Goal: Task Accomplishment & Management: Complete application form

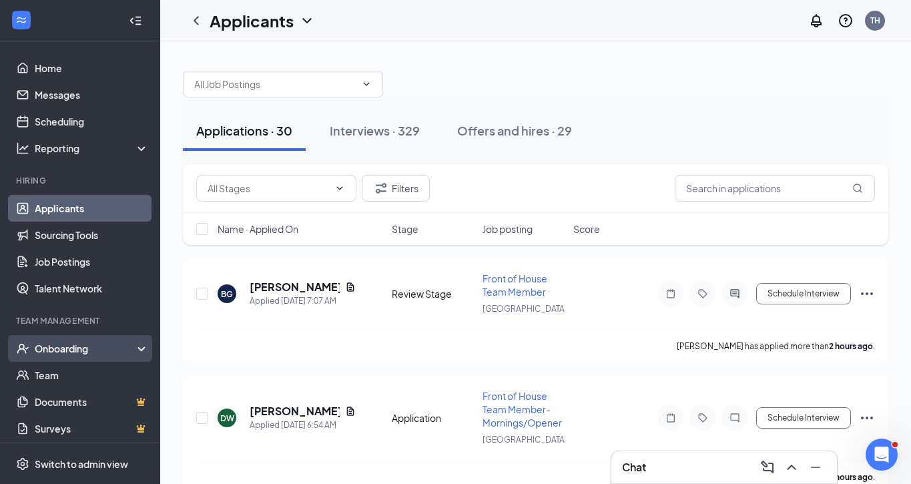
click at [66, 348] on div "Onboarding" at bounding box center [86, 348] width 103 height 13
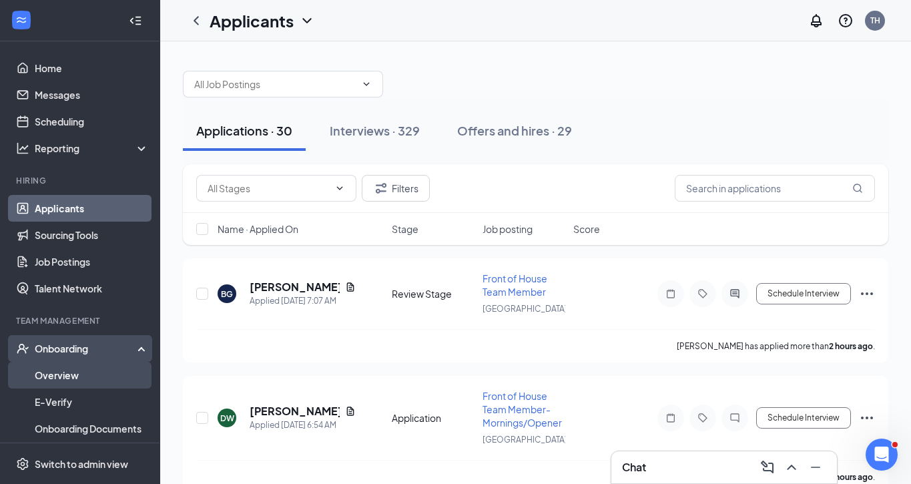
click at [67, 368] on link "Overview" at bounding box center [92, 375] width 114 height 27
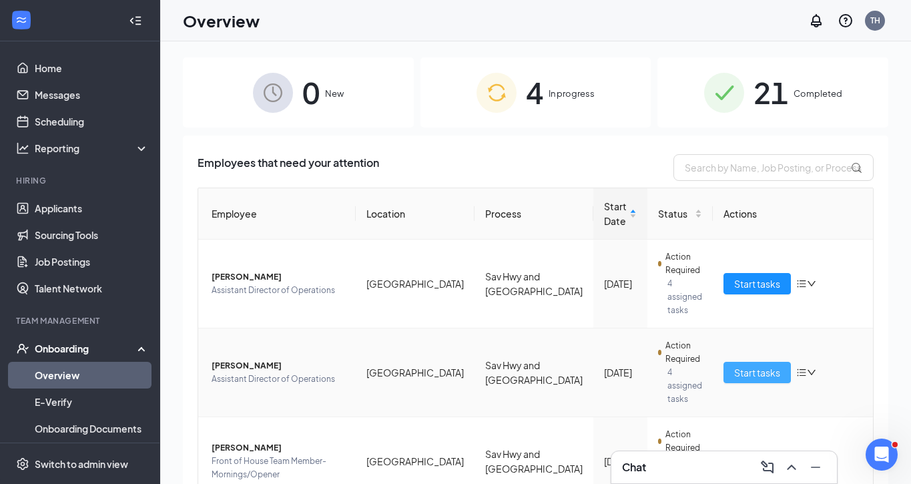
click at [737, 365] on span "Start tasks" at bounding box center [757, 372] width 46 height 15
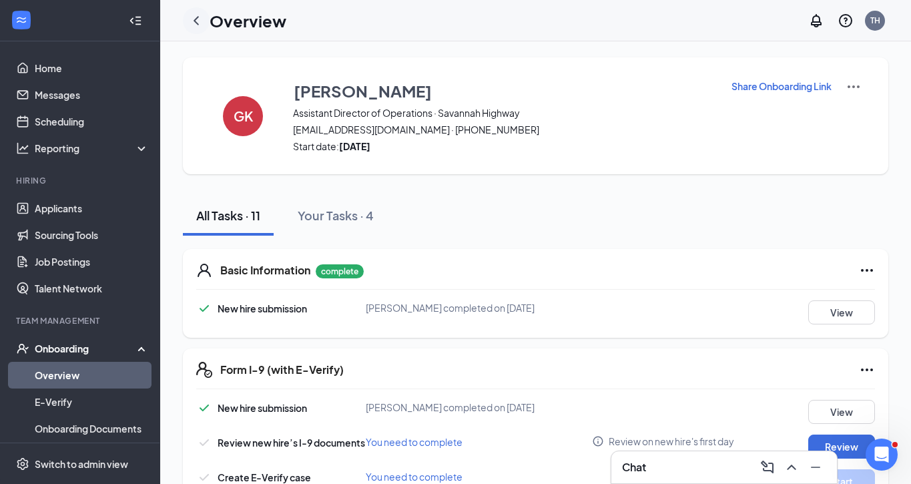
click at [197, 19] on icon "ChevronLeft" at bounding box center [196, 21] width 16 height 16
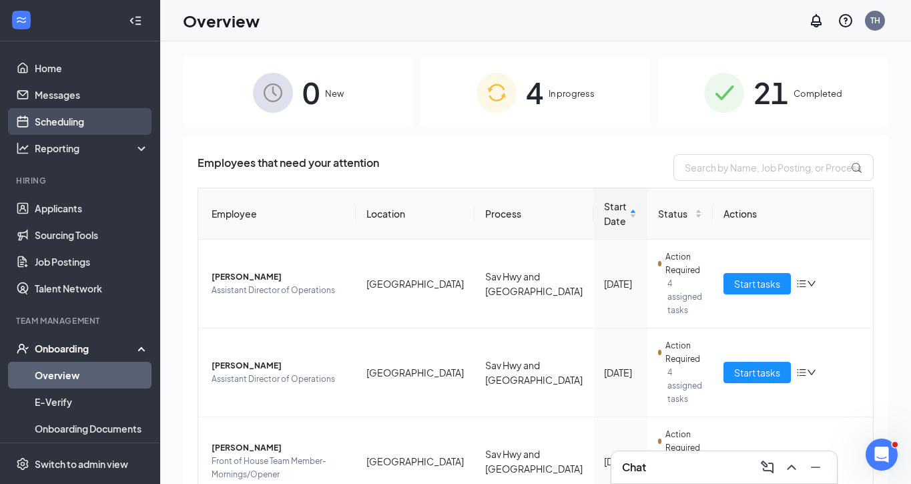
click at [54, 127] on link "Scheduling" at bounding box center [92, 121] width 114 height 27
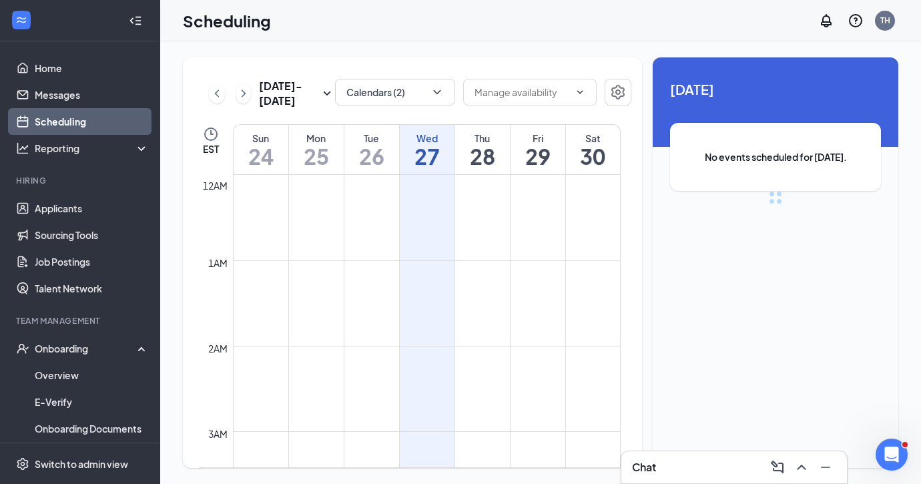
scroll to position [656, 0]
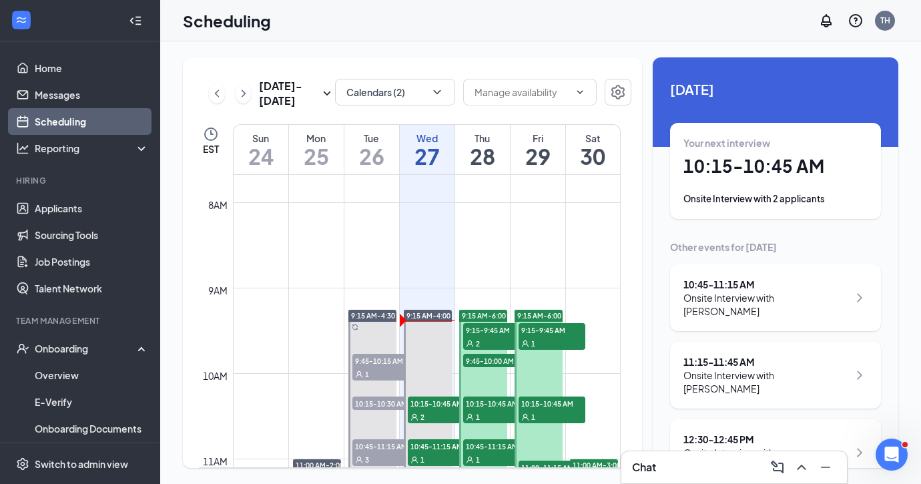
click at [733, 168] on h1 "10:15 - 10:45 AM" at bounding box center [775, 166] width 184 height 23
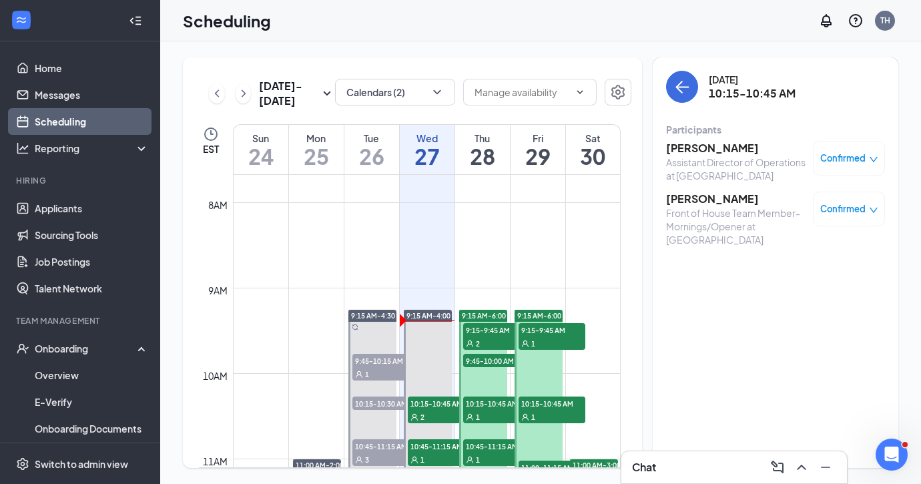
click at [707, 145] on h3 "[PERSON_NAME]" at bounding box center [736, 148] width 140 height 15
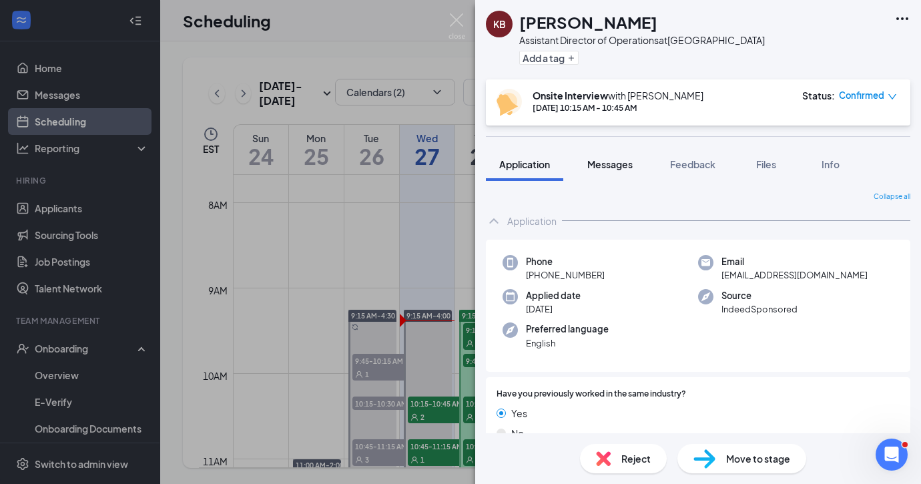
click at [620, 162] on span "Messages" at bounding box center [609, 164] width 45 height 12
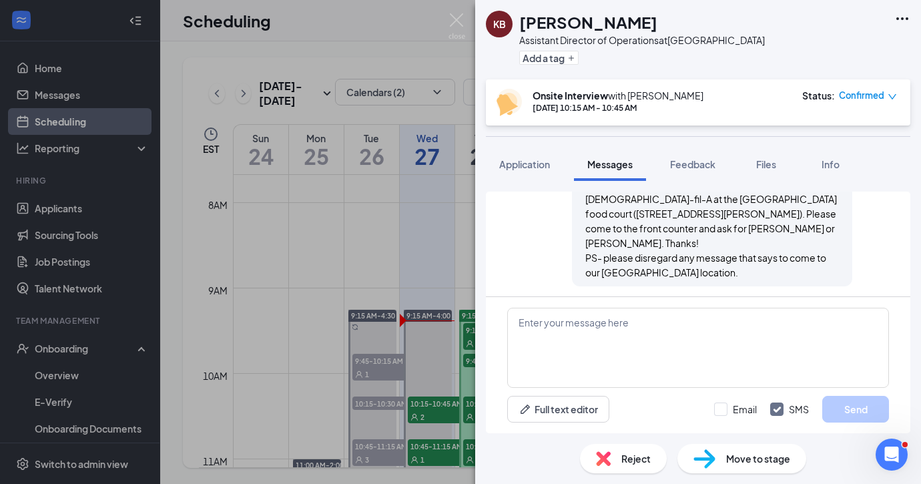
scroll to position [971, 0]
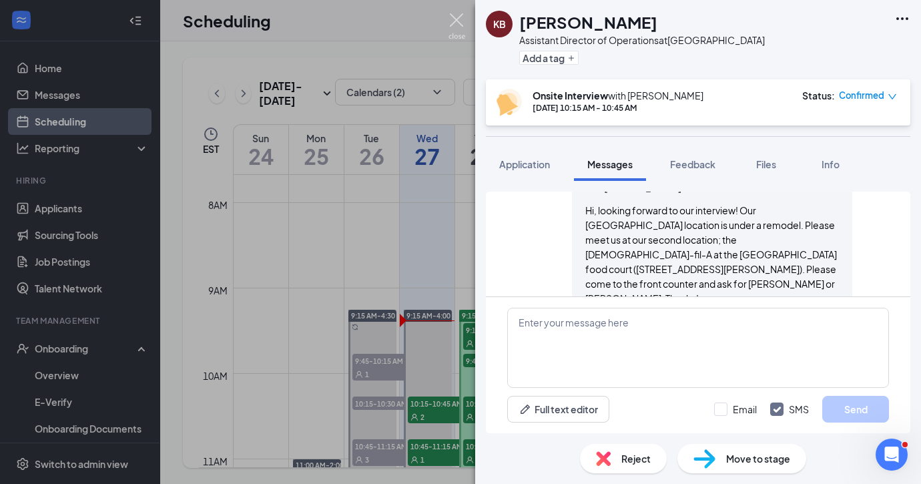
click at [455, 19] on img at bounding box center [456, 26] width 17 height 26
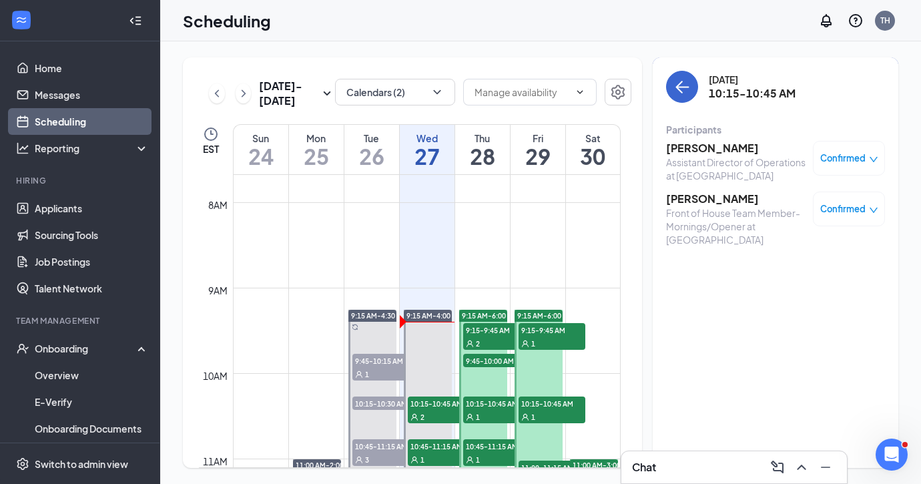
click at [684, 79] on icon "ArrowLeft" at bounding box center [682, 87] width 16 height 16
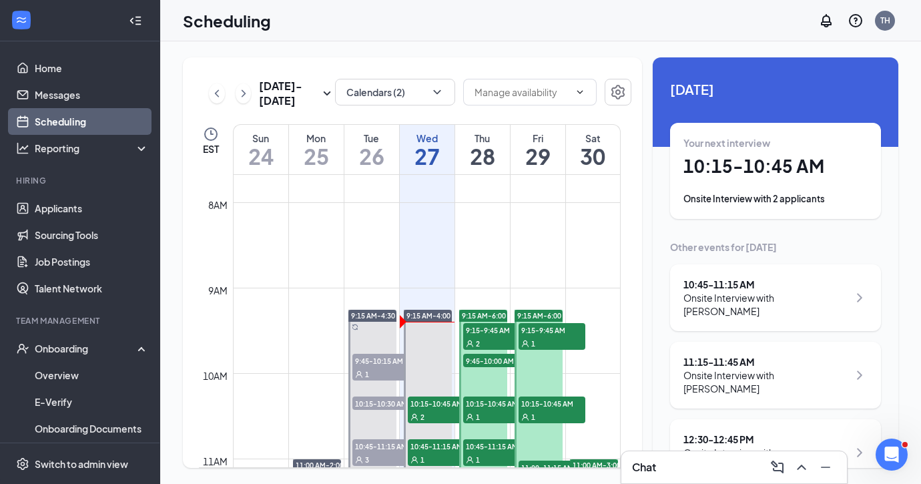
click at [760, 297] on div "Onsite Interview with [PERSON_NAME]" at bounding box center [765, 304] width 165 height 27
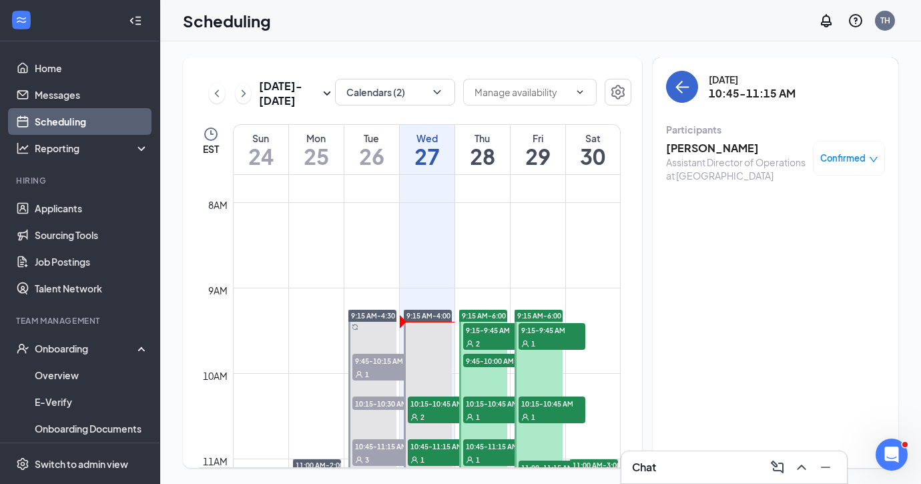
click at [688, 85] on icon "ArrowLeft" at bounding box center [682, 87] width 16 height 16
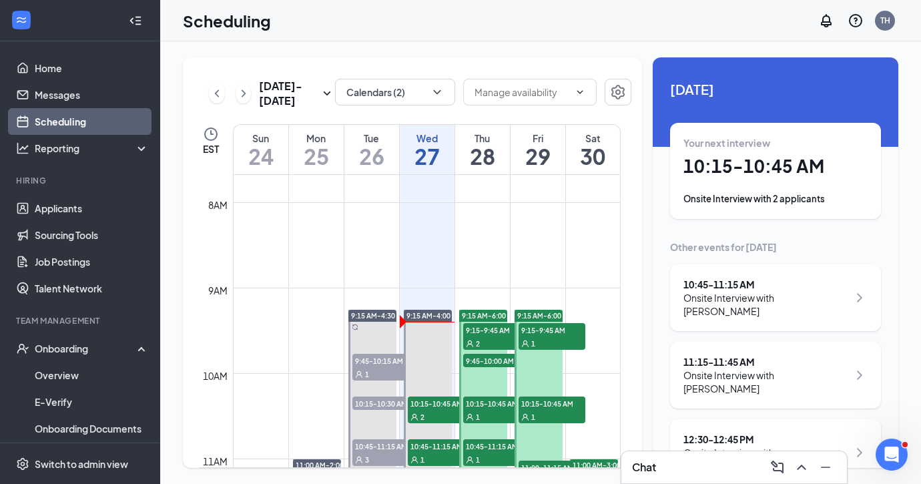
click at [757, 297] on div "Onsite Interview with [PERSON_NAME]" at bounding box center [765, 304] width 165 height 27
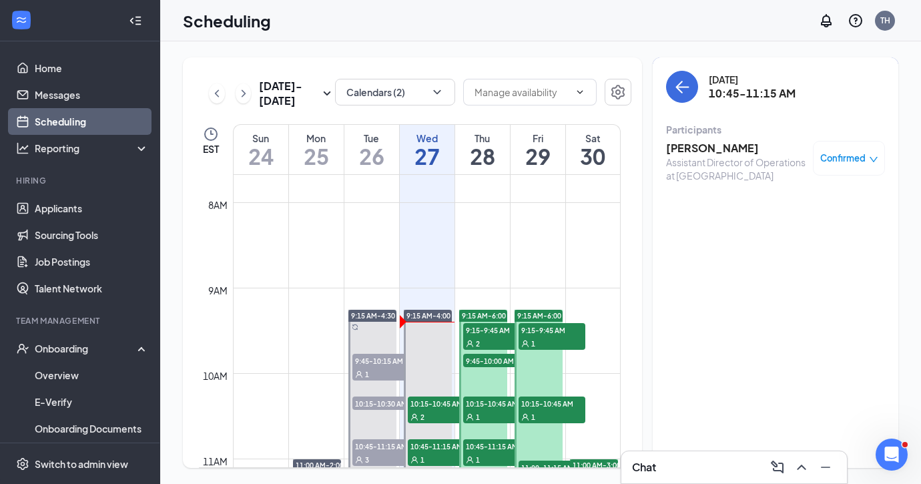
click at [701, 151] on h3 "[PERSON_NAME]" at bounding box center [736, 148] width 140 height 15
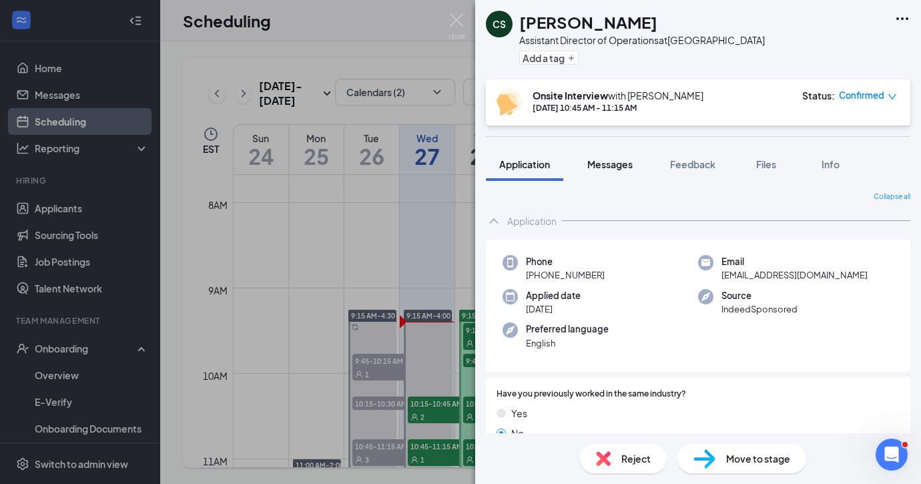
click at [606, 161] on span "Messages" at bounding box center [609, 164] width 45 height 12
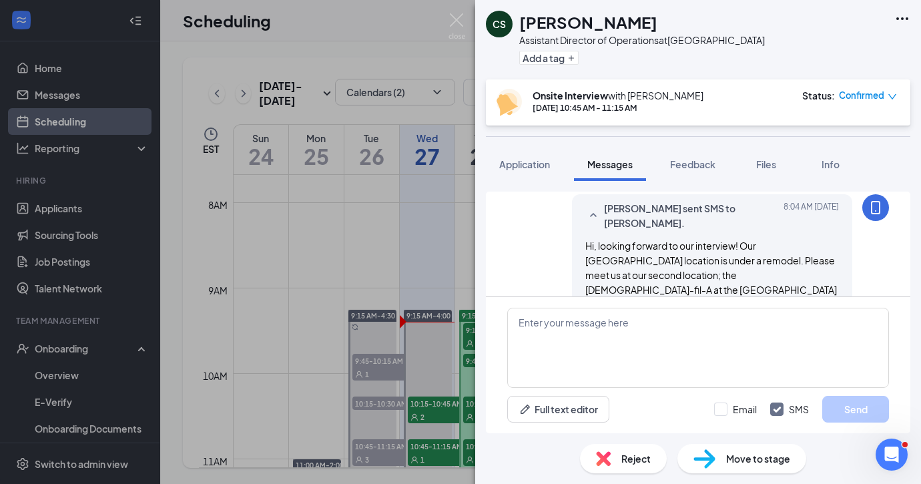
scroll to position [482, 0]
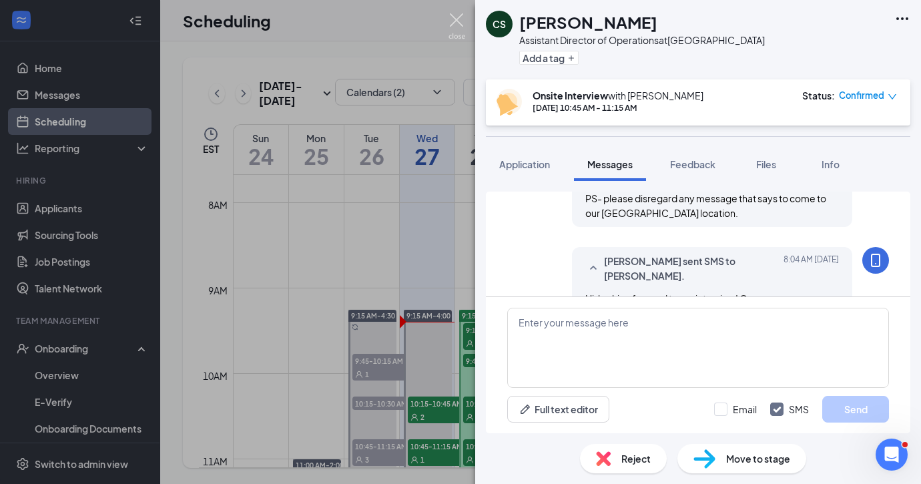
click at [459, 18] on img at bounding box center [456, 26] width 17 height 26
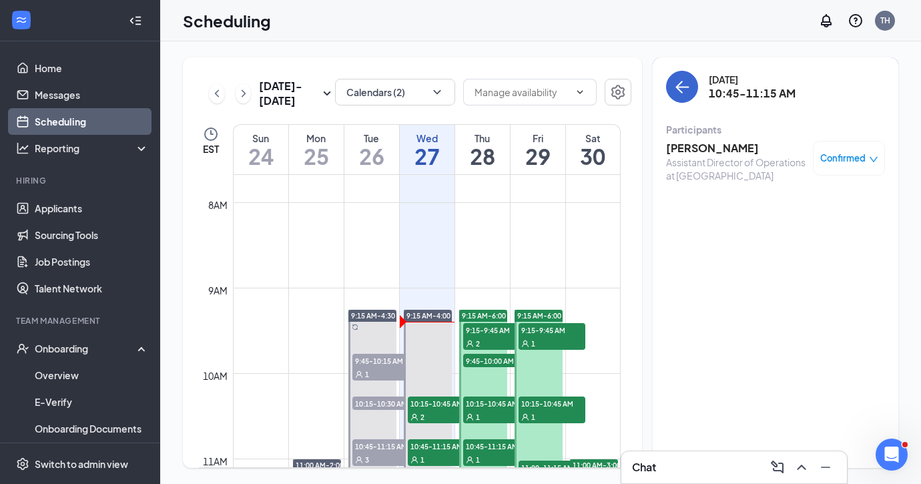
click at [677, 85] on icon "ArrowLeft" at bounding box center [682, 87] width 16 height 16
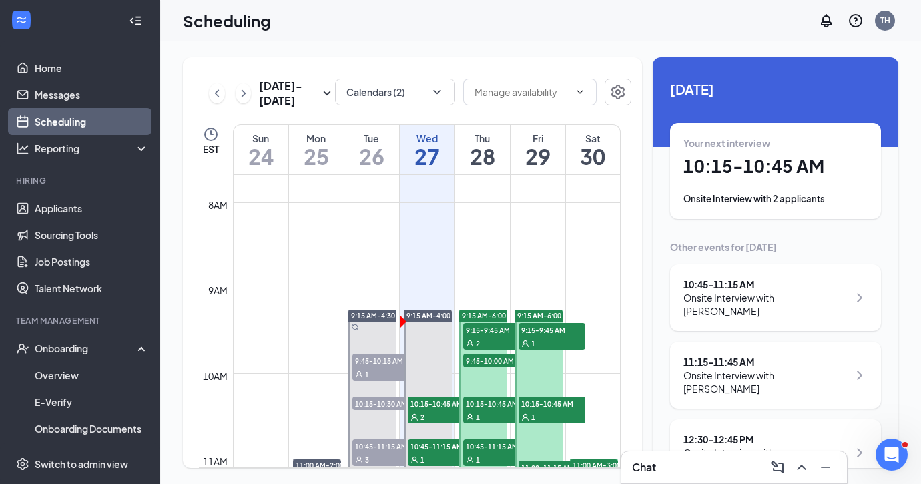
scroll to position [3, 0]
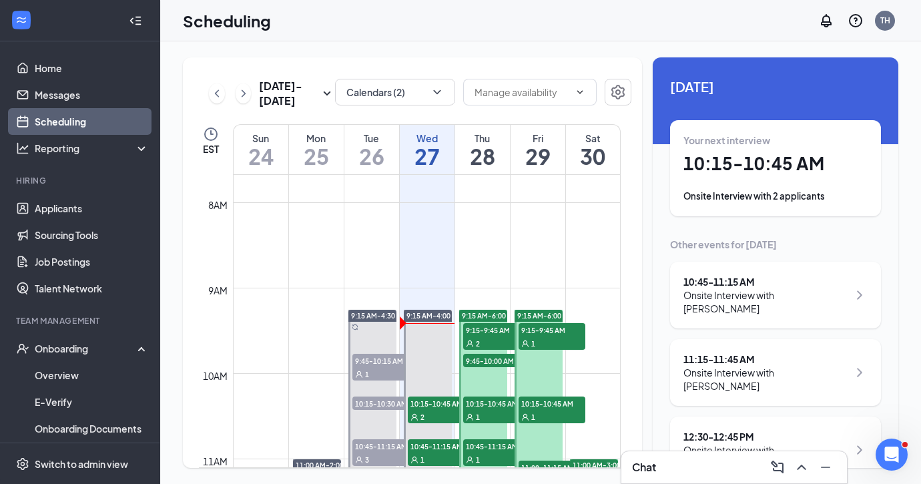
click at [762, 352] on div "11:15 - 11:45 AM" at bounding box center [765, 358] width 165 height 13
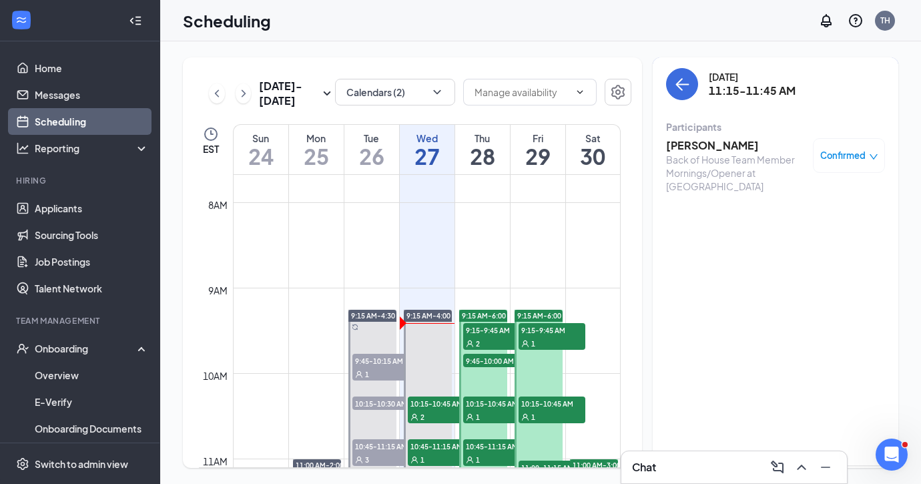
click at [718, 148] on h3 "[PERSON_NAME]" at bounding box center [736, 145] width 140 height 15
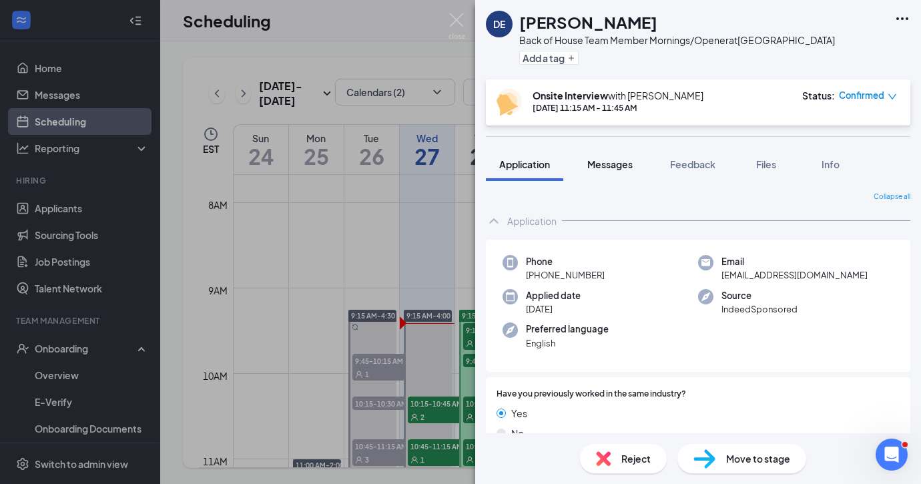
click at [618, 165] on span "Messages" at bounding box center [609, 164] width 45 height 12
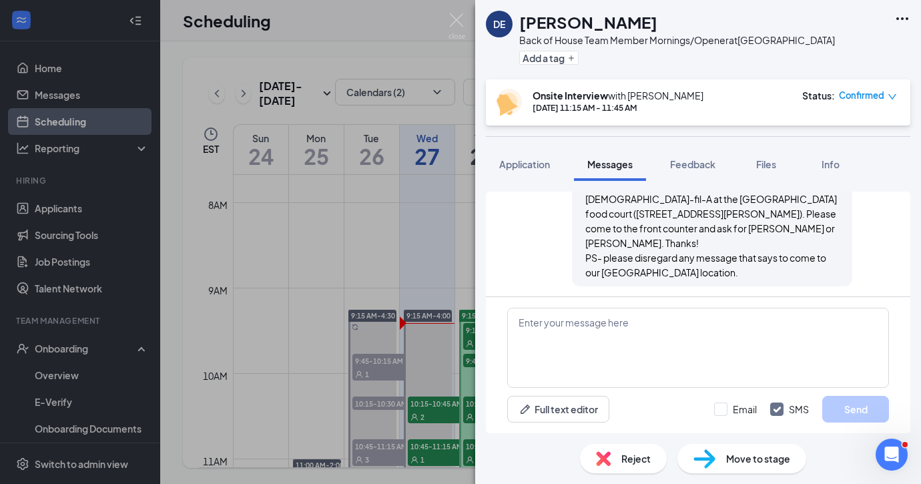
scroll to position [739, 0]
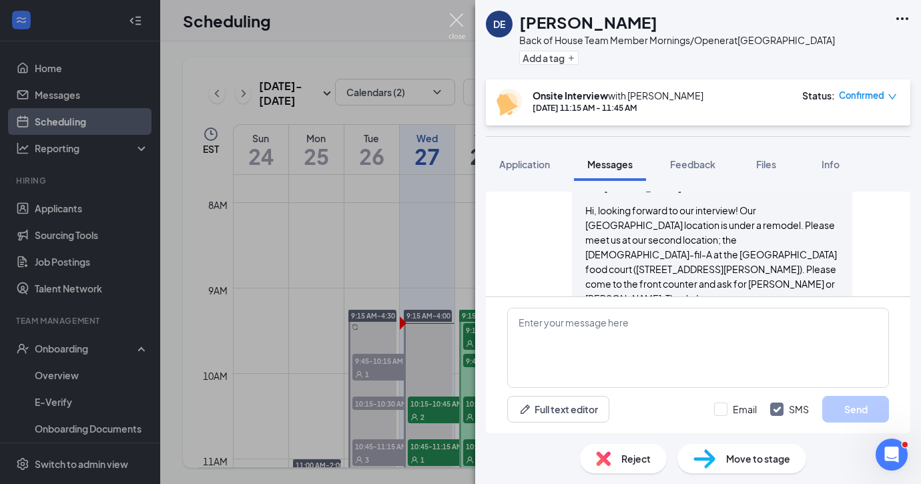
click at [454, 17] on img at bounding box center [456, 26] width 17 height 26
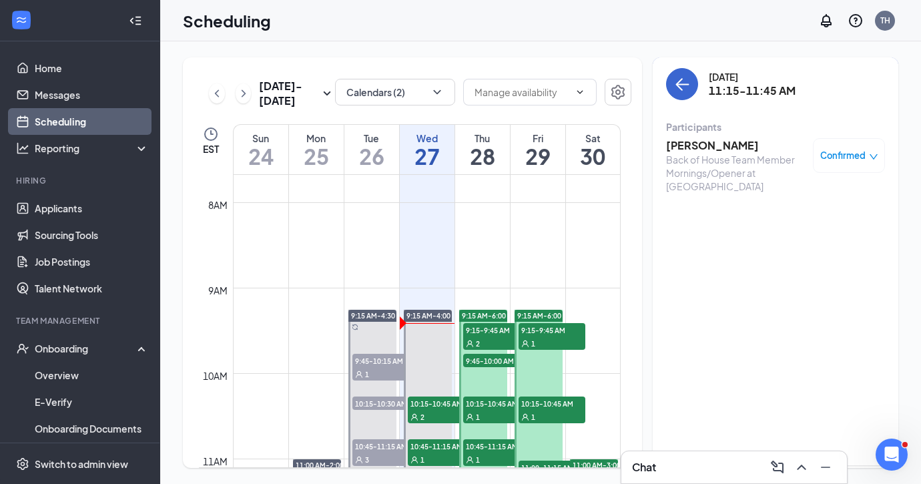
click at [691, 83] on button "back-button" at bounding box center [682, 84] width 32 height 32
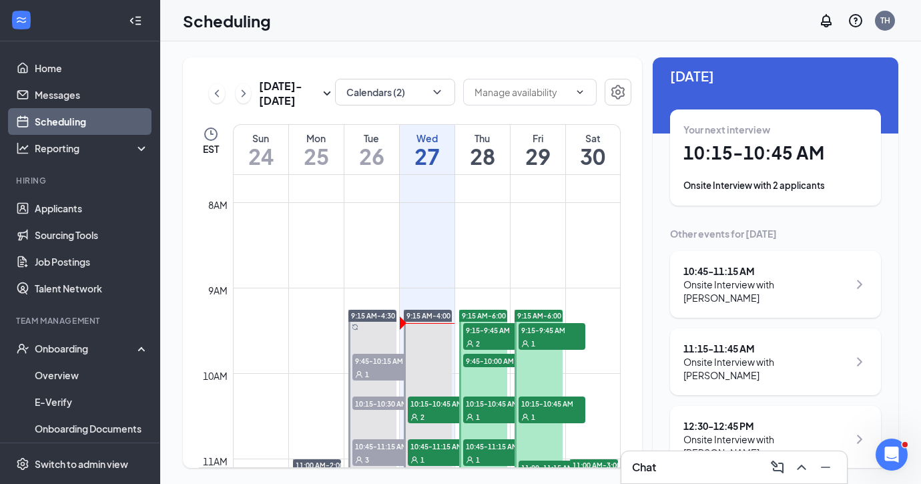
scroll to position [16, 0]
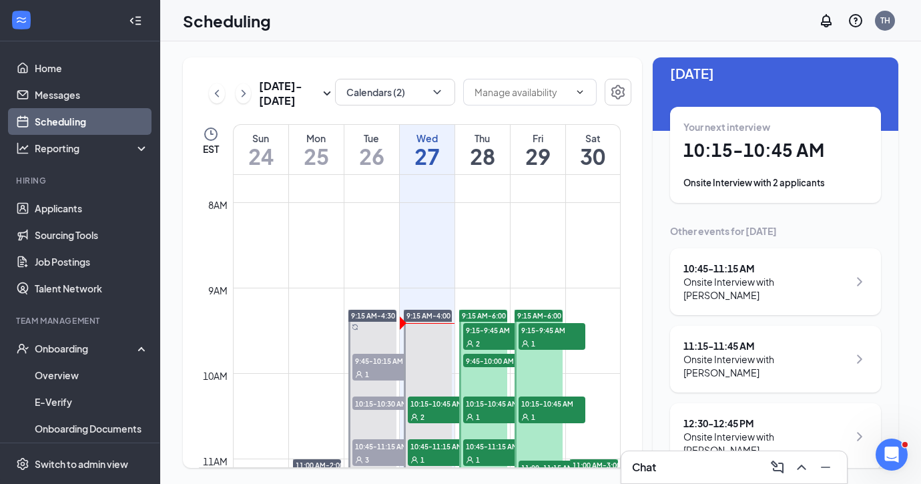
click at [755, 416] on div "12:30 - 12:45 PM" at bounding box center [765, 422] width 165 height 13
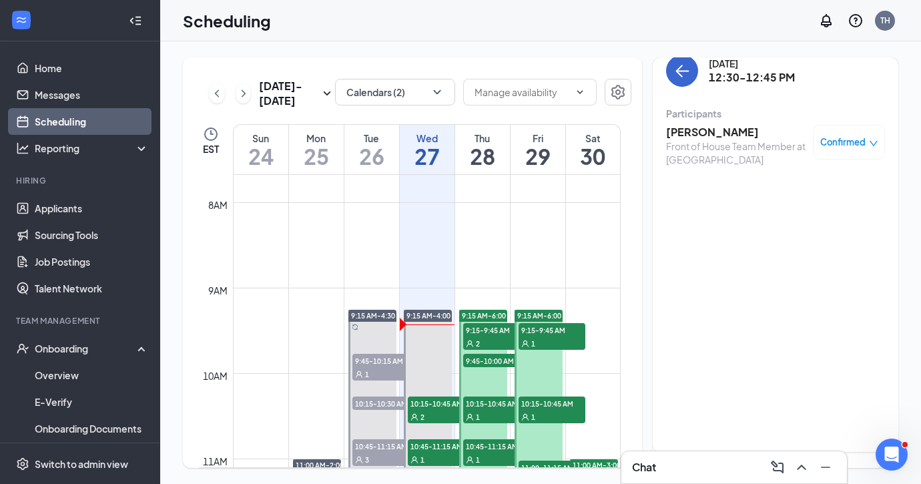
click at [675, 69] on icon "ArrowLeft" at bounding box center [682, 71] width 16 height 16
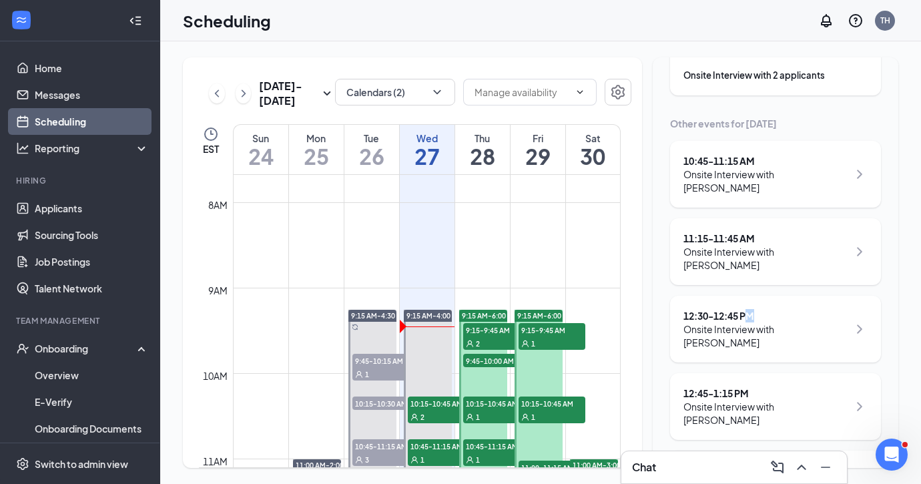
scroll to position [126, 0]
click at [767, 397] on div "Onsite Interview with [PERSON_NAME]" at bounding box center [765, 410] width 165 height 27
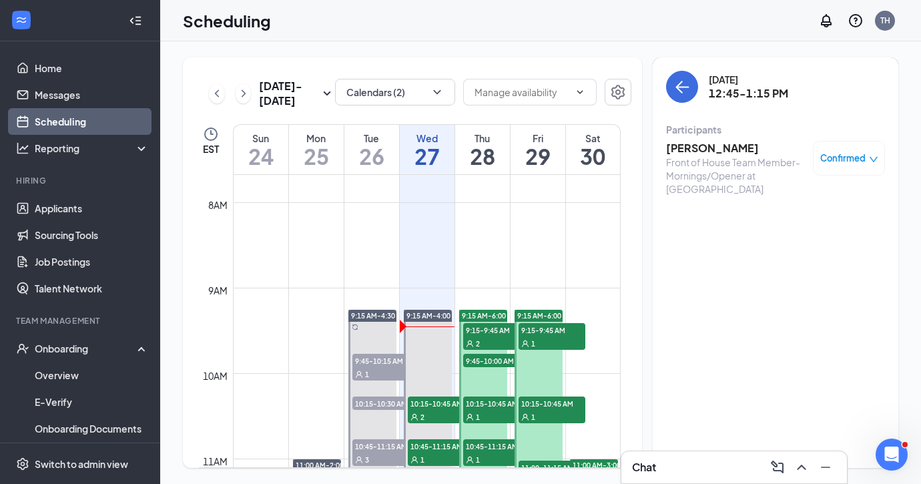
click at [706, 157] on div "Front of House Team Member- Mornings/Opener at [GEOGRAPHIC_DATA]" at bounding box center [736, 175] width 140 height 40
click at [709, 147] on h3 "[PERSON_NAME]" at bounding box center [736, 148] width 140 height 15
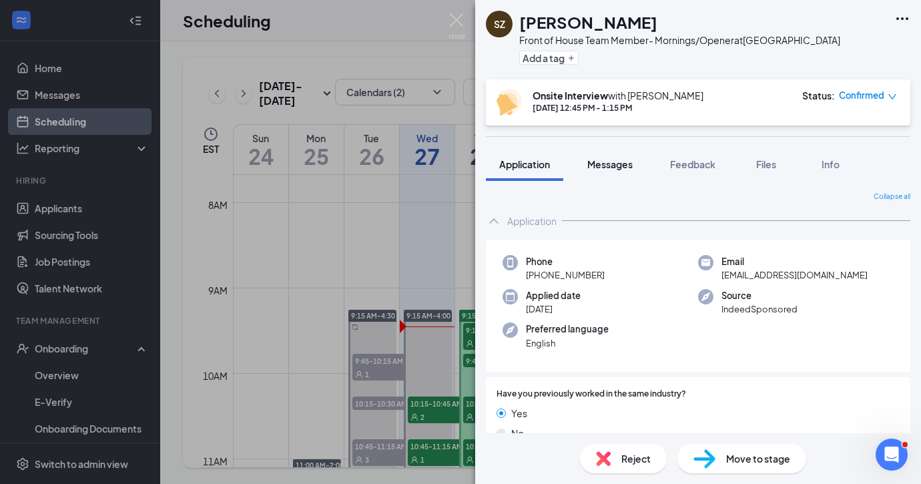
click at [623, 170] on div "Messages" at bounding box center [609, 163] width 45 height 13
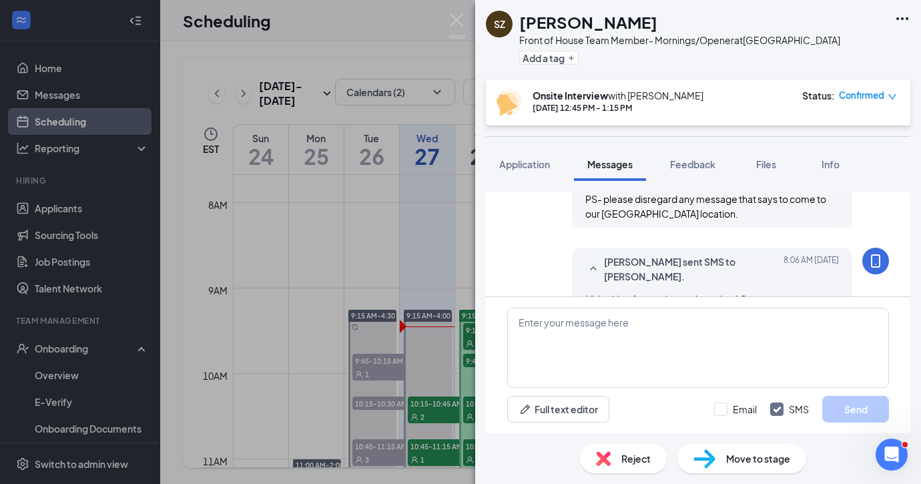
scroll to position [570, 0]
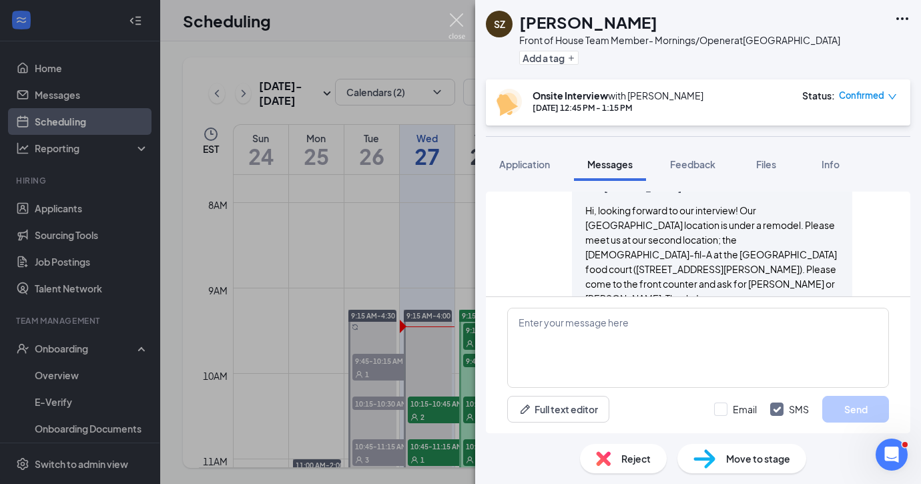
click at [463, 21] on img at bounding box center [456, 26] width 17 height 26
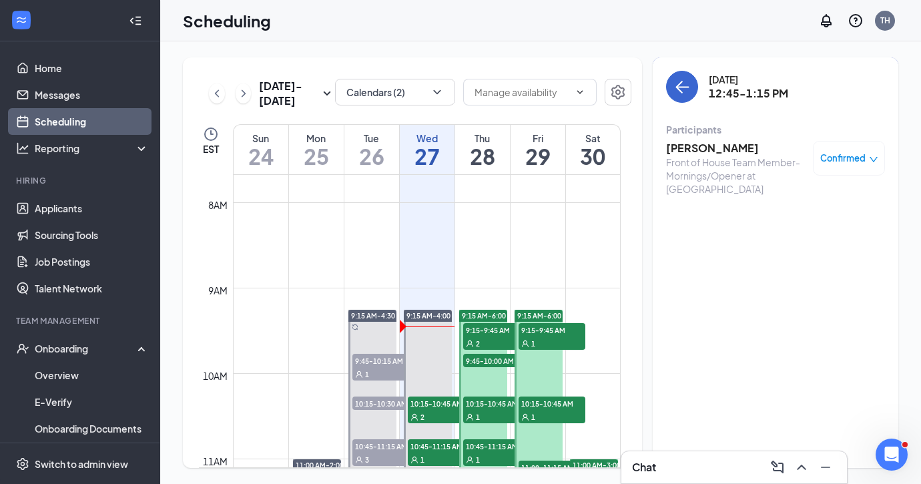
click at [678, 88] on icon "ArrowLeft" at bounding box center [679, 87] width 7 height 13
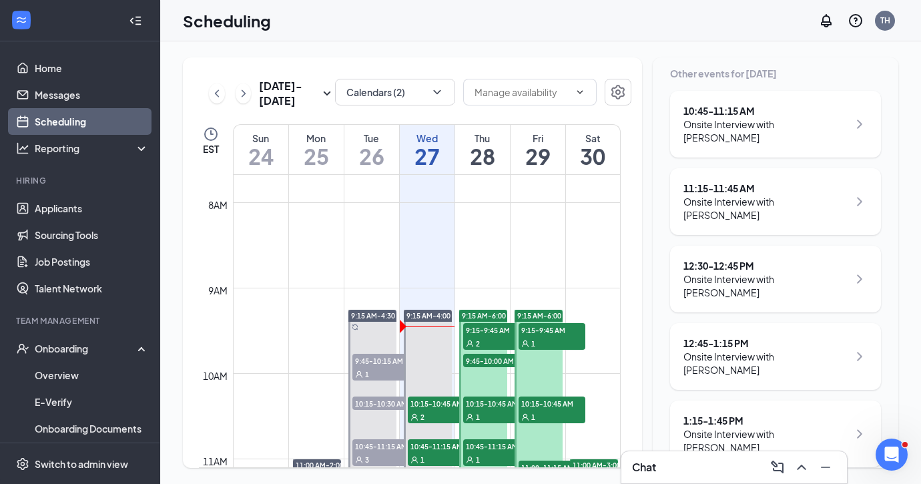
scroll to position [176, 0]
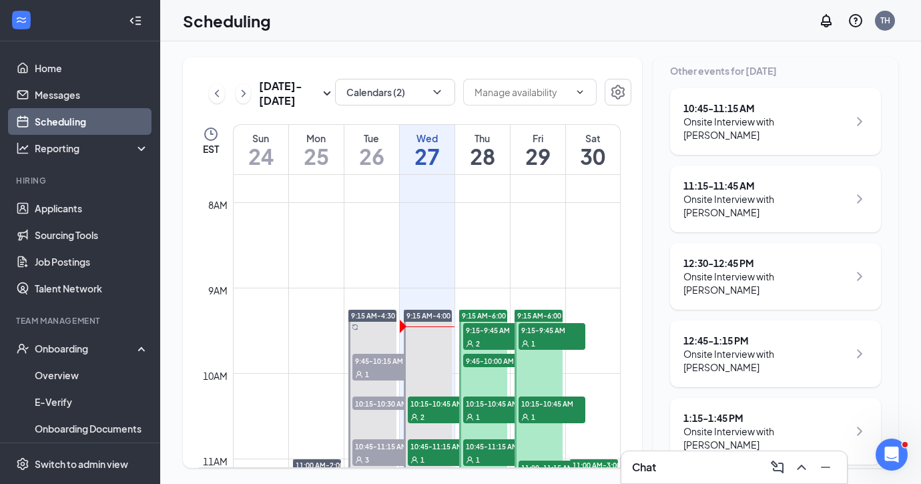
click at [740, 411] on div "1:15 - 1:45 PM" at bounding box center [765, 417] width 165 height 13
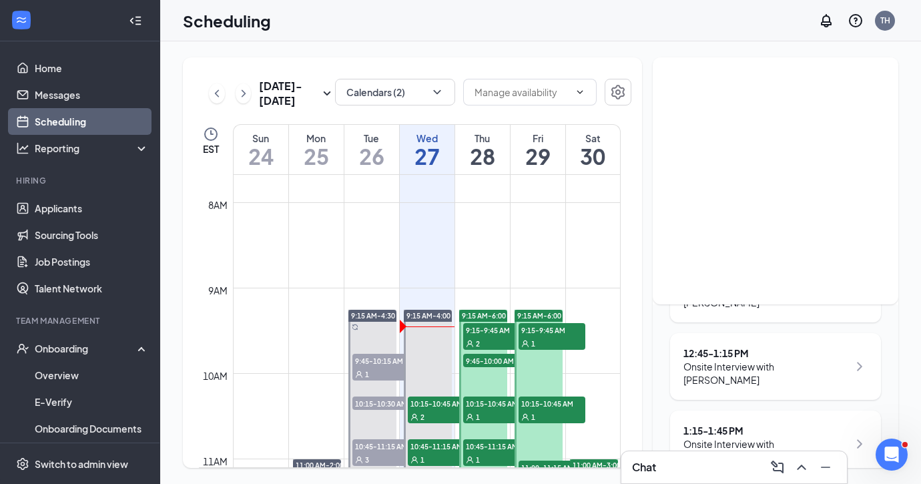
scroll to position [45, 0]
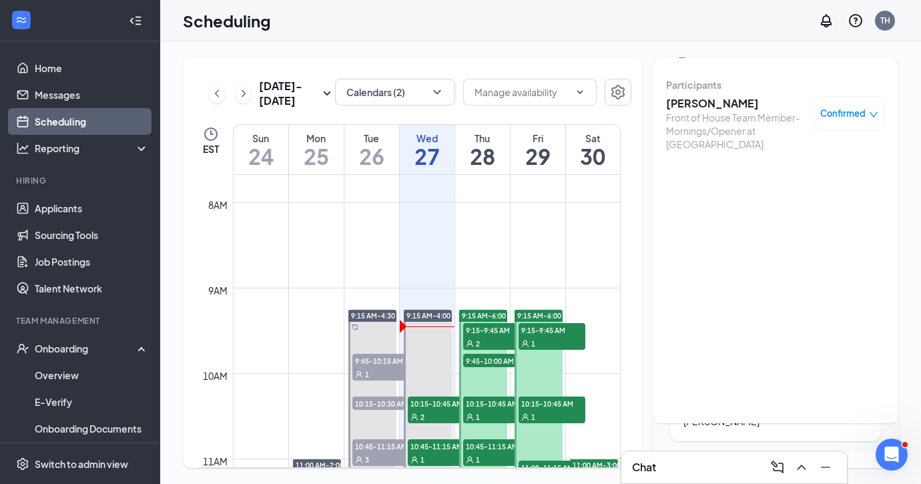
click at [733, 105] on h3 "[PERSON_NAME]" at bounding box center [736, 103] width 140 height 15
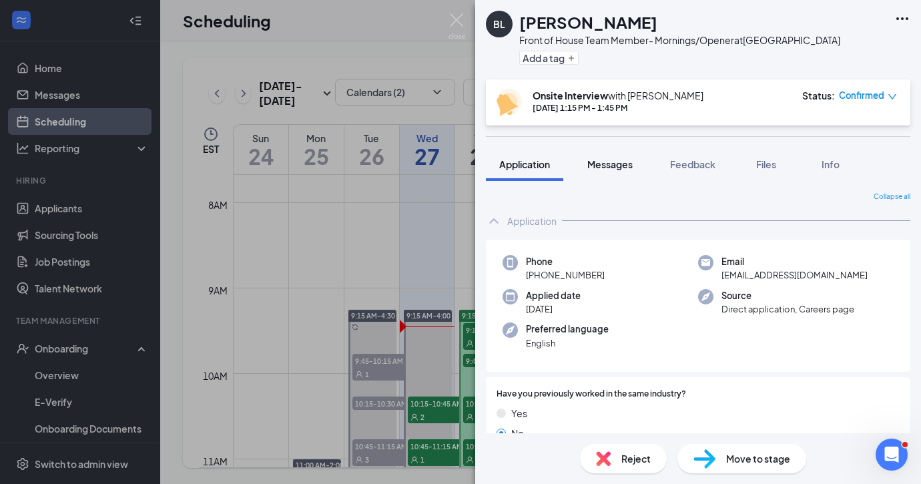
click at [610, 162] on span "Messages" at bounding box center [609, 164] width 45 height 12
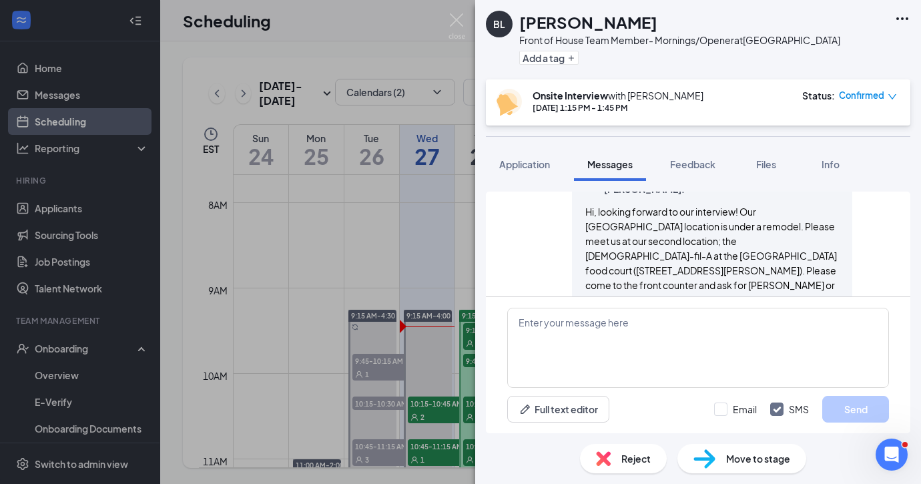
scroll to position [676, 0]
click at [457, 20] on img at bounding box center [456, 26] width 17 height 26
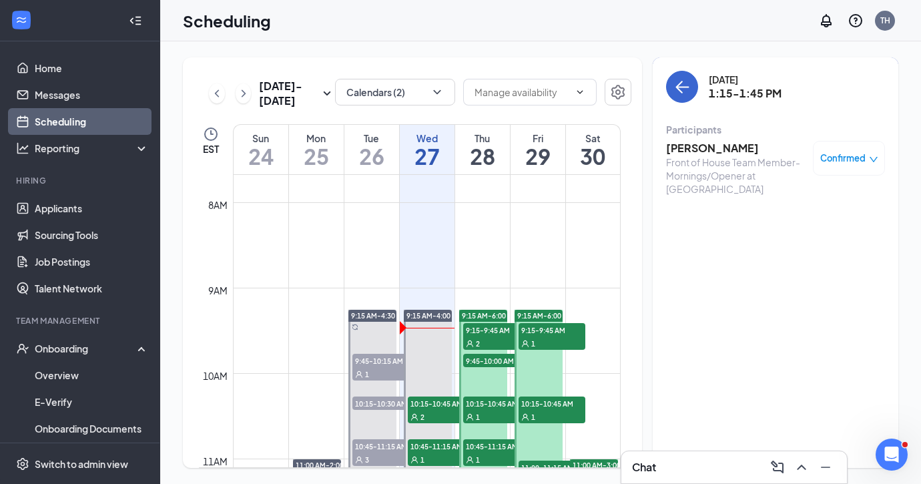
click at [683, 92] on icon "ArrowLeft" at bounding box center [682, 87] width 16 height 16
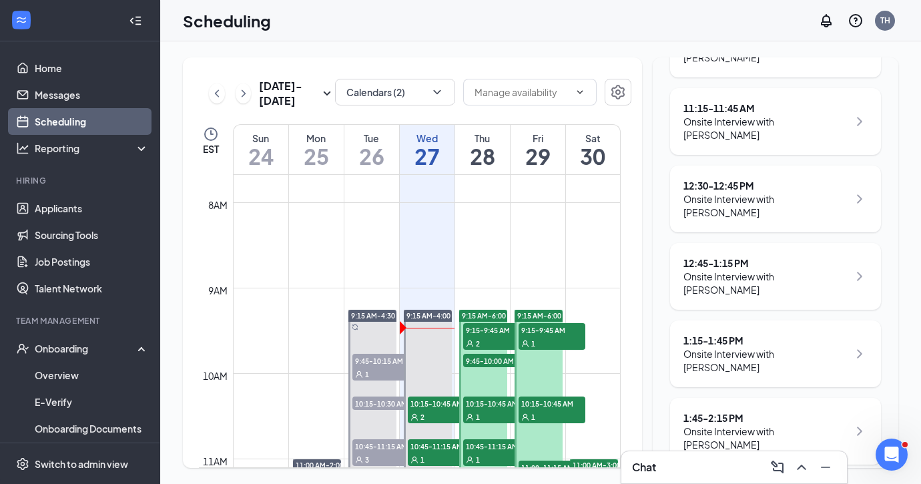
scroll to position [256, 0]
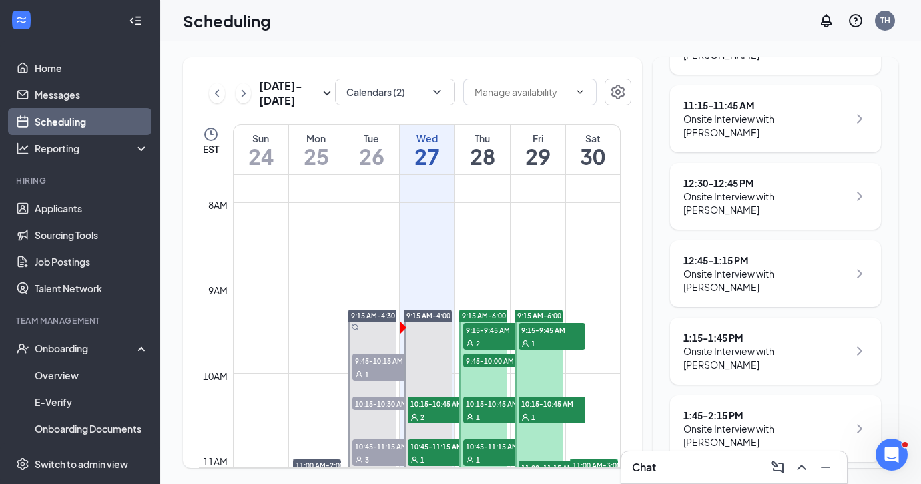
click at [756, 408] on div "1:45 - 2:15 PM" at bounding box center [765, 414] width 165 height 13
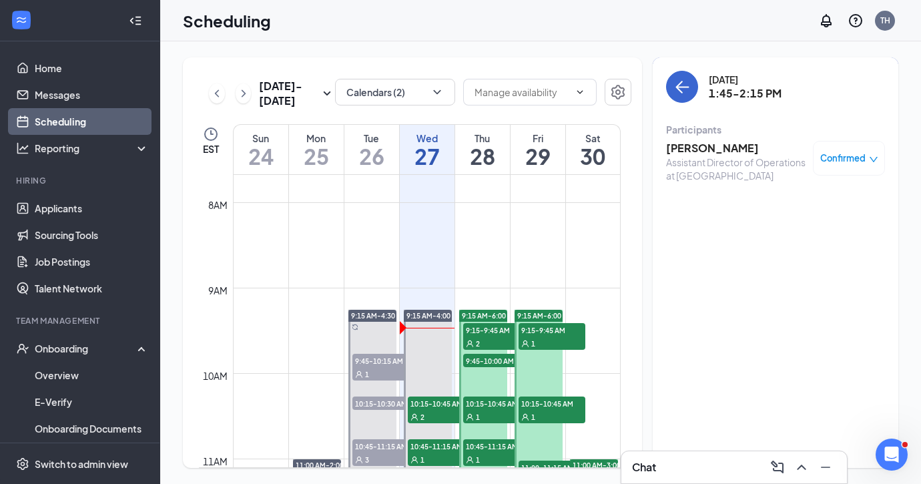
click at [681, 84] on icon "ArrowLeft" at bounding box center [682, 87] width 16 height 16
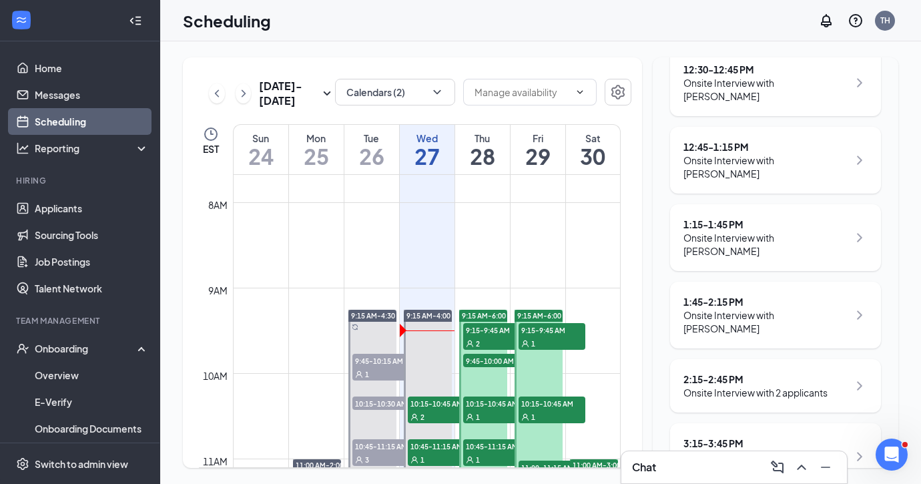
scroll to position [350, 0]
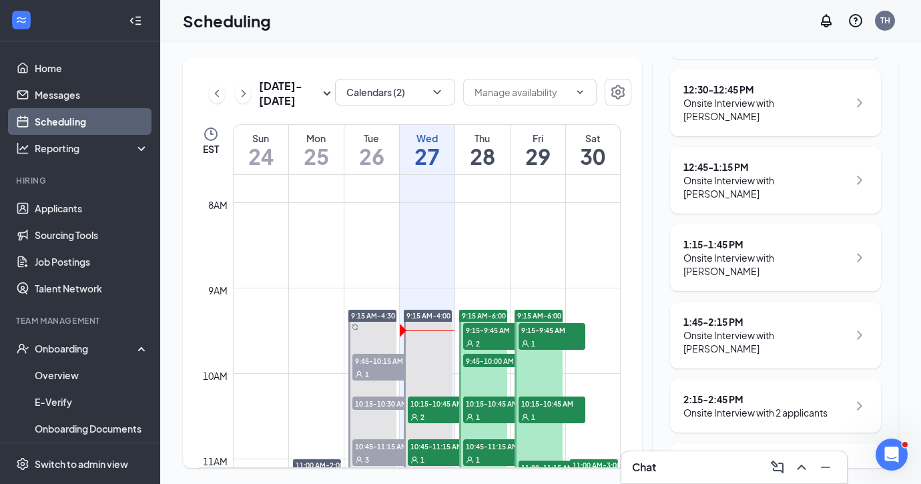
click at [784, 392] on div "2:15 - 2:45 PM" at bounding box center [755, 398] width 144 height 13
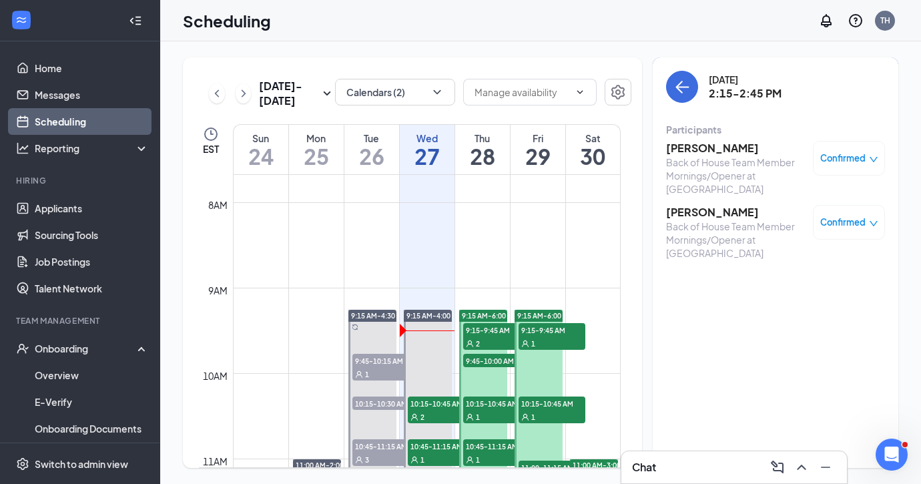
click at [725, 147] on h3 "[PERSON_NAME]" at bounding box center [736, 148] width 140 height 15
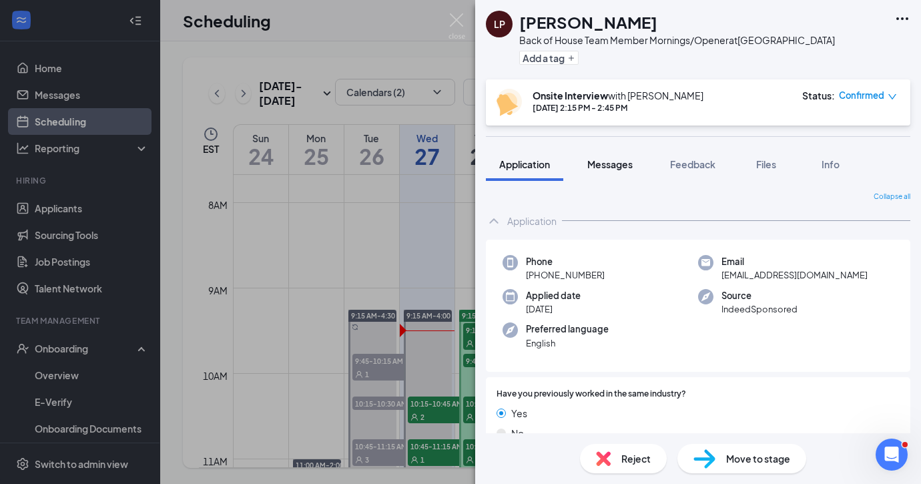
click at [595, 165] on span "Messages" at bounding box center [609, 164] width 45 height 12
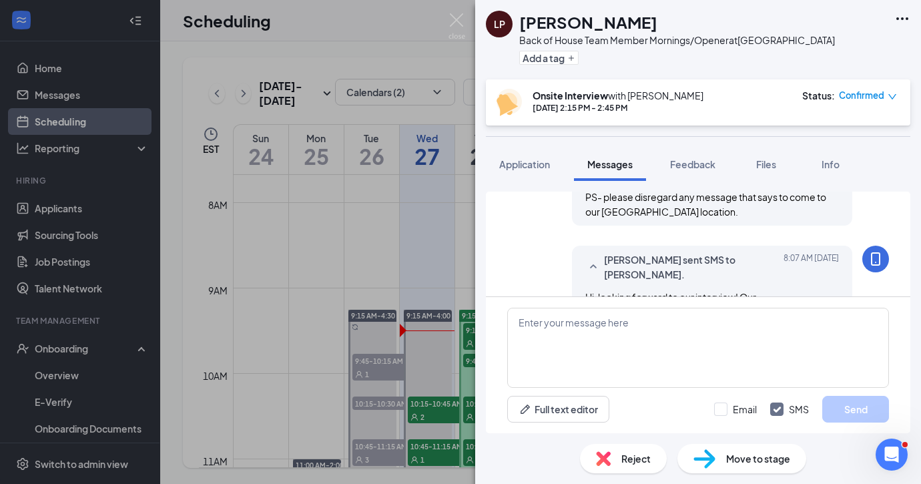
scroll to position [676, 0]
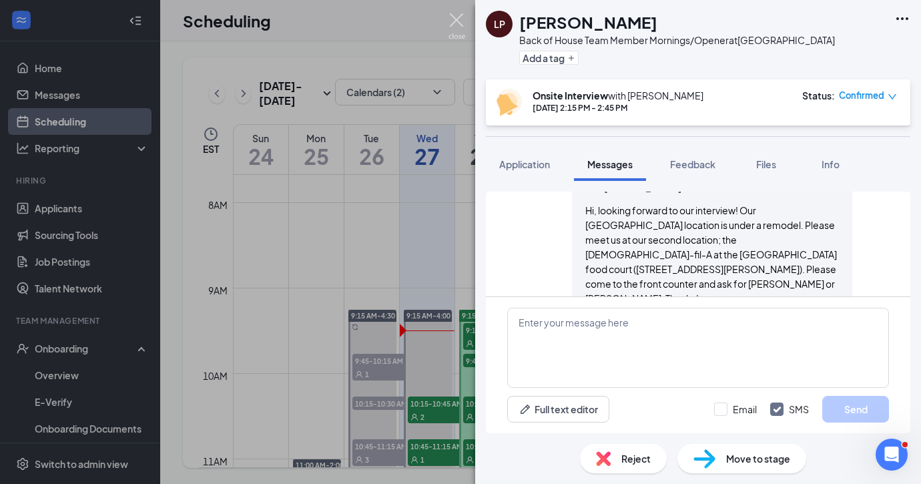
click at [456, 23] on img at bounding box center [456, 26] width 17 height 26
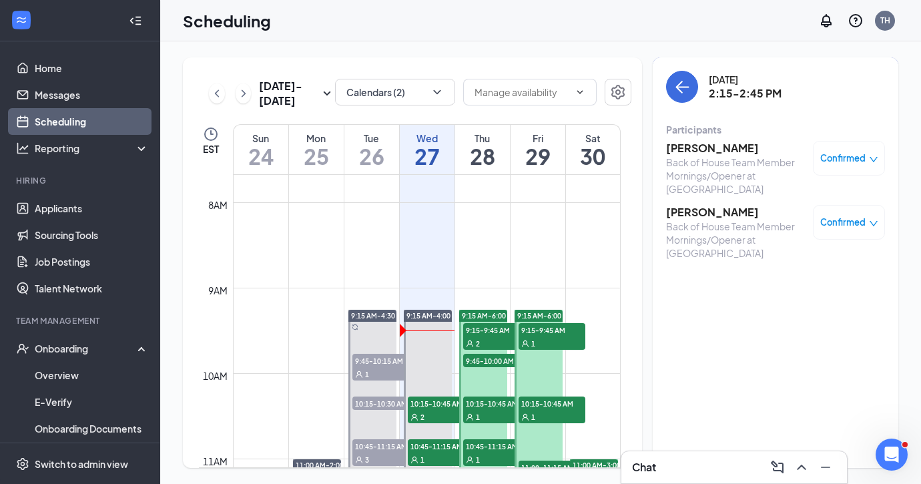
click at [704, 214] on h3 "[PERSON_NAME]" at bounding box center [736, 212] width 140 height 15
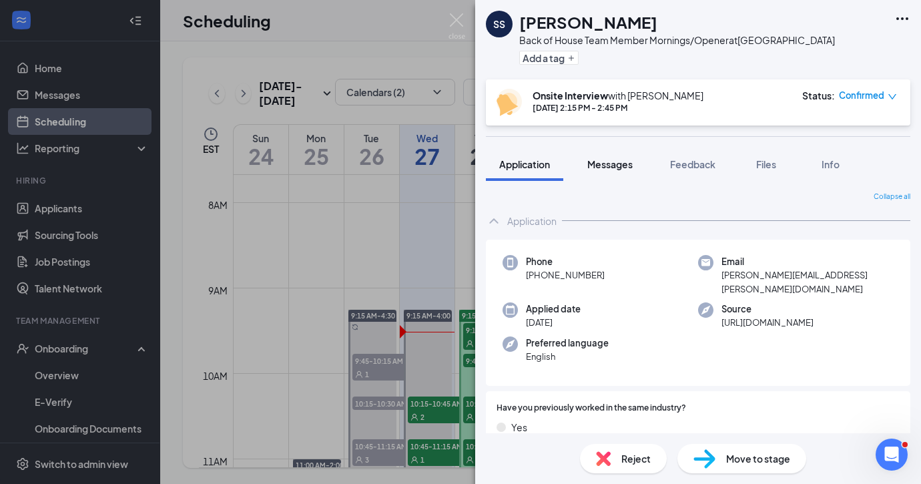
click at [616, 160] on span "Messages" at bounding box center [609, 164] width 45 height 12
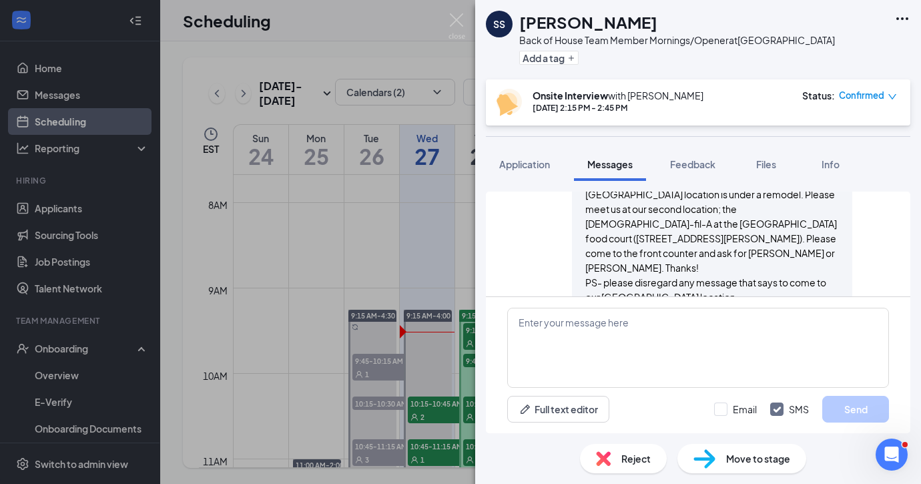
scroll to position [843, 0]
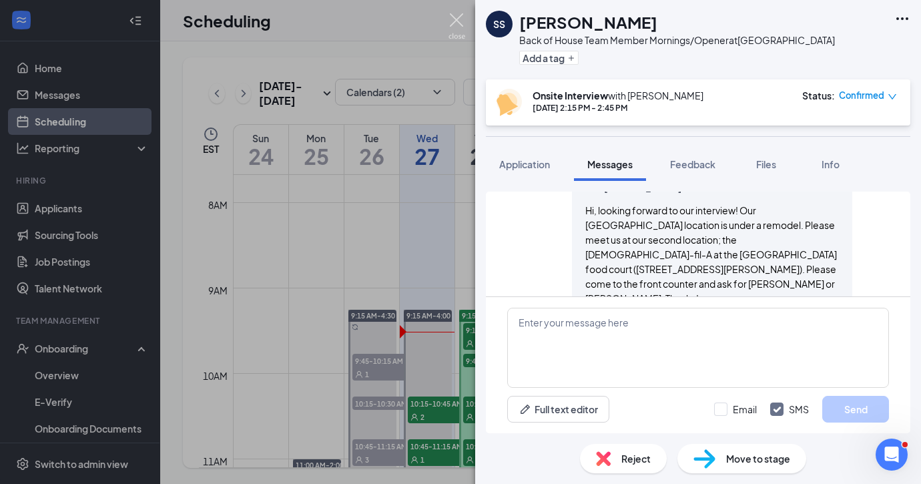
click at [457, 19] on img at bounding box center [456, 26] width 17 height 26
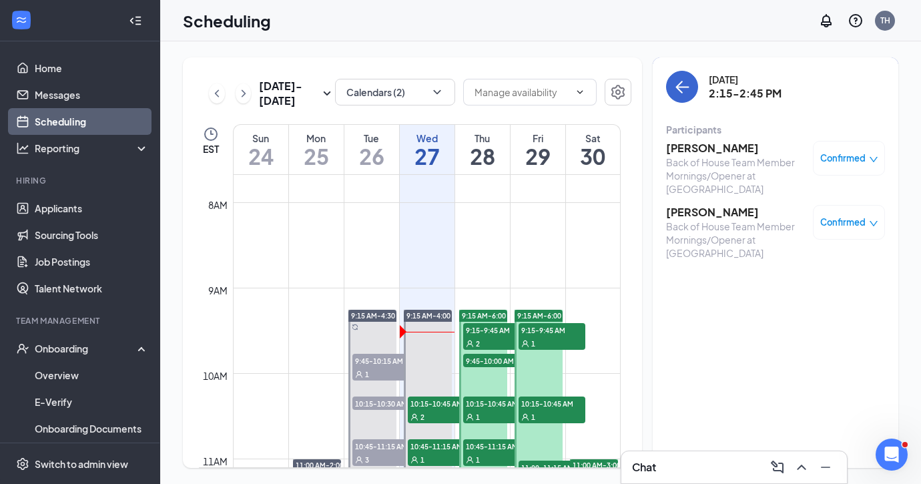
click at [687, 83] on icon "ArrowLeft" at bounding box center [682, 87] width 16 height 16
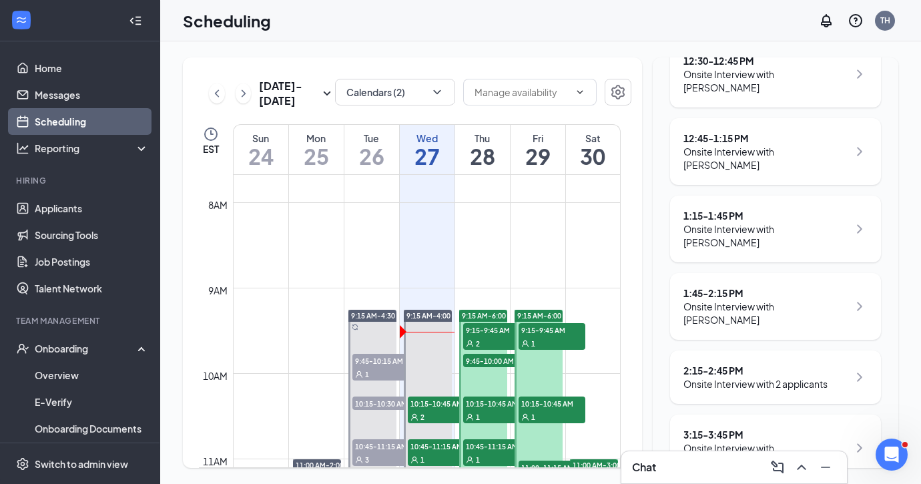
scroll to position [386, 0]
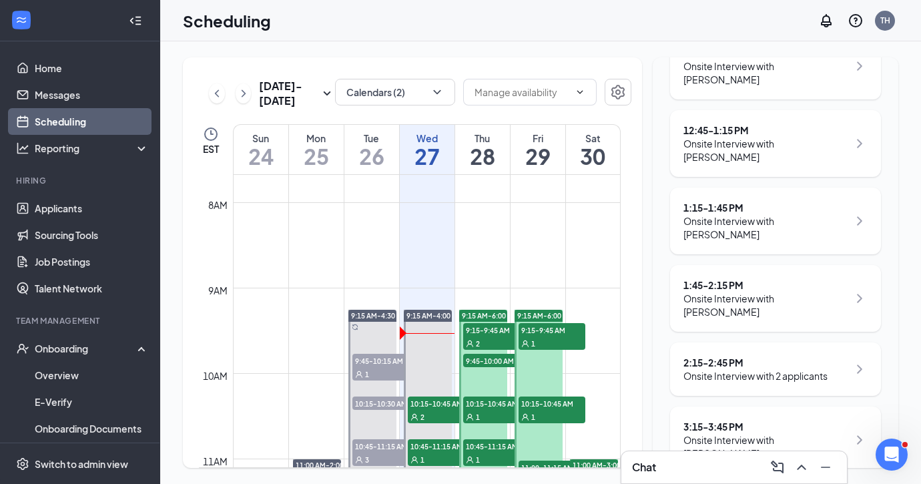
click at [712, 420] on div "3:15 - 3:45 PM" at bounding box center [765, 426] width 165 height 13
click at [713, 420] on div "3:15 - 3:45 PM" at bounding box center [765, 426] width 165 height 13
click at [760, 420] on div "3:15 - 3:45 PM" at bounding box center [765, 426] width 165 height 13
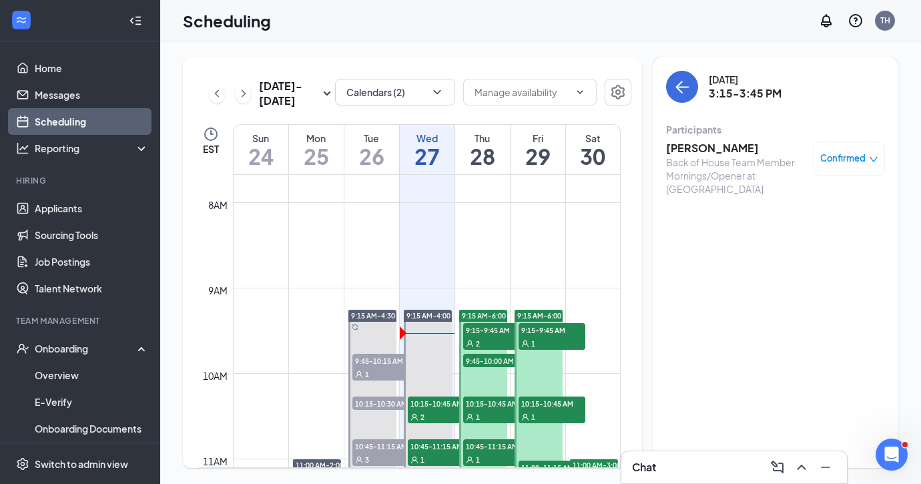
click at [709, 145] on h3 "[PERSON_NAME]" at bounding box center [736, 148] width 140 height 15
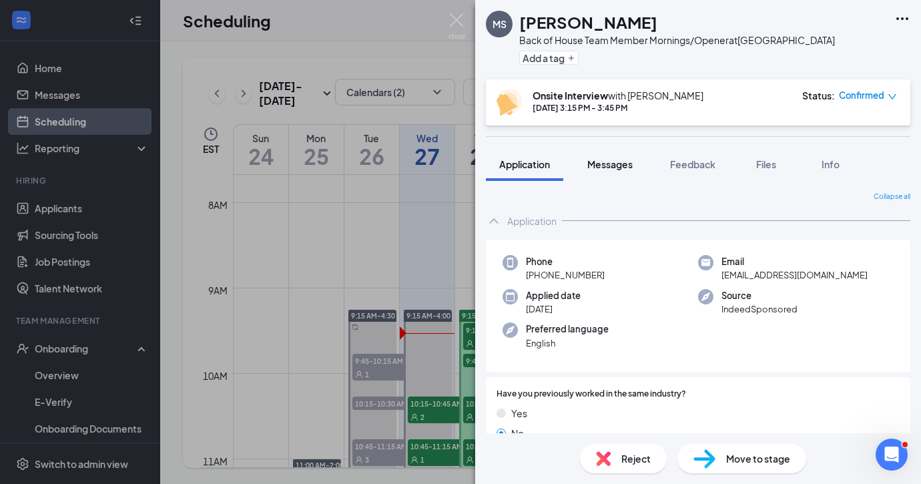
click at [616, 165] on span "Messages" at bounding box center [609, 164] width 45 height 12
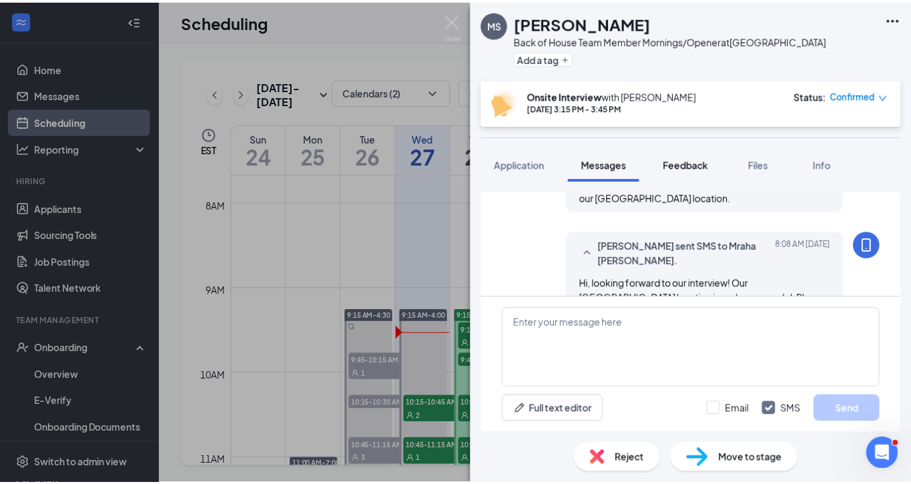
scroll to position [570, 0]
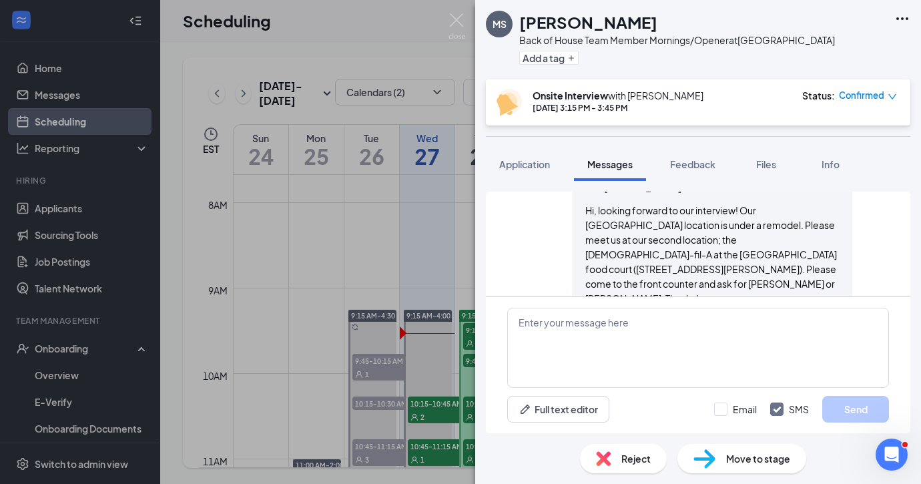
click at [458, 13] on div "MS [PERSON_NAME] Back of House Team Member Mornings/Opener at [GEOGRAPHIC_DATA]…" at bounding box center [460, 242] width 921 height 484
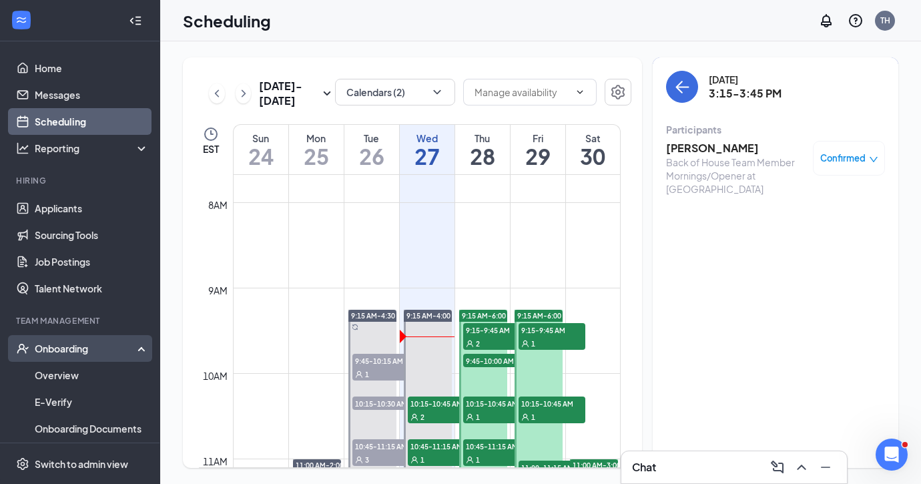
click at [64, 352] on div "Onboarding" at bounding box center [86, 348] width 103 height 13
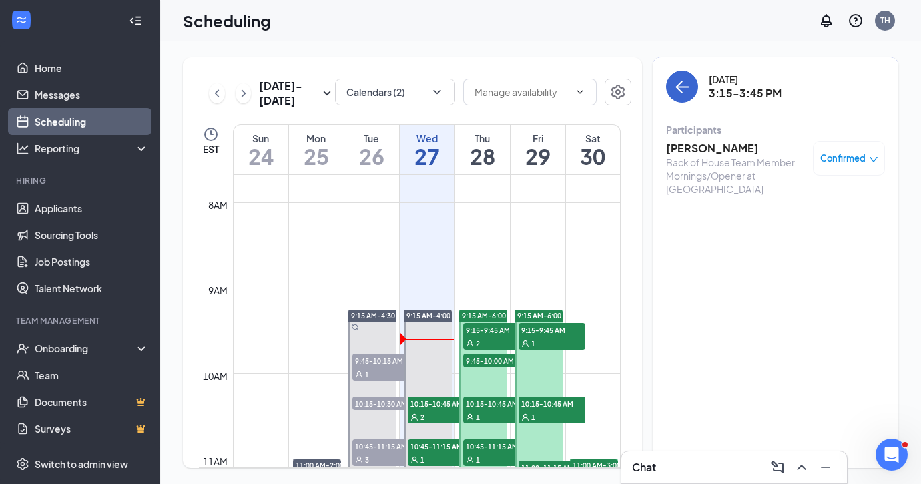
click at [684, 90] on icon "ArrowLeft" at bounding box center [682, 87] width 16 height 16
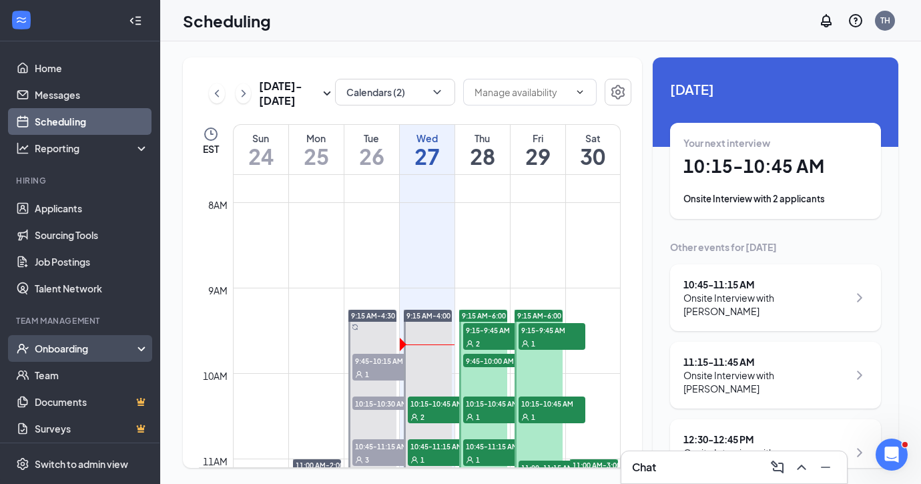
click at [46, 352] on div "Onboarding" at bounding box center [86, 348] width 103 height 13
click at [54, 374] on link "Overview" at bounding box center [92, 375] width 114 height 27
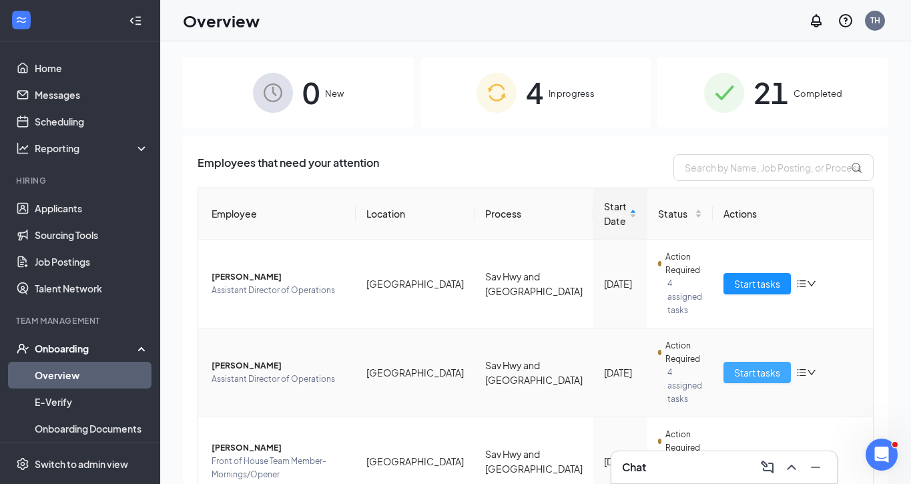
click at [742, 365] on span "Start tasks" at bounding box center [757, 372] width 46 height 15
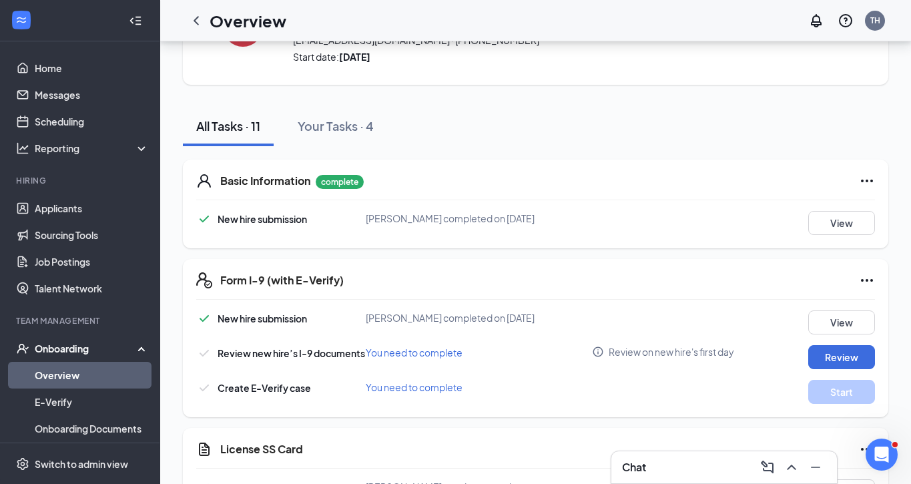
scroll to position [107, 0]
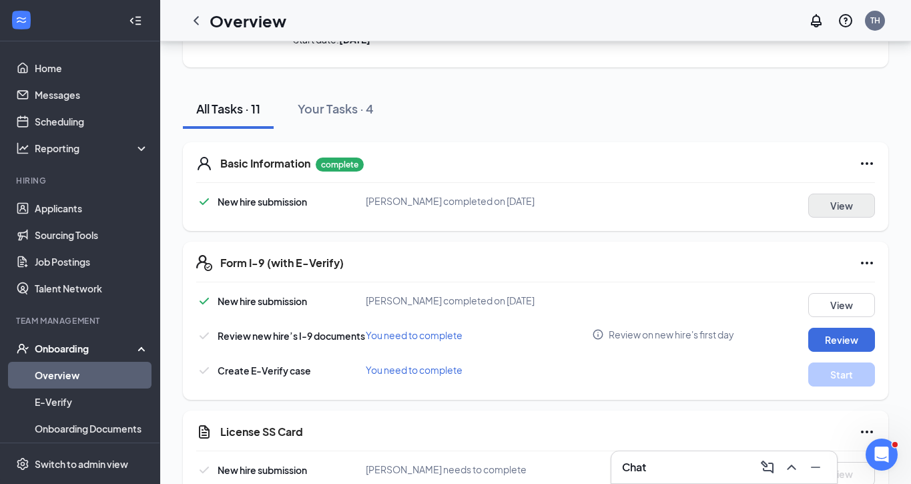
click at [845, 207] on button "View" at bounding box center [841, 205] width 67 height 24
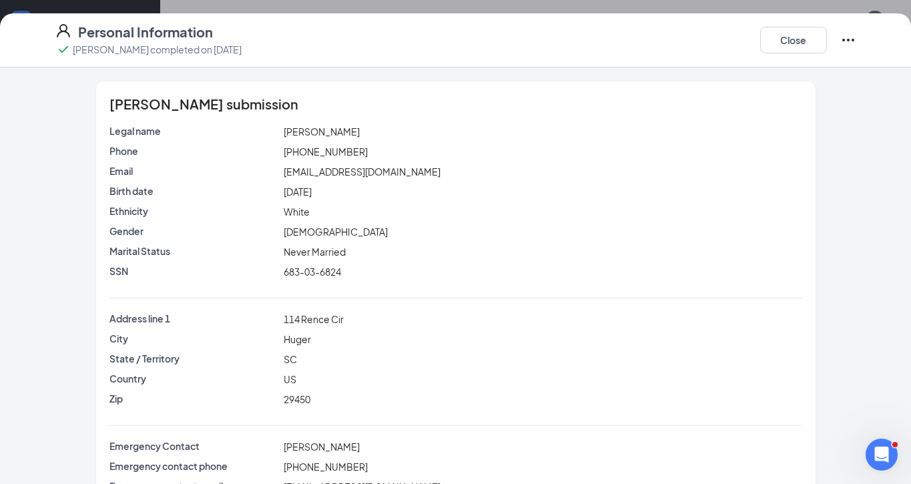
scroll to position [0, 0]
click at [807, 45] on button "Close" at bounding box center [793, 40] width 67 height 27
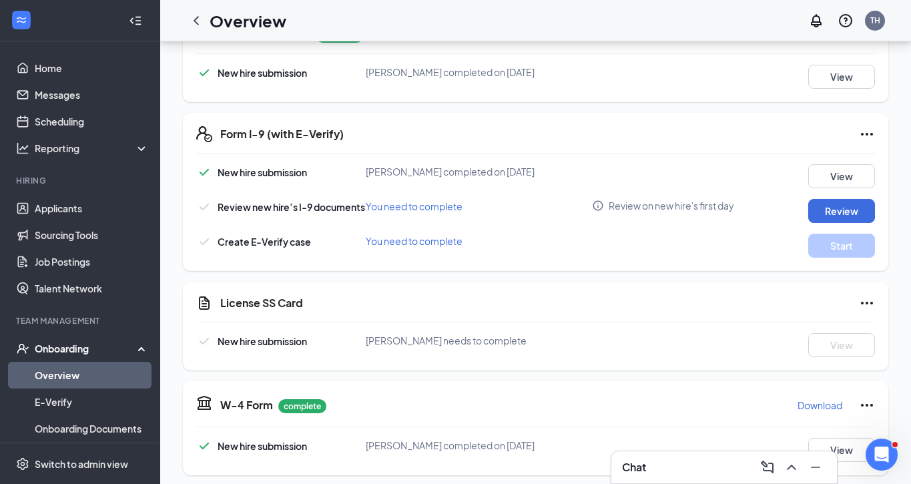
scroll to position [233, 0]
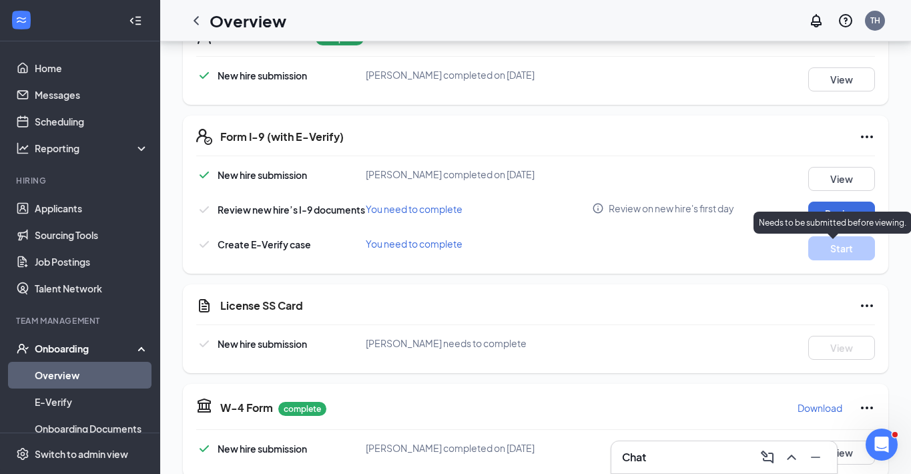
click at [835, 211] on div "Needs to be submitted before viewing." at bounding box center [832, 222] width 158 height 22
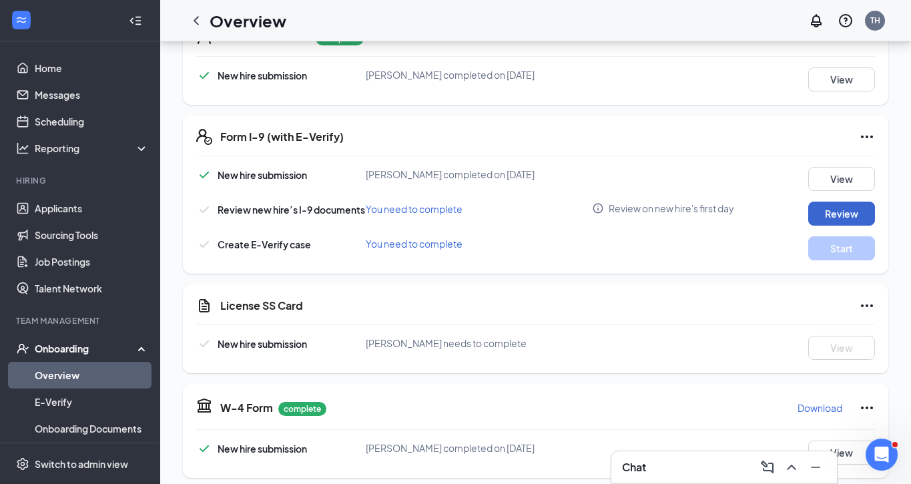
click at [839, 209] on button "Review" at bounding box center [841, 213] width 67 height 24
type input "[DATE]"
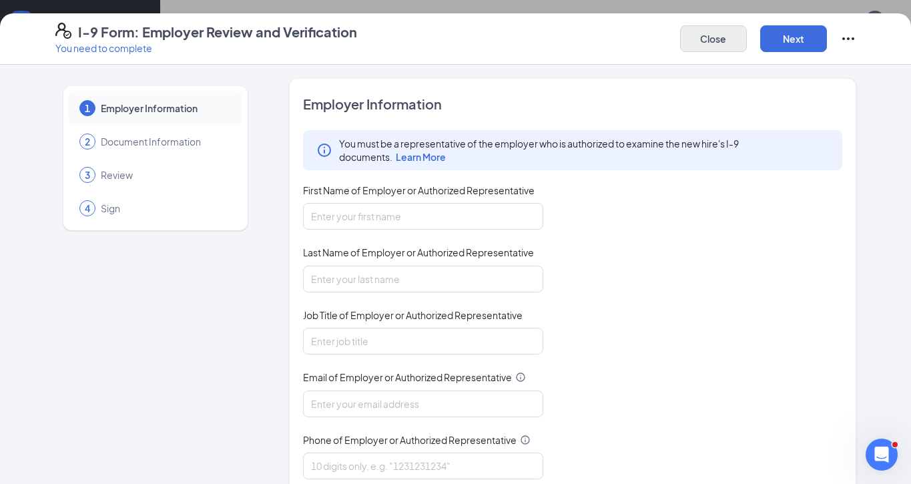
click at [711, 30] on button "Close" at bounding box center [713, 38] width 67 height 27
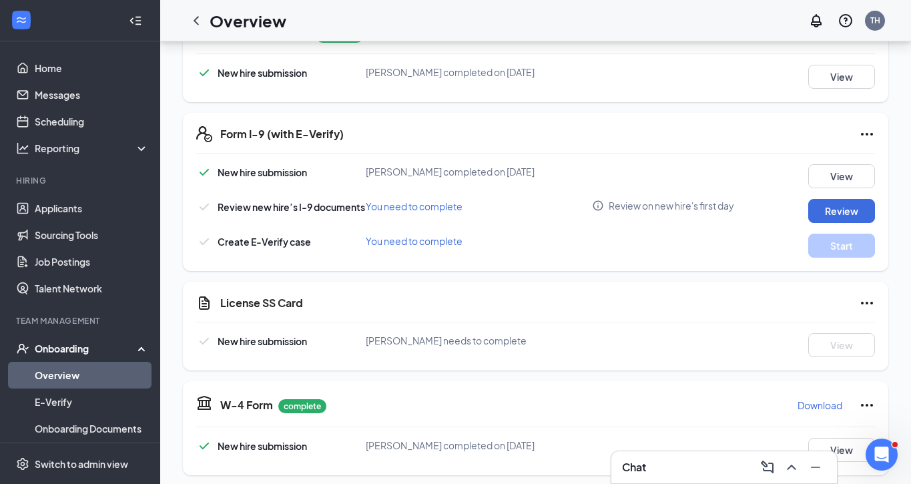
scroll to position [323, 0]
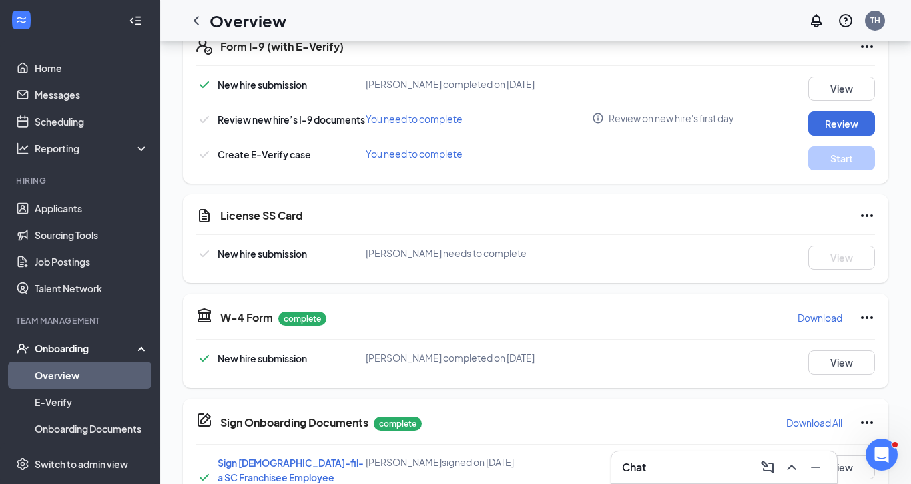
click at [866, 219] on icon "Ellipses" at bounding box center [867, 215] width 16 height 16
click at [835, 254] on span "Mark as complete" at bounding box center [817, 248] width 78 height 13
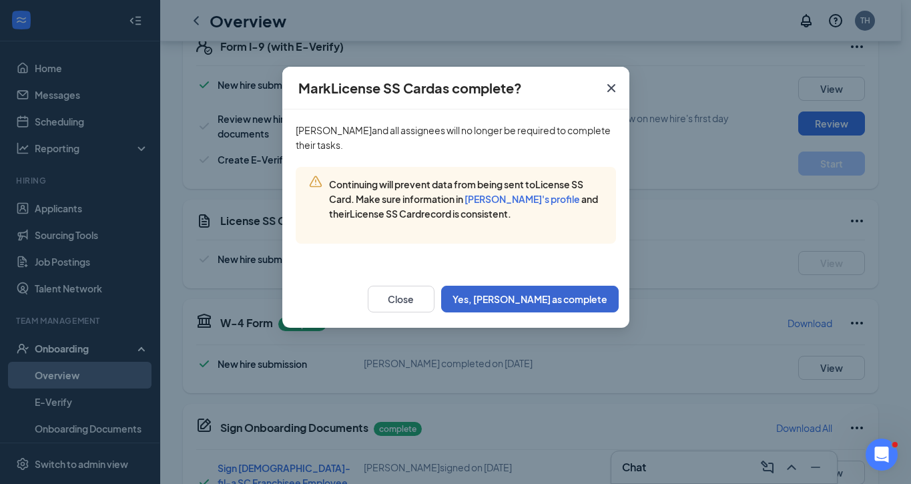
click at [543, 295] on button "Yes, [PERSON_NAME] as complete" at bounding box center [529, 299] width 177 height 27
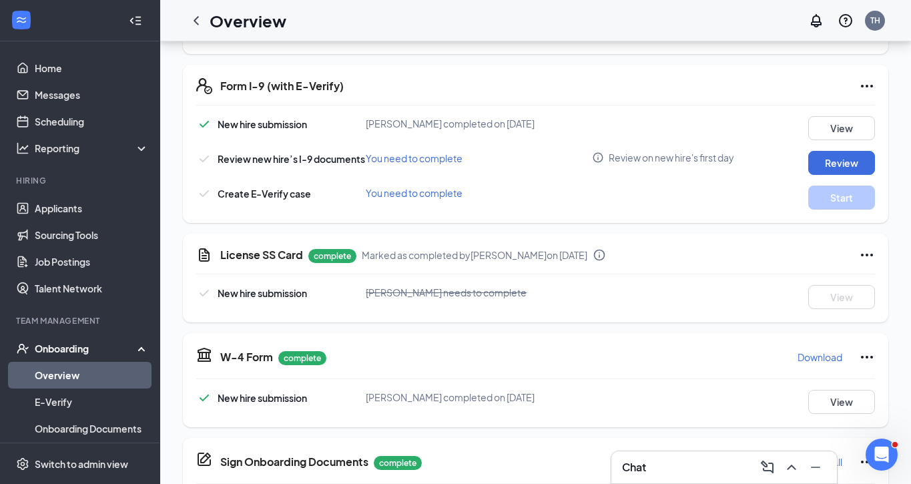
scroll to position [268, 0]
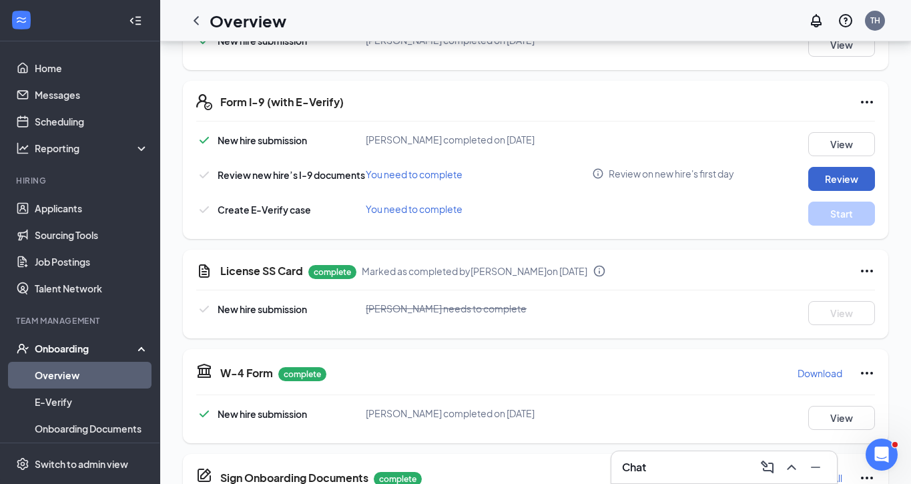
click at [831, 179] on button "Review" at bounding box center [841, 179] width 67 height 24
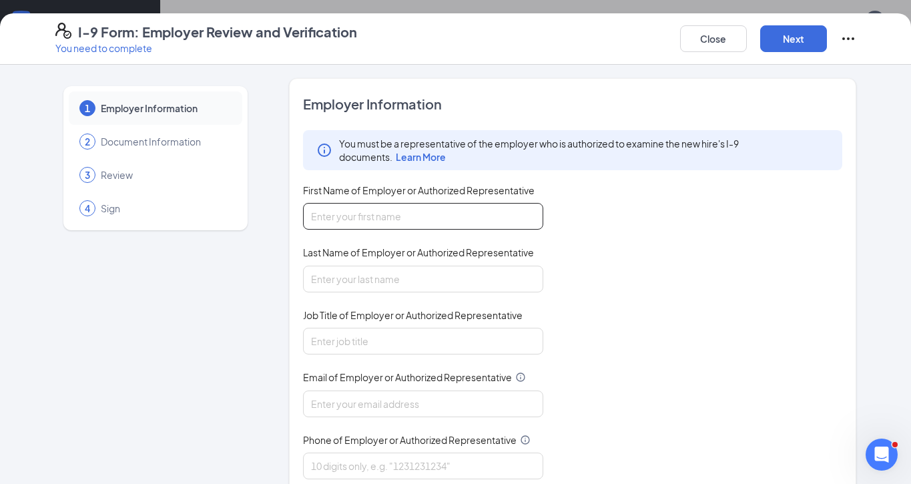
drag, startPoint x: 429, startPoint y: 219, endPoint x: 441, endPoint y: 196, distance: 26.3
type input "[PERSON_NAME]"
drag, startPoint x: 733, startPoint y: 228, endPoint x: 586, endPoint y: 253, distance: 148.8
click at [725, 233] on div "You must be a representative of the employer who is authorized to examine the n…" at bounding box center [572, 304] width 539 height 349
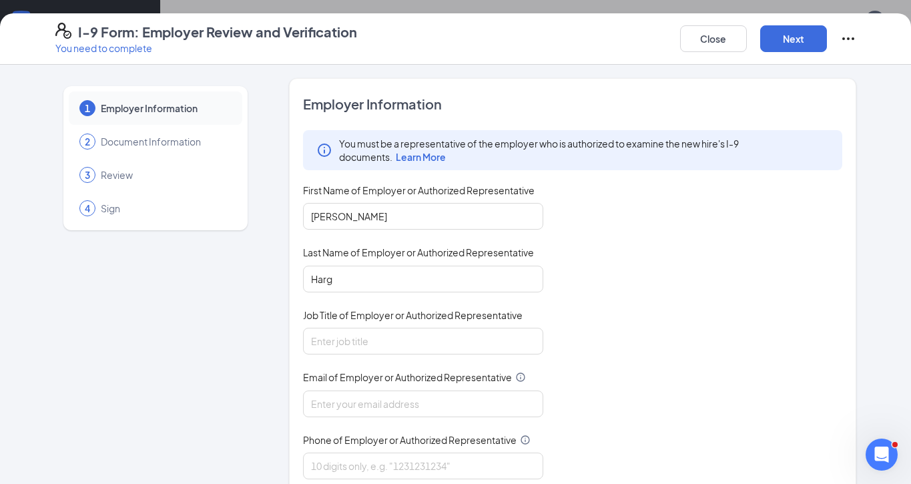
drag, startPoint x: 592, startPoint y: 266, endPoint x: 556, endPoint y: 270, distance: 36.2
click at [592, 266] on div "You must be a representative of the employer who is authorized to examine the n…" at bounding box center [572, 304] width 539 height 349
click at [496, 287] on input "Harg" at bounding box center [423, 279] width 240 height 27
click at [490, 284] on input "Harg" at bounding box center [423, 279] width 240 height 27
click at [612, 268] on div "You must be a representative of the employer who is authorized to examine the n…" at bounding box center [572, 304] width 539 height 349
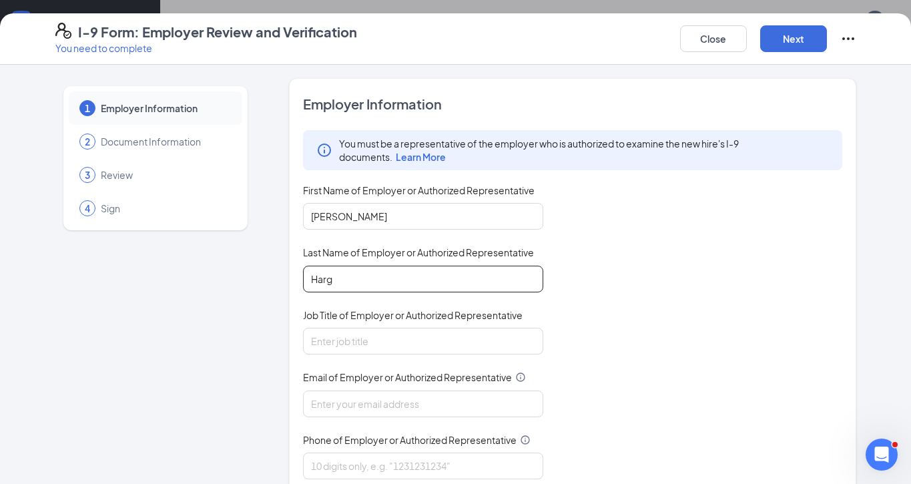
click at [415, 281] on input "Harg" at bounding box center [423, 279] width 240 height 27
type input "[PERSON_NAME]"
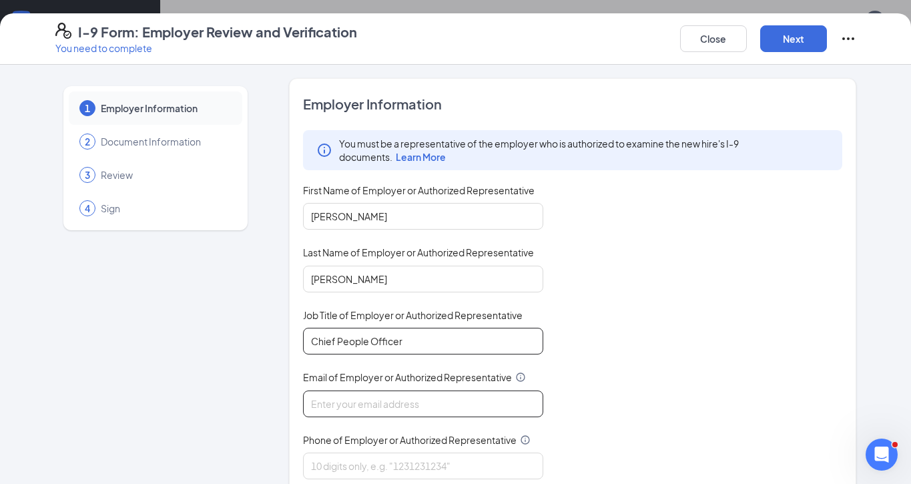
type input "Chief People Officer"
type input "[EMAIL_ADDRESS][DEMOGRAPHIC_DATA][DOMAIN_NAME]"
click at [753, 340] on div "You must be a representative of the employer who is authorized to examine the n…" at bounding box center [572, 304] width 539 height 349
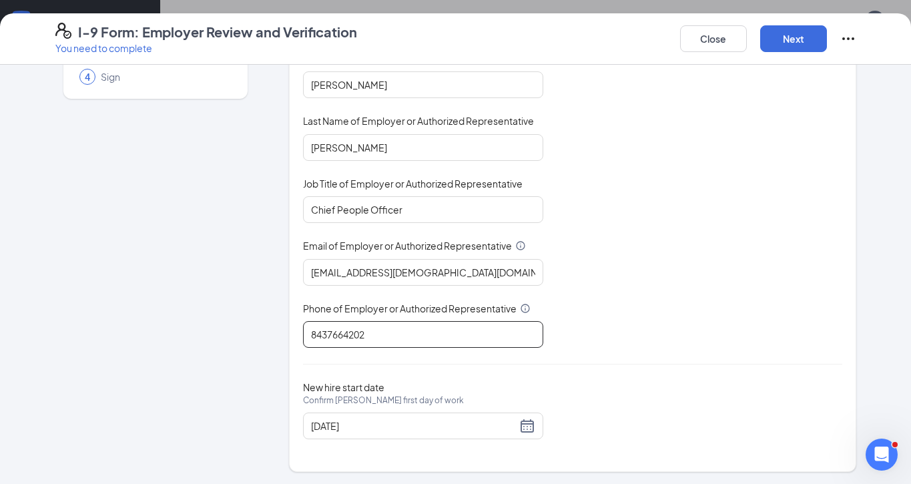
scroll to position [289, 0]
type input "8437664202"
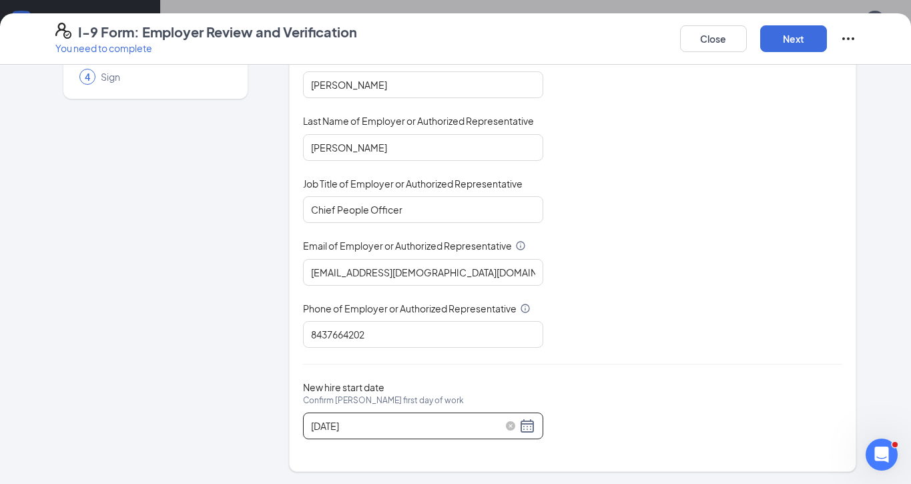
click at [524, 426] on div "[DATE]" at bounding box center [423, 426] width 224 height 16
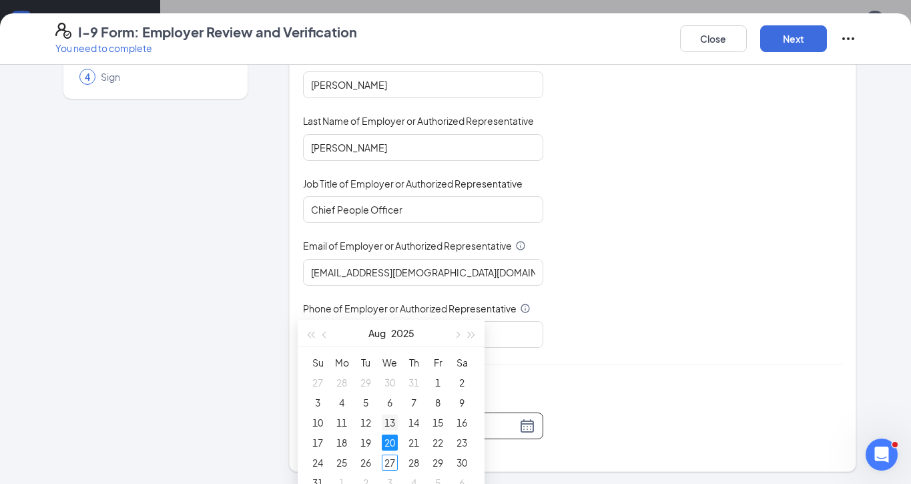
scroll to position [467, 0]
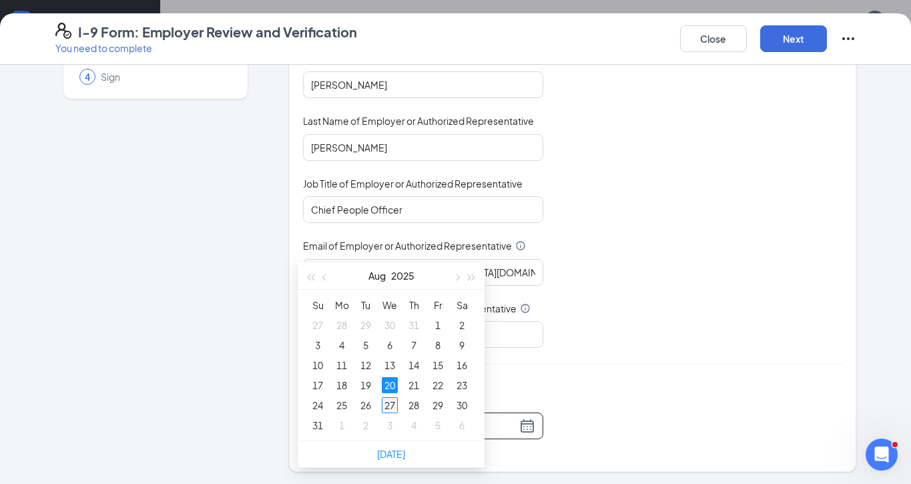
type input "[DATE]"
click at [393, 406] on div "27" at bounding box center [390, 405] width 16 height 16
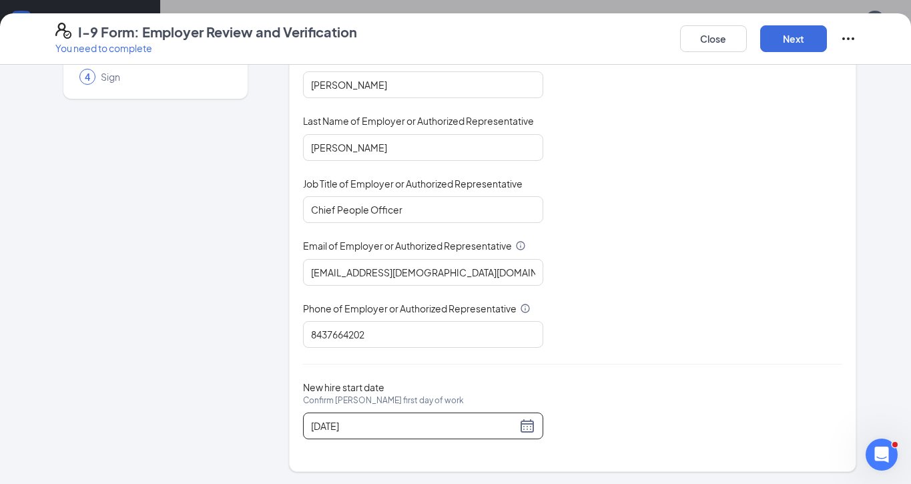
scroll to position [541, 0]
click at [803, 38] on button "Next" at bounding box center [793, 38] width 67 height 27
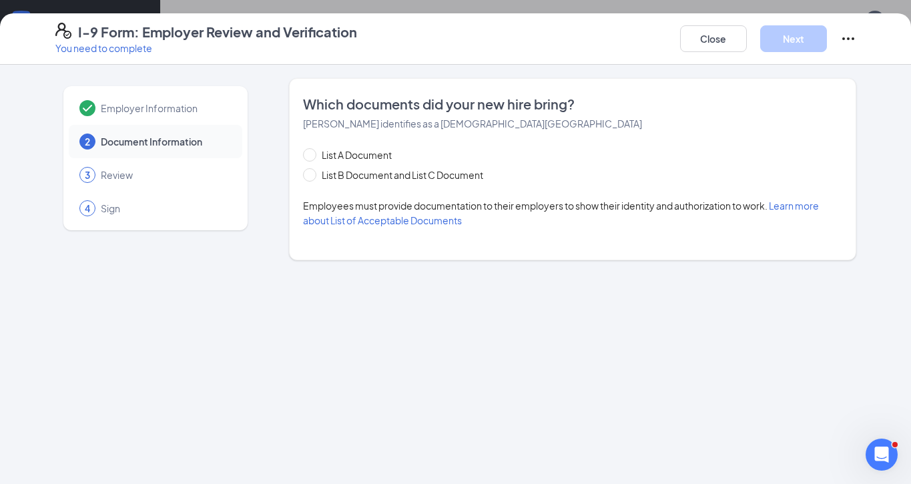
scroll to position [0, 0]
click at [312, 174] on span at bounding box center [309, 174] width 13 height 13
click at [312, 174] on input "List B Document and List C Document" at bounding box center [307, 172] width 9 height 9
radio input "true"
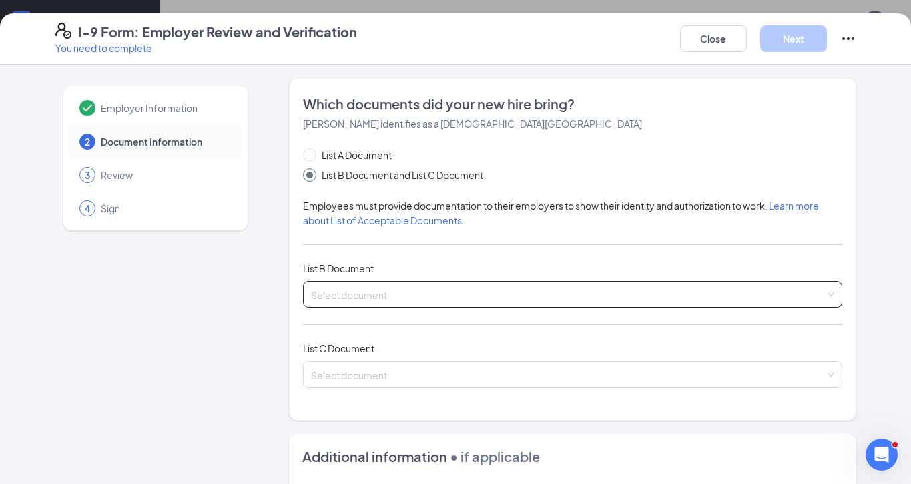
click at [383, 292] on input "search" at bounding box center [568, 292] width 514 height 20
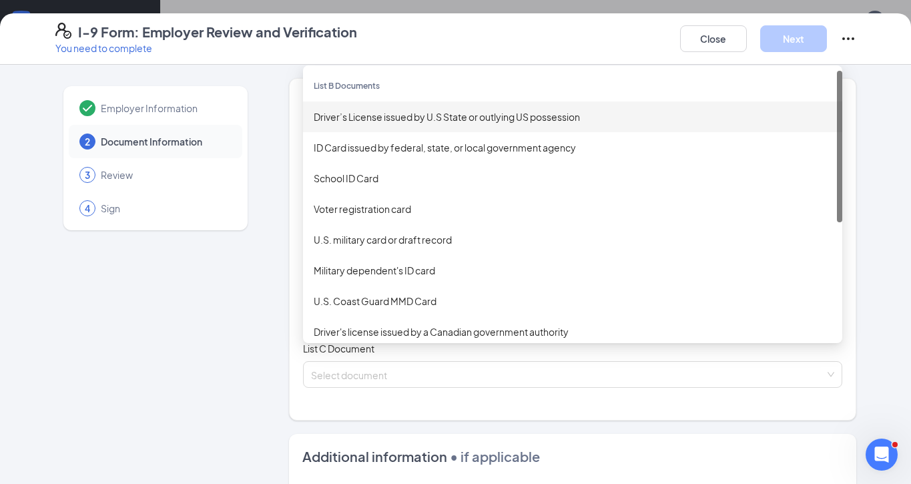
click at [342, 115] on div "Driver’s License issued by U.S State or outlying US possession" at bounding box center [573, 116] width 518 height 15
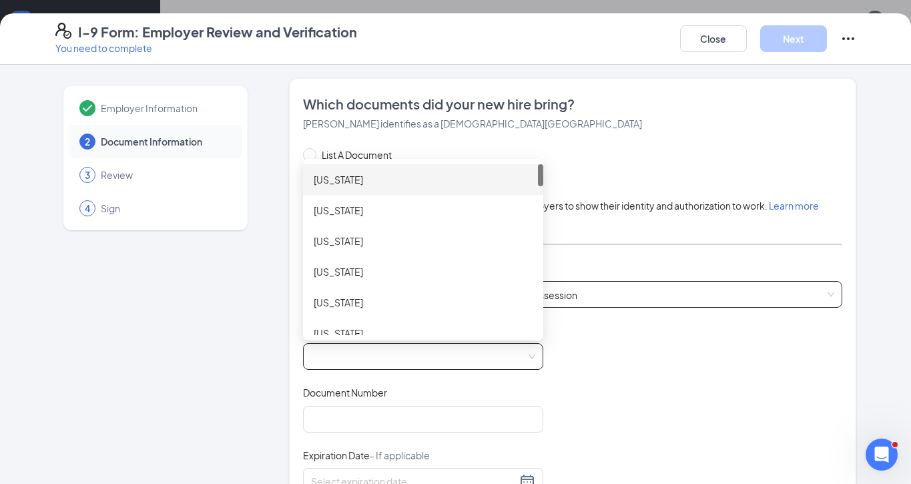
click at [399, 347] on span at bounding box center [423, 356] width 224 height 25
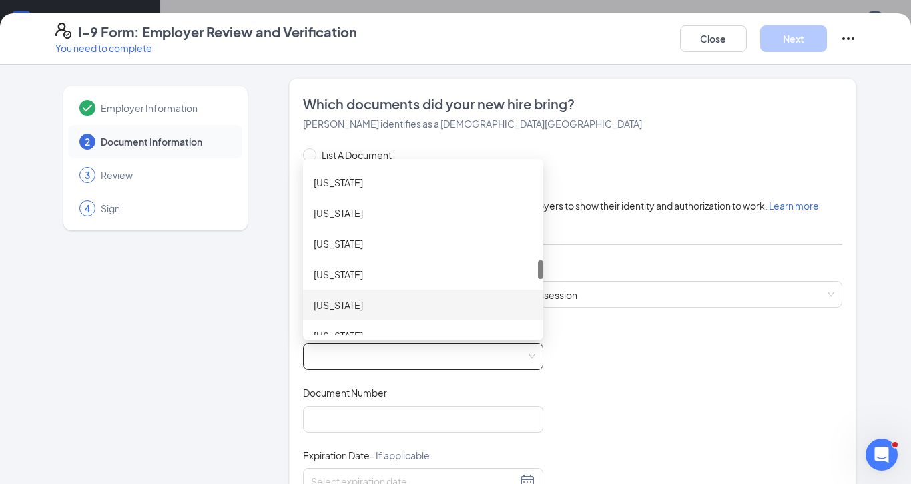
scroll to position [931, 0]
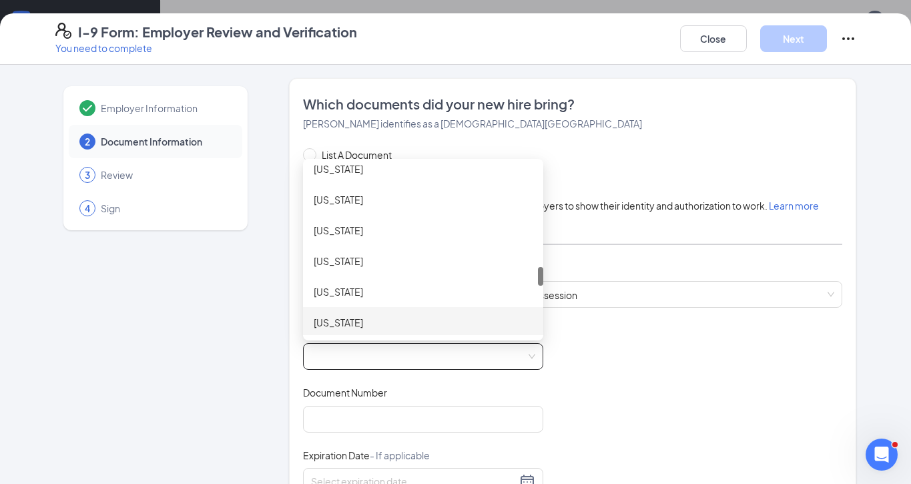
click at [366, 325] on div "[US_STATE]" at bounding box center [423, 322] width 219 height 15
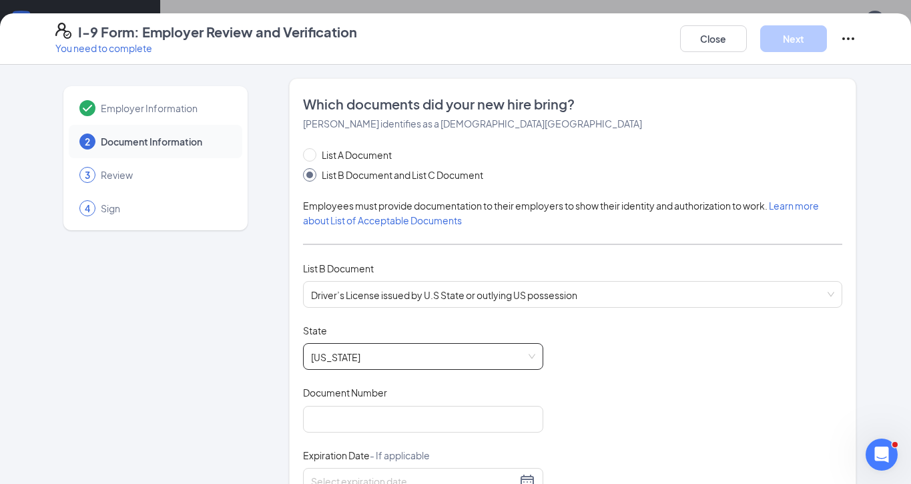
scroll to position [20, 0]
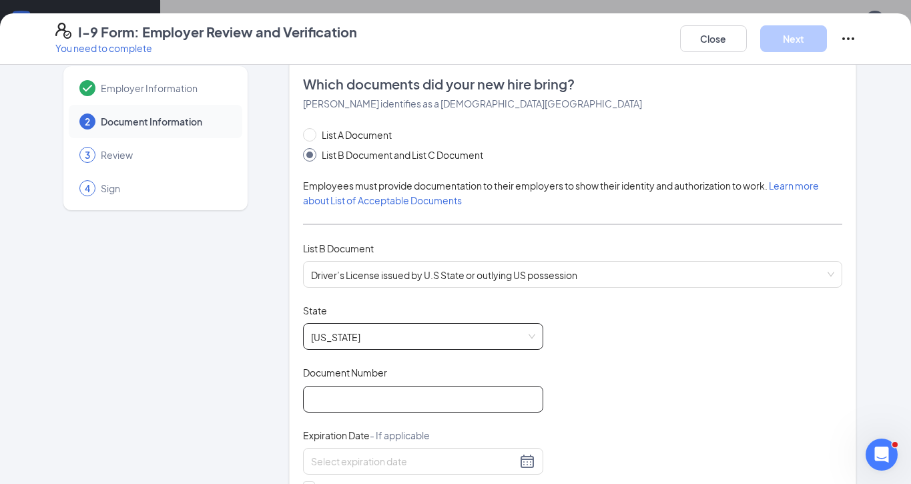
click at [467, 397] on input "Document Number" at bounding box center [423, 399] width 240 height 27
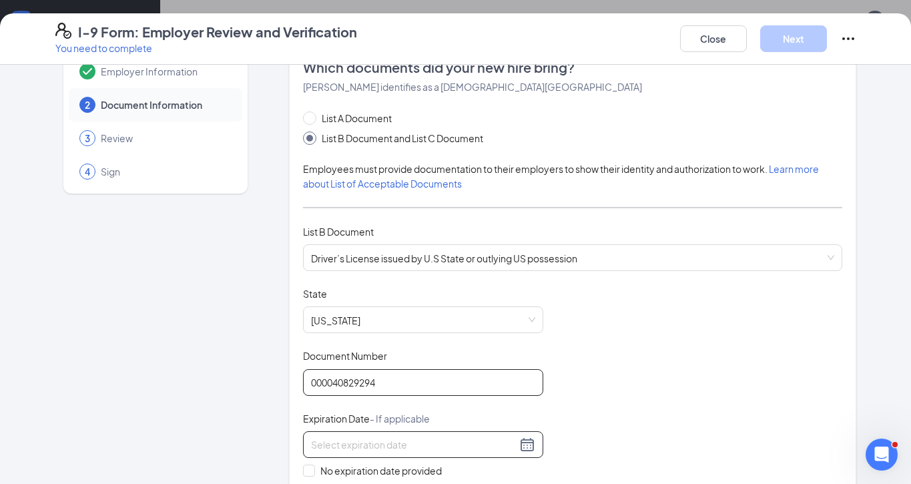
type input "000040829294"
click at [420, 437] on input at bounding box center [413, 444] width 205 height 15
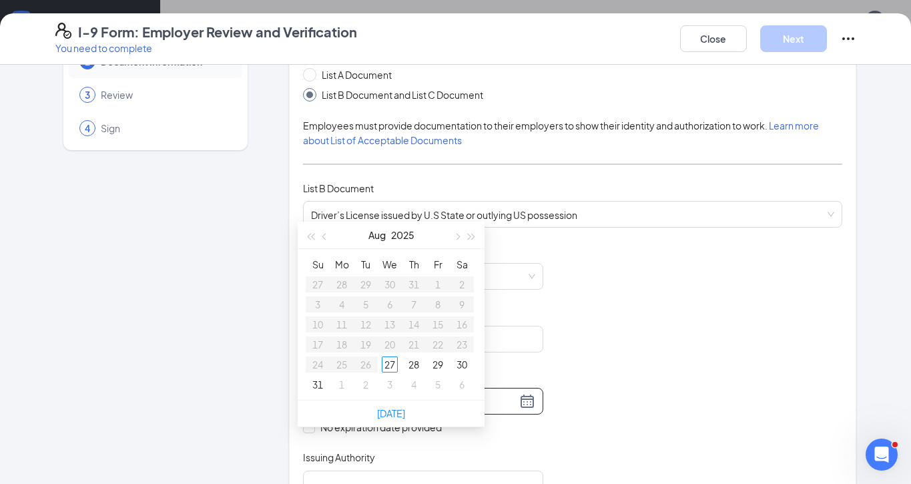
scroll to position [107, 0]
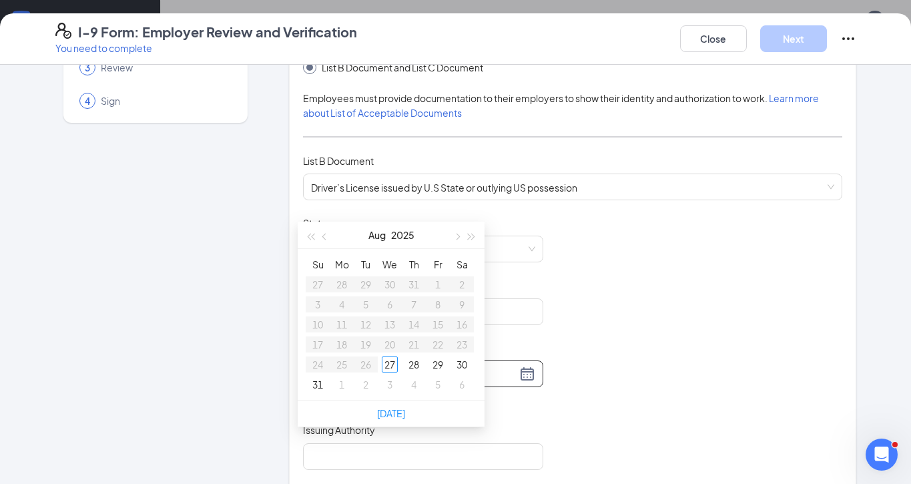
type input "[DATE]"
click at [470, 238] on span "button" at bounding box center [471, 237] width 7 height 7
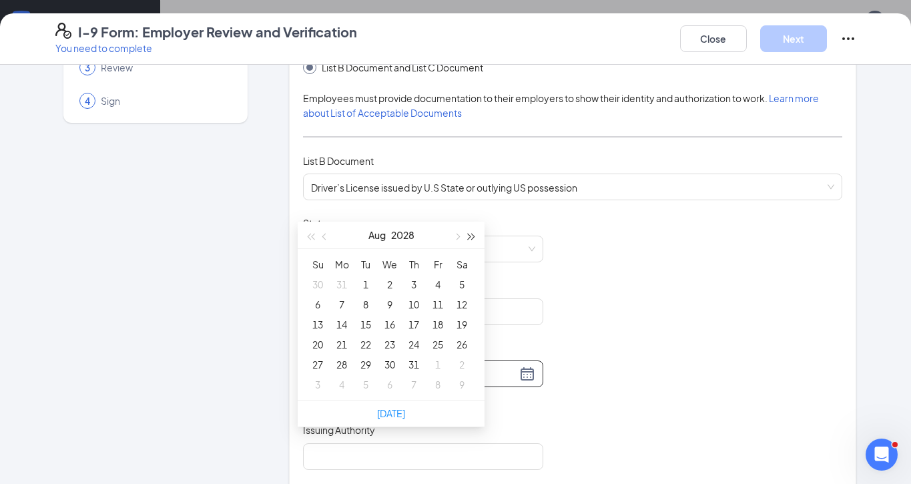
click at [470, 238] on span "button" at bounding box center [471, 237] width 7 height 7
type input "[DATE]"
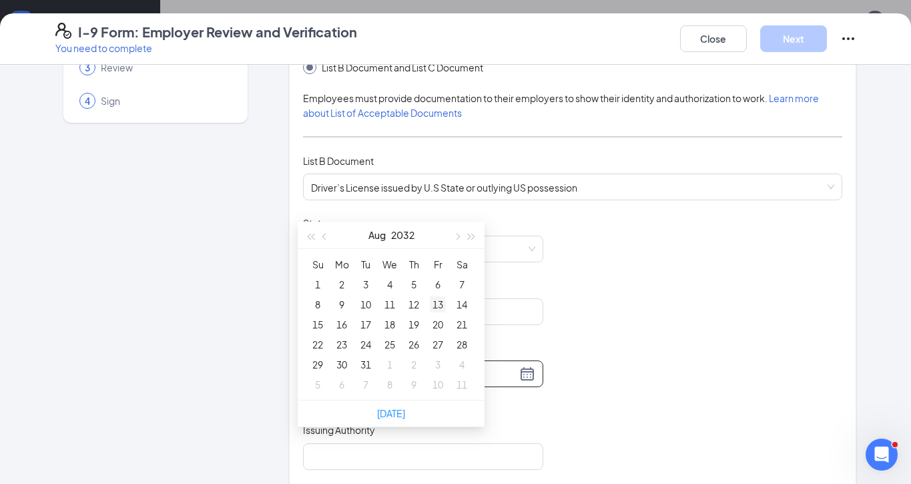
type input "[DATE]"
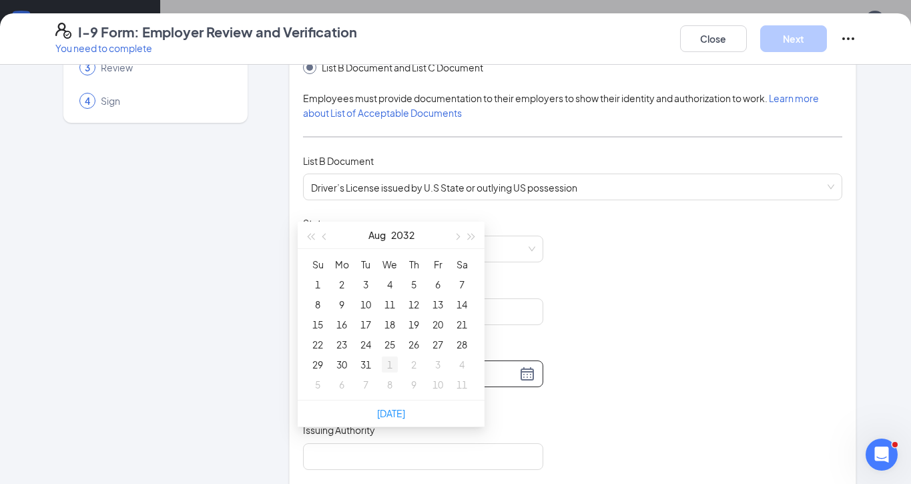
type input "[DATE]"
click at [412, 345] on div "26" at bounding box center [414, 344] width 16 height 16
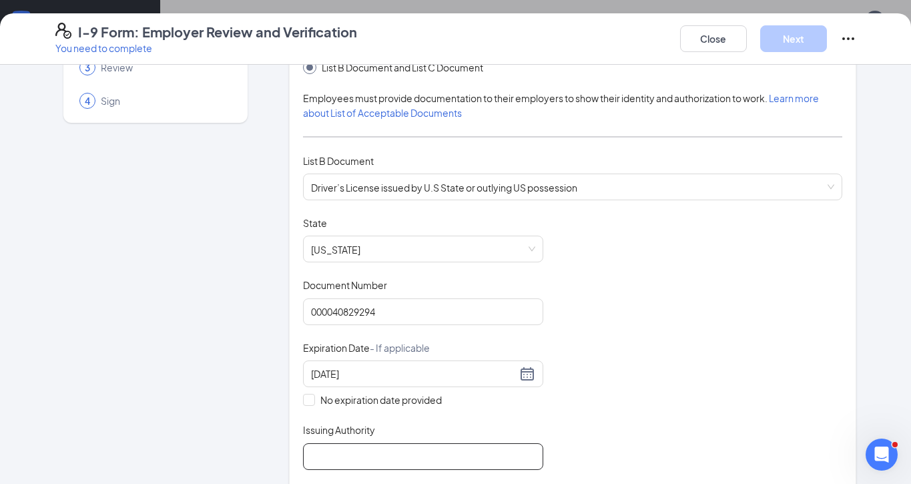
click at [390, 447] on input "Issuing Authority" at bounding box center [423, 456] width 240 height 27
type input "[US_STATE]"
click at [630, 390] on div "Document Title Driver’s License issued by U.S State or outlying US possession S…" at bounding box center [572, 343] width 539 height 254
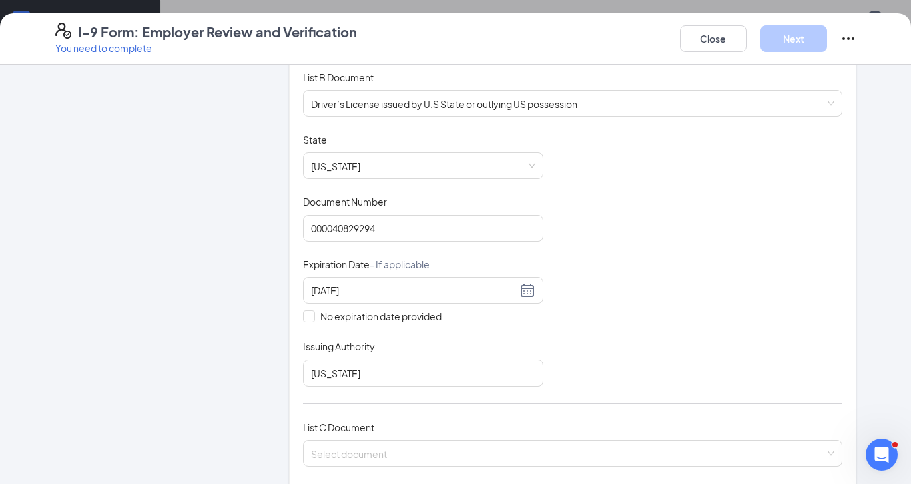
scroll to position [214, 0]
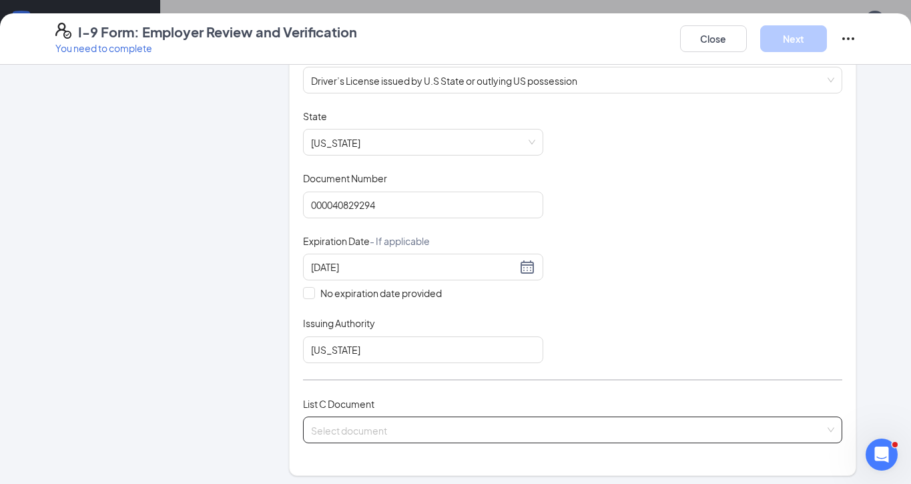
click at [418, 423] on input "search" at bounding box center [568, 427] width 514 height 20
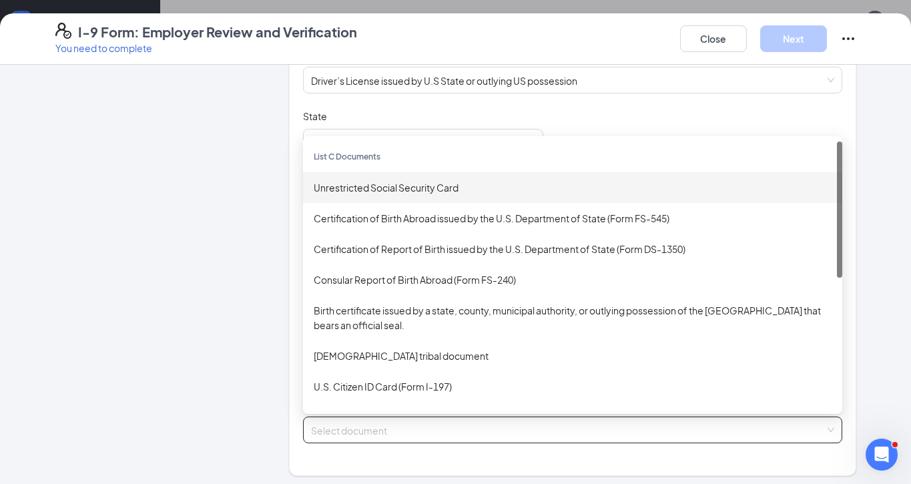
click at [362, 189] on div "Unrestricted Social Security Card" at bounding box center [573, 187] width 518 height 15
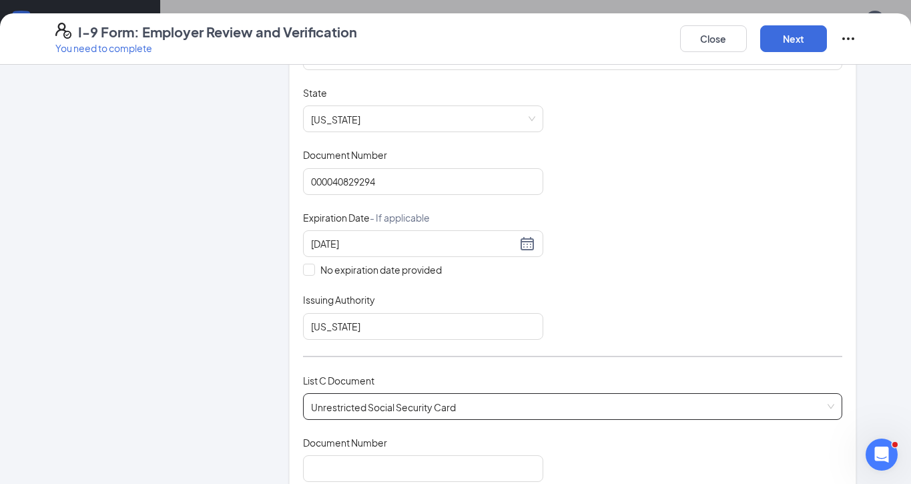
scroll to position [286, 0]
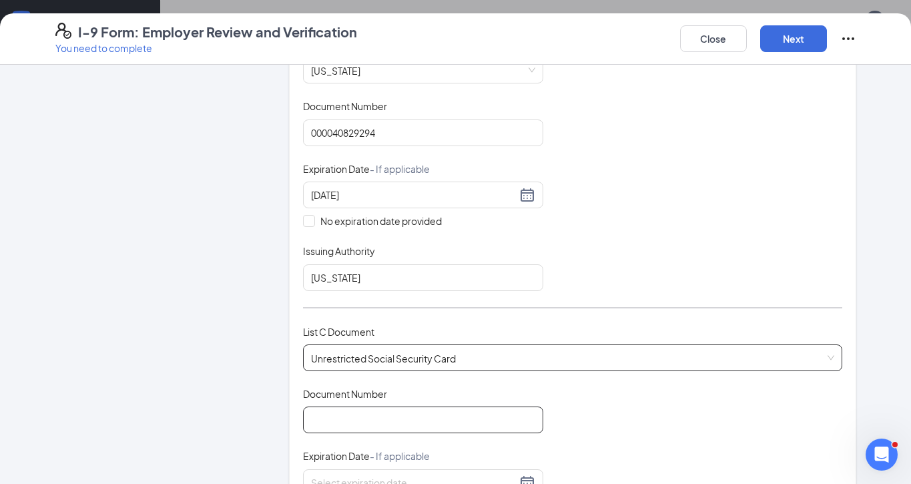
click at [412, 423] on input "Document Number" at bounding box center [423, 419] width 240 height 27
type input "683036824"
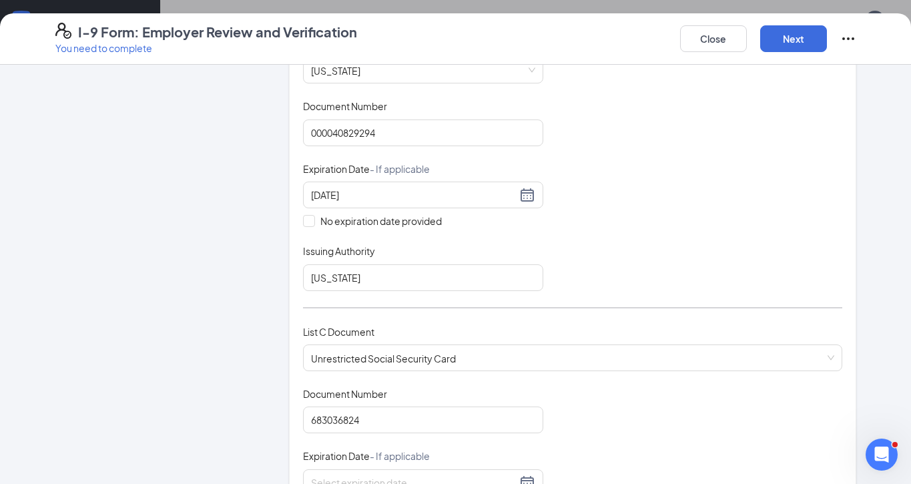
click at [594, 387] on div "Document Title Unrestricted Social Security Card Document Number 683036824 Expi…" at bounding box center [572, 482] width 539 height 191
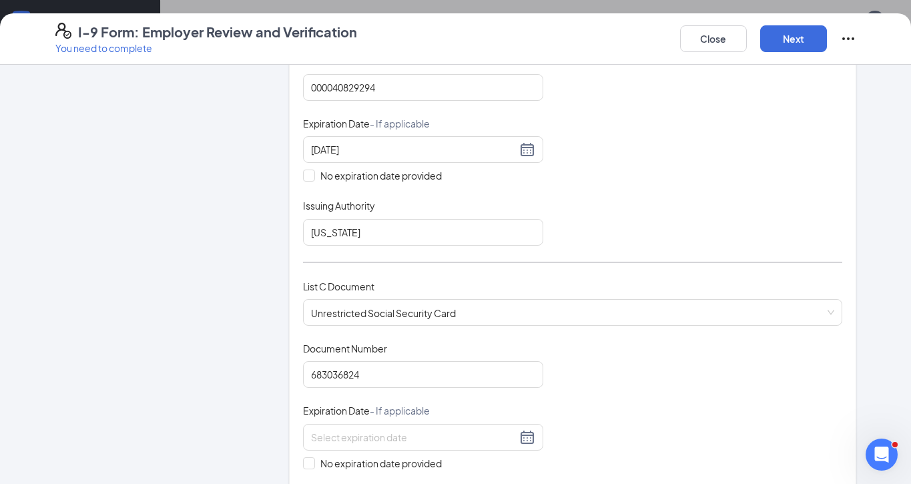
scroll to position [353, 0]
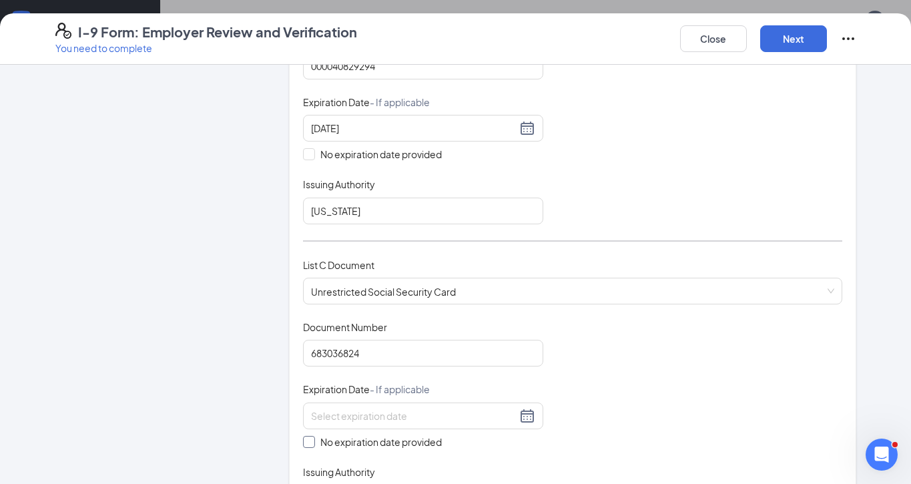
click at [308, 438] on span at bounding box center [309, 442] width 12 height 12
click at [308, 438] on input "No expiration date provided" at bounding box center [307, 440] width 9 height 9
checkbox input "true"
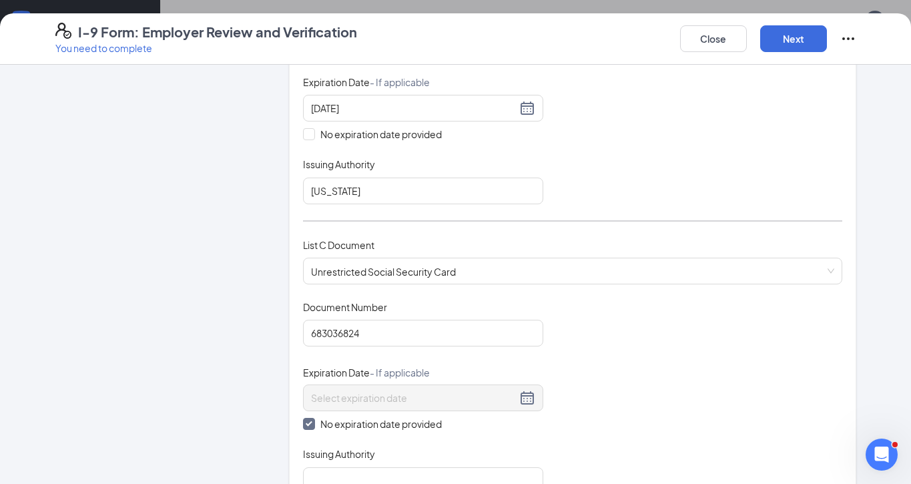
scroll to position [421, 0]
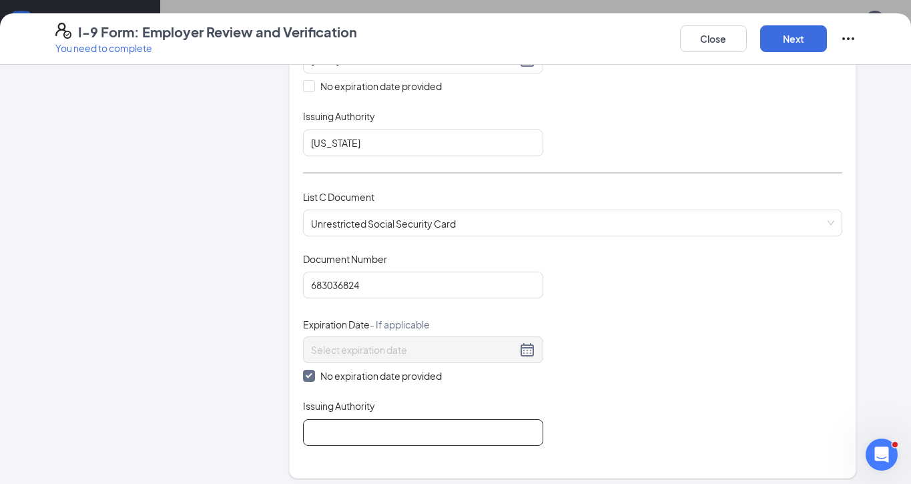
click at [408, 430] on input "Issuing Authority" at bounding box center [423, 432] width 240 height 27
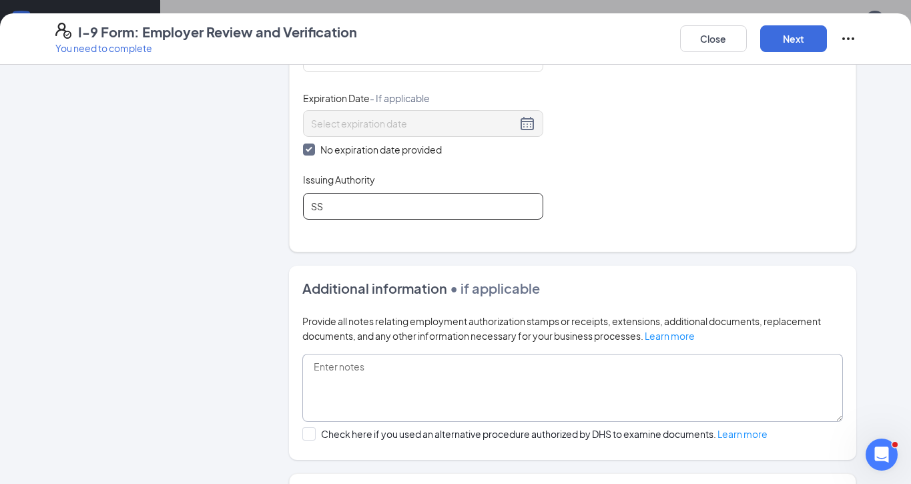
type input "S"
type input "Social Security Administration"
click at [692, 174] on div "Document Title Unrestricted Social Security Card Document Number 683036824 Expi…" at bounding box center [572, 122] width 539 height 193
click at [796, 42] on button "Next" at bounding box center [793, 38] width 67 height 27
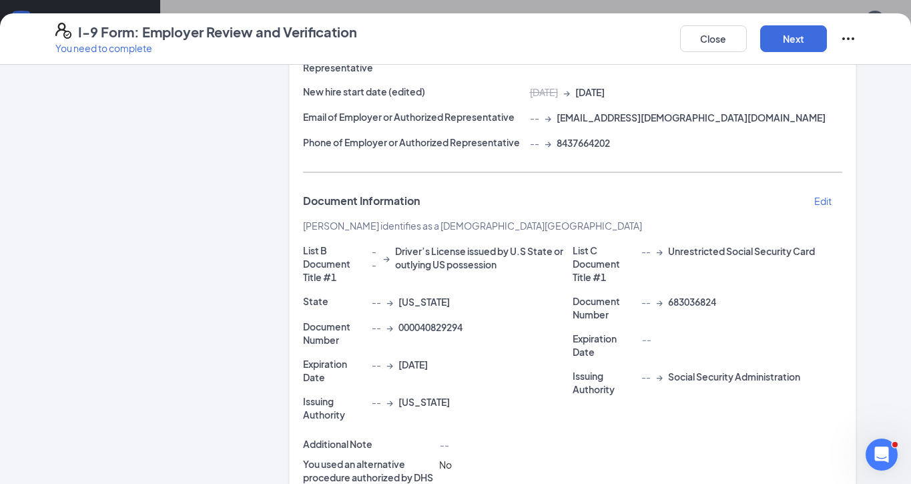
scroll to position [347, 0]
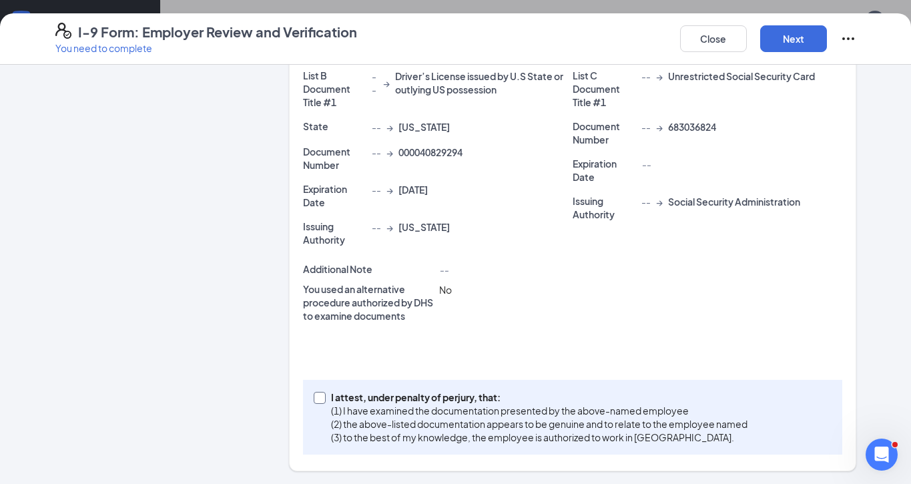
click at [315, 401] on span at bounding box center [320, 398] width 12 height 12
click at [315, 401] on input "I attest, under penalty of [PERSON_NAME], that: (1) I have examined the documen…" at bounding box center [318, 396] width 9 height 9
checkbox input "true"
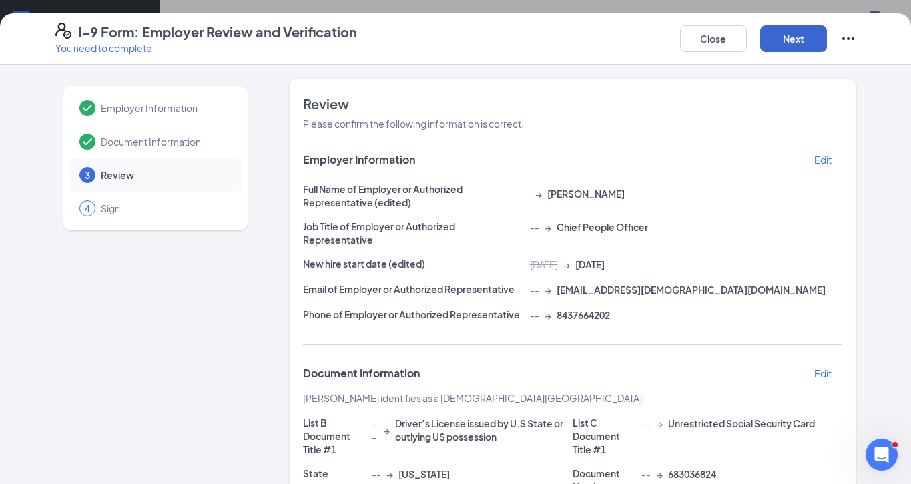
click at [791, 46] on button "Next" at bounding box center [793, 38] width 67 height 27
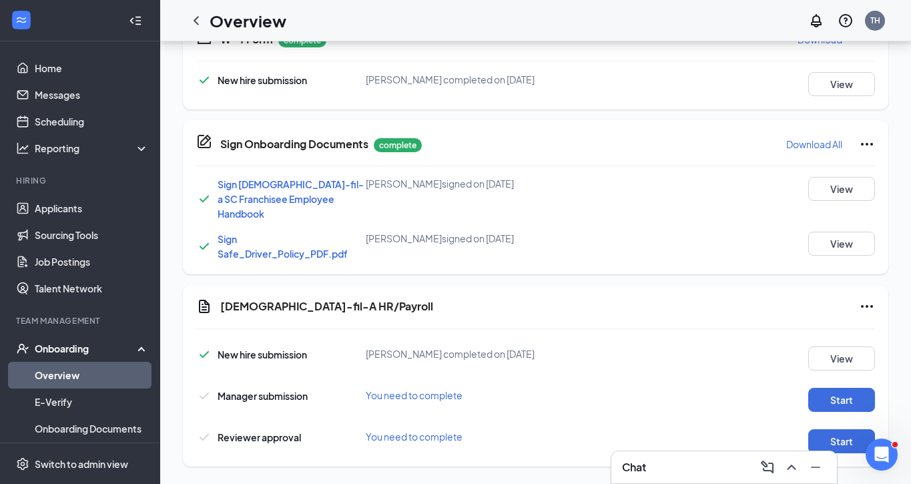
scroll to position [236, 0]
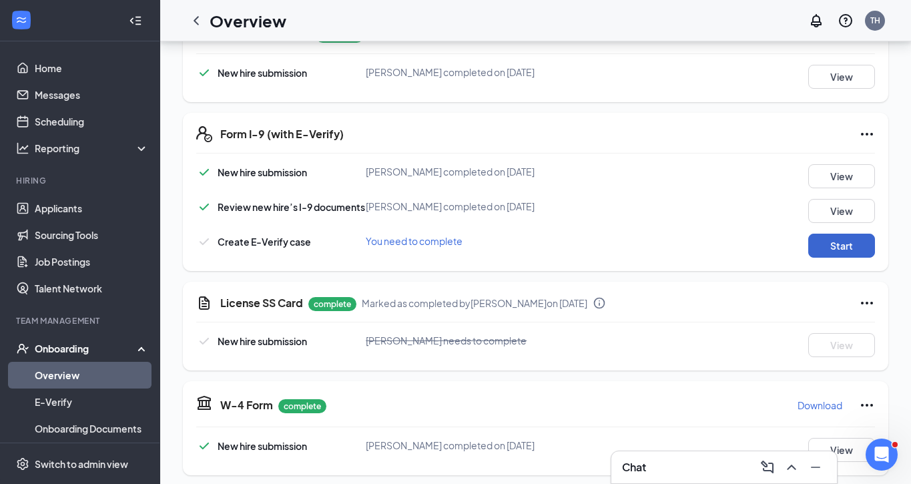
click at [841, 249] on button "Start" at bounding box center [841, 246] width 67 height 24
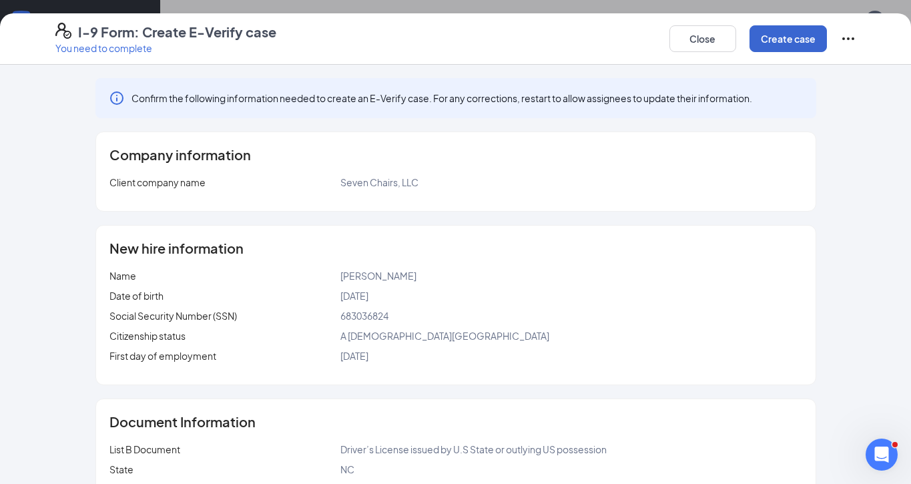
click at [804, 32] on button "Create case" at bounding box center [787, 38] width 77 height 27
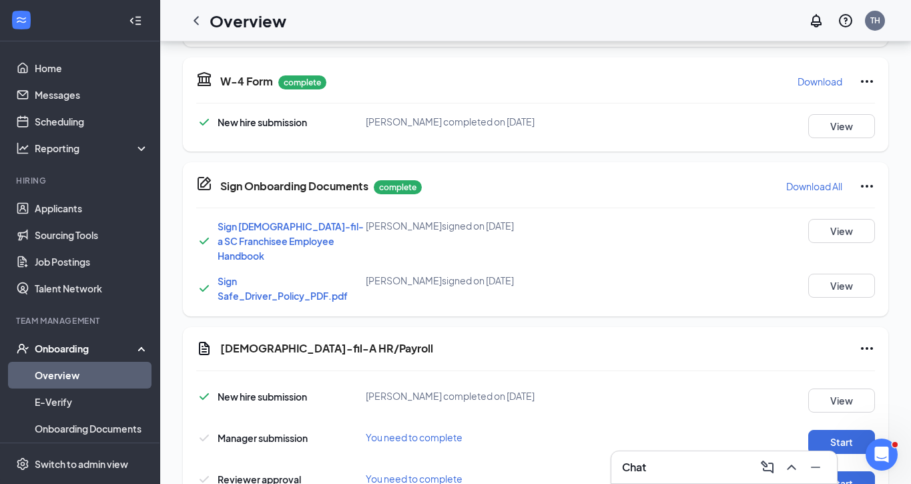
scroll to position [680, 0]
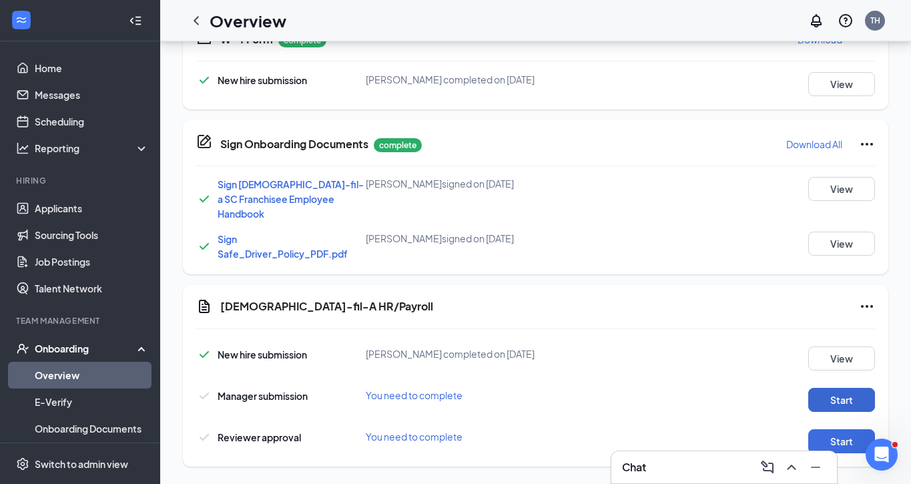
click at [847, 394] on button "Start" at bounding box center [841, 400] width 67 height 24
click at [845, 390] on button "Start" at bounding box center [841, 400] width 67 height 24
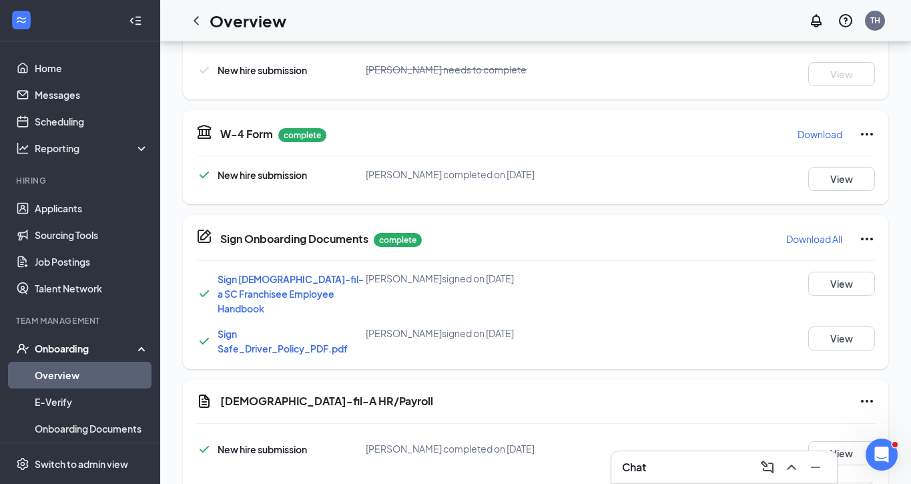
scroll to position [685, 0]
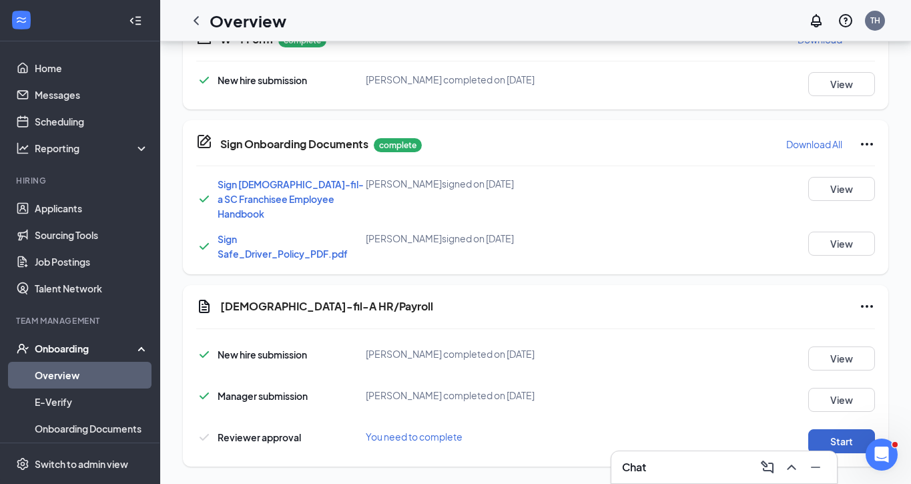
click at [847, 436] on button "Start" at bounding box center [841, 441] width 67 height 24
click at [42, 345] on div "Onboarding" at bounding box center [86, 348] width 103 height 13
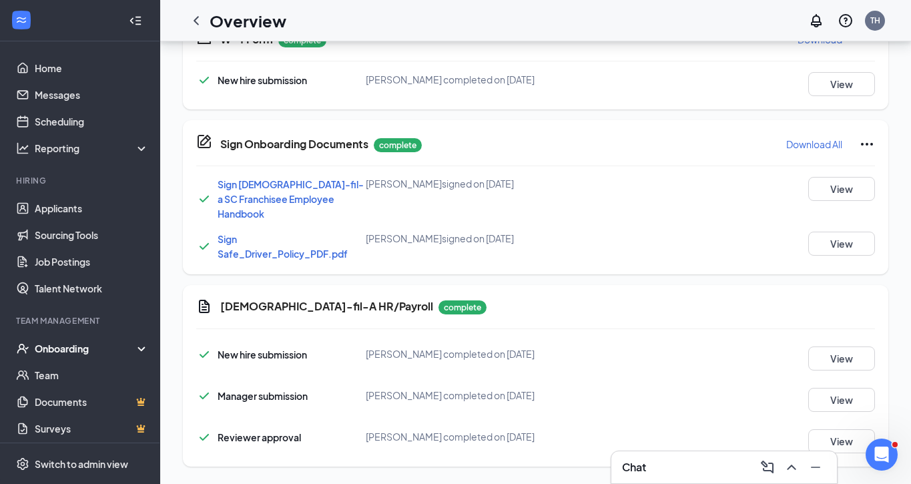
click at [48, 352] on div "Onboarding" at bounding box center [86, 348] width 103 height 13
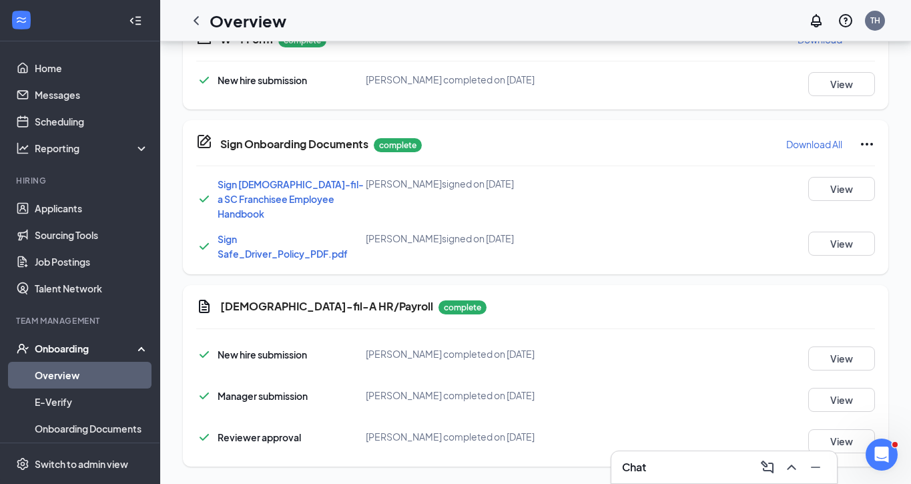
click at [50, 372] on link "Overview" at bounding box center [92, 375] width 114 height 27
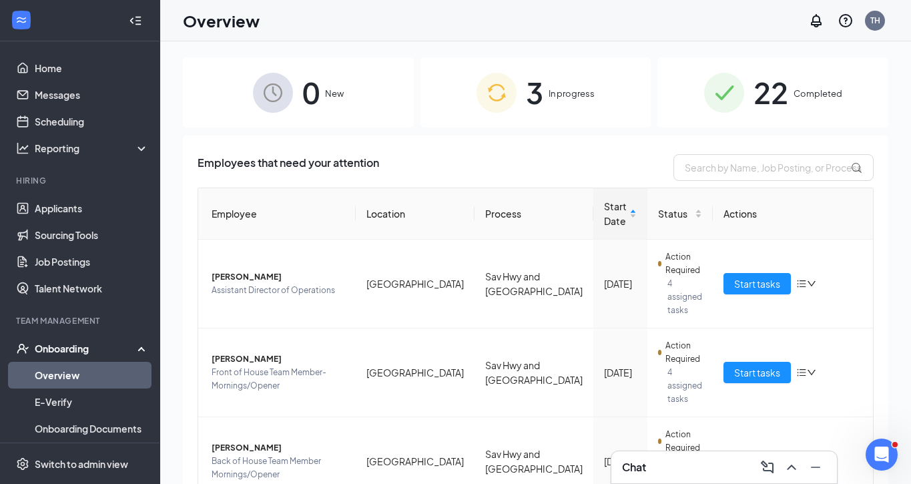
click at [581, 93] on span "In progress" at bounding box center [571, 93] width 46 height 13
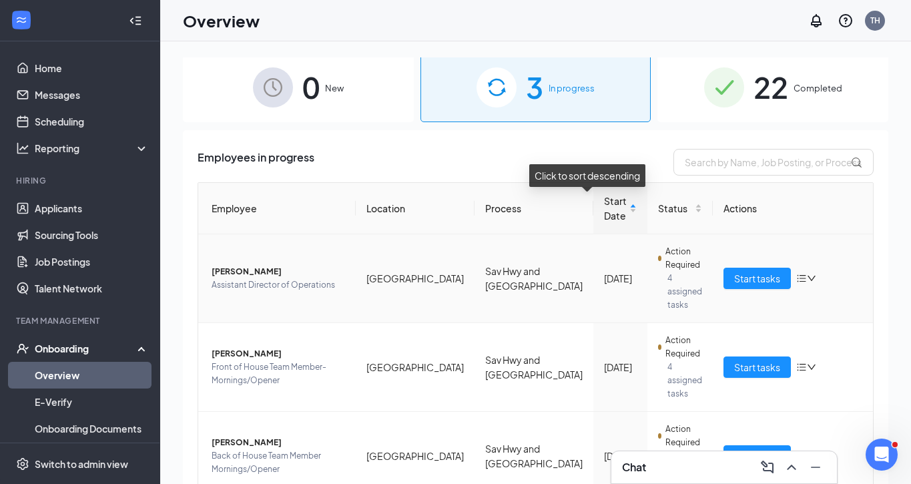
scroll to position [17, 0]
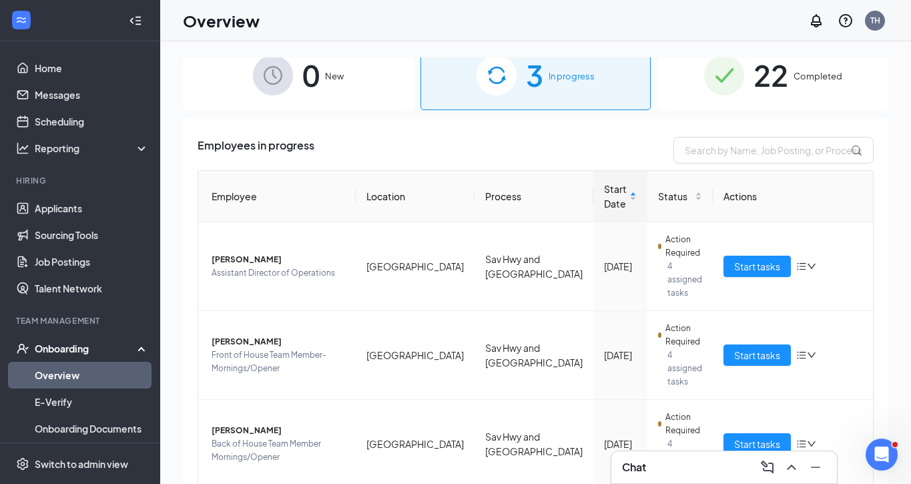
click at [795, 86] on div "22 Completed" at bounding box center [772, 75] width 231 height 70
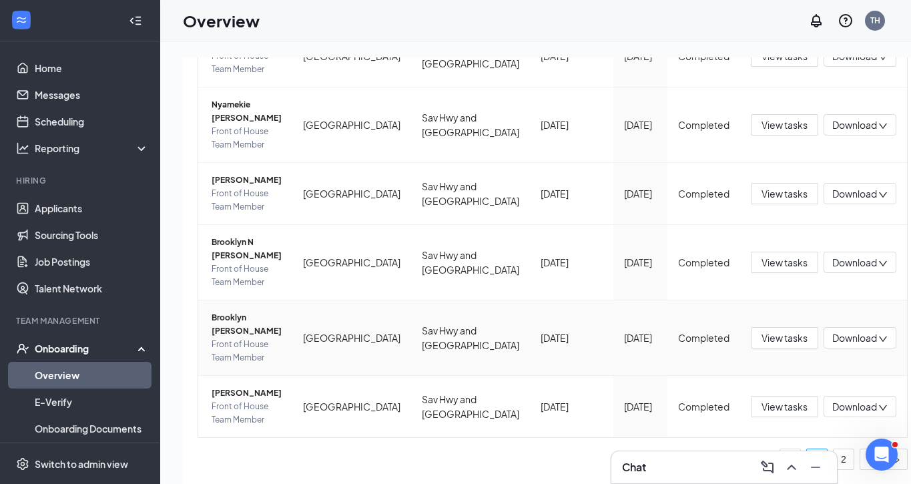
scroll to position [60, 0]
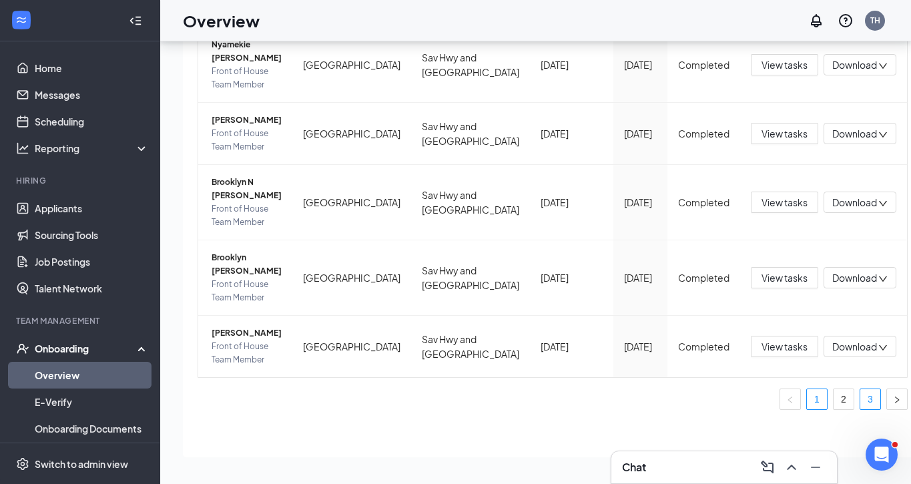
click at [860, 398] on link "3" at bounding box center [870, 399] width 20 height 20
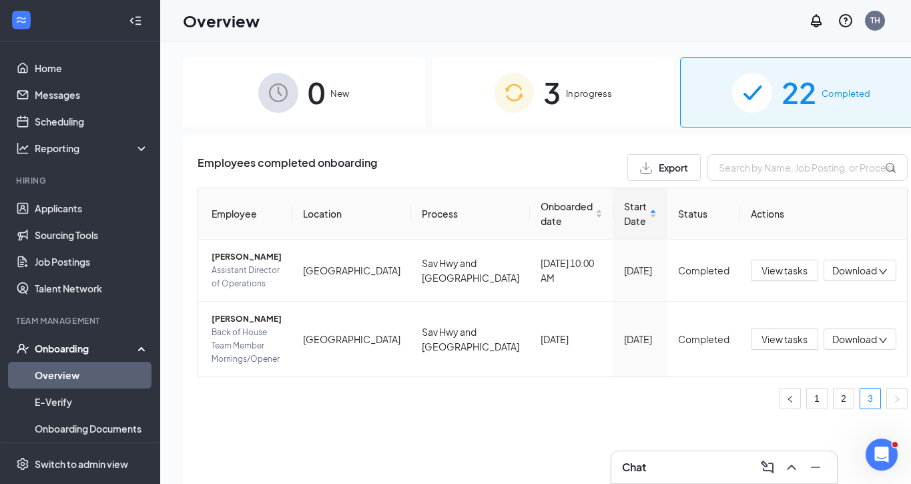
click at [566, 97] on span "In progress" at bounding box center [589, 93] width 46 height 13
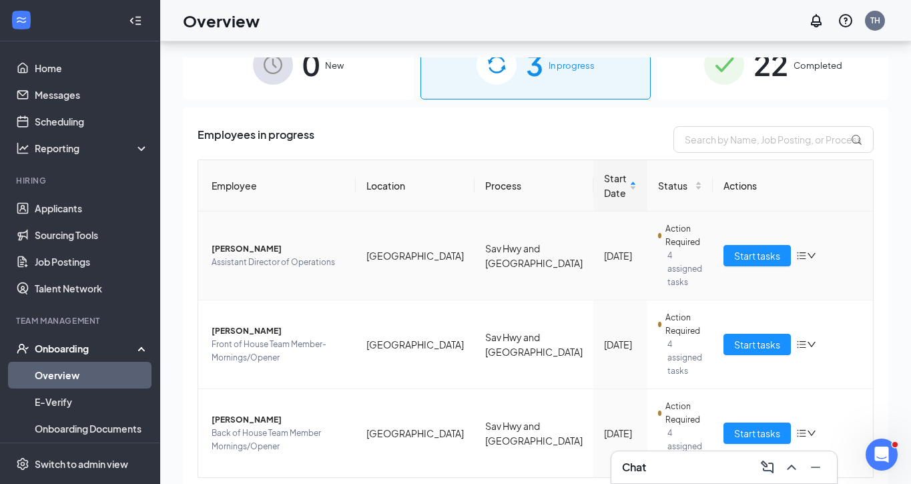
scroll to position [60, 0]
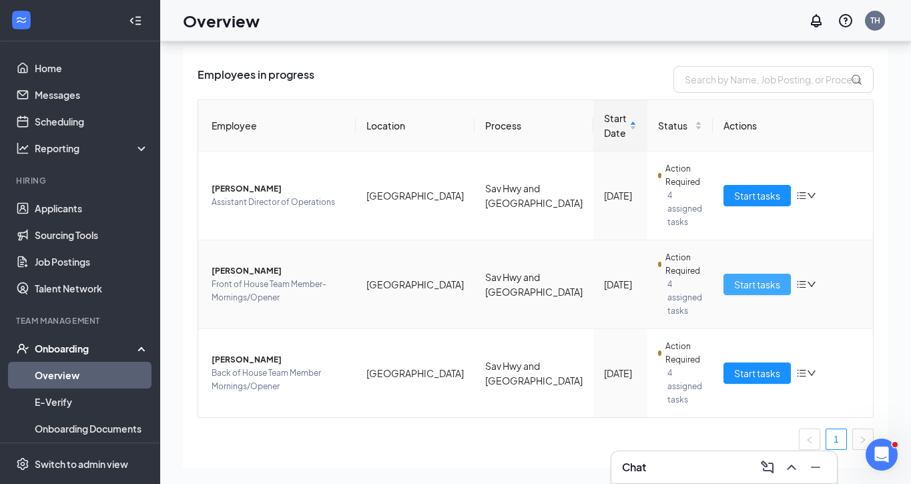
click at [735, 277] on span "Start tasks" at bounding box center [757, 284] width 46 height 15
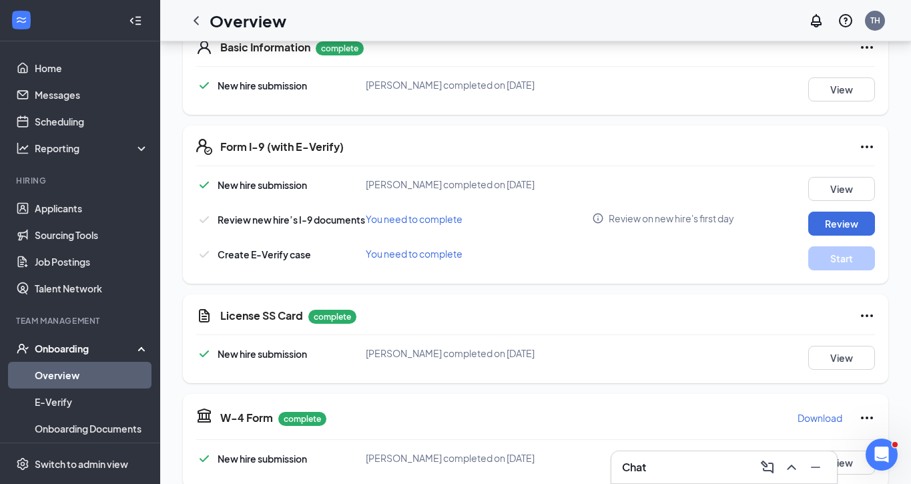
scroll to position [226, 0]
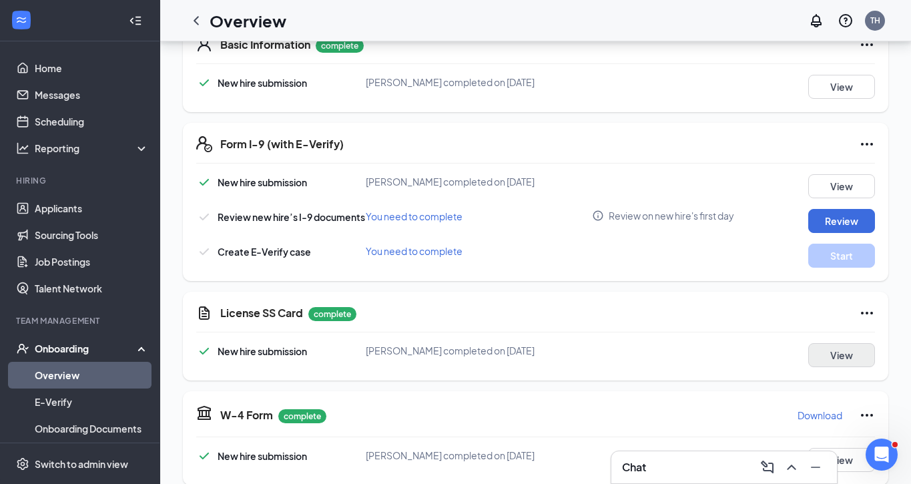
click at [845, 357] on button "View" at bounding box center [841, 355] width 67 height 24
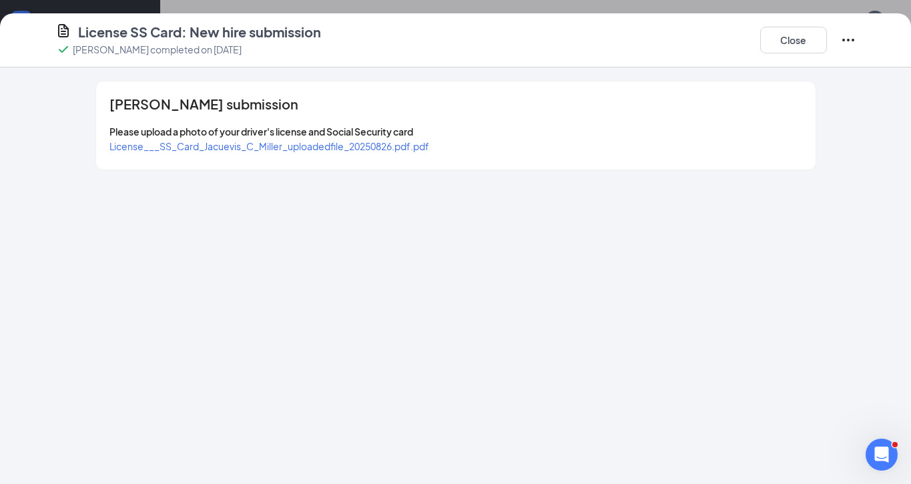
click at [313, 149] on span "License___SS_Card_Jacuevis_C_Miller_uploadedfile_20250826.pdf.pdf" at bounding box center [269, 146] width 320 height 12
click at [782, 38] on button "Close" at bounding box center [793, 40] width 67 height 27
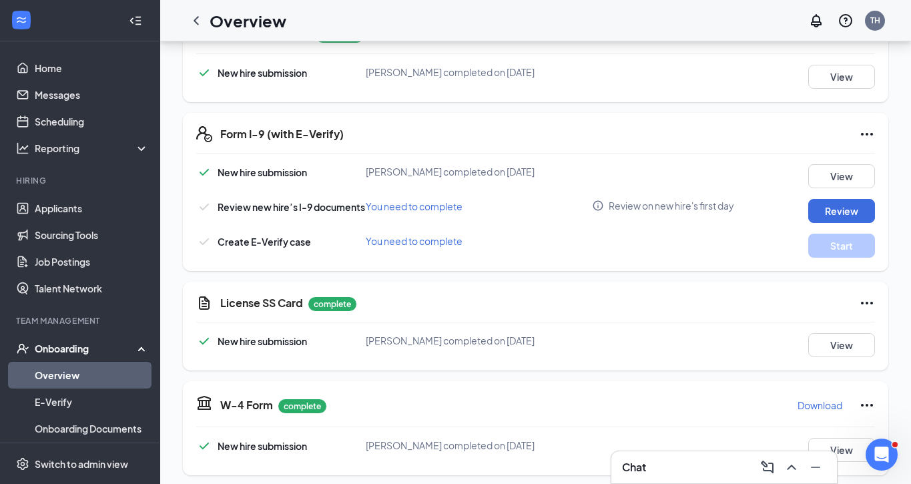
scroll to position [0, 0]
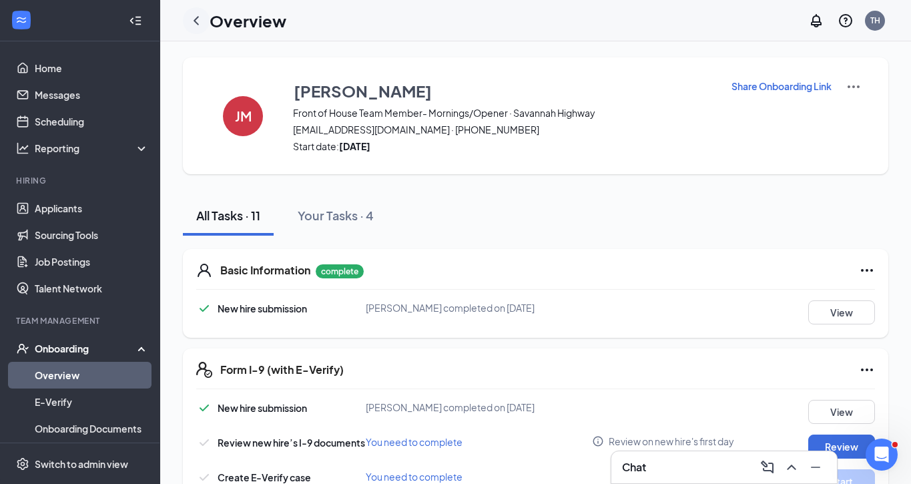
click at [201, 23] on icon "ChevronLeft" at bounding box center [196, 21] width 16 height 16
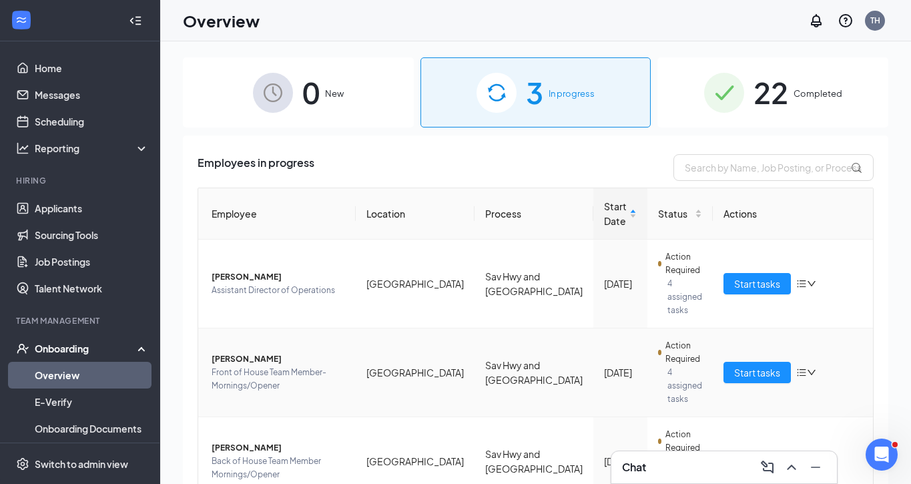
scroll to position [28, 0]
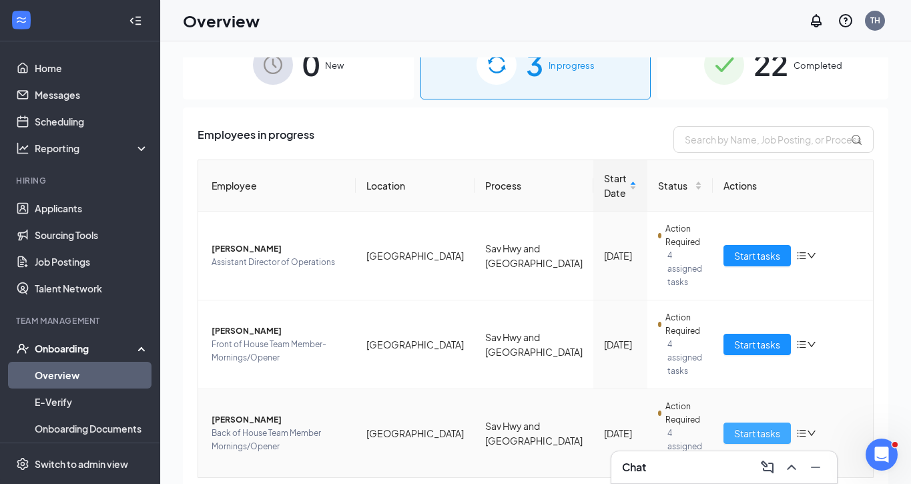
click at [734, 426] on span "Start tasks" at bounding box center [757, 433] width 46 height 15
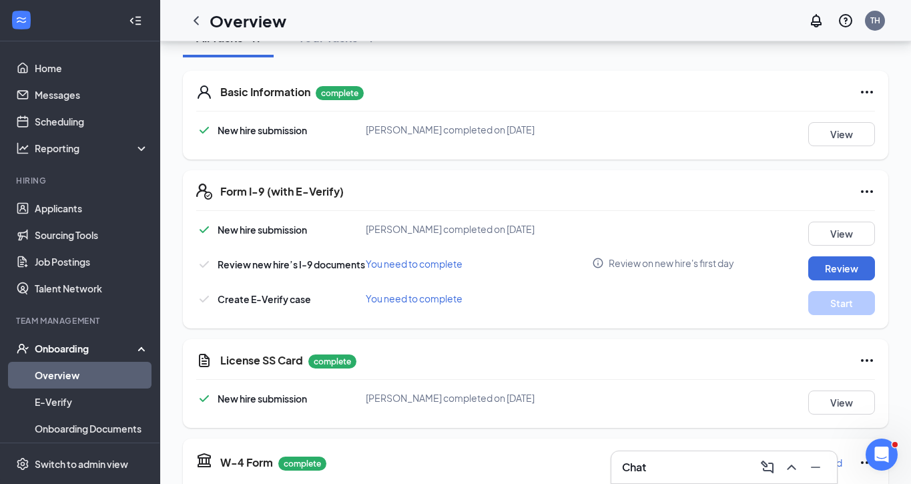
scroll to position [246, 0]
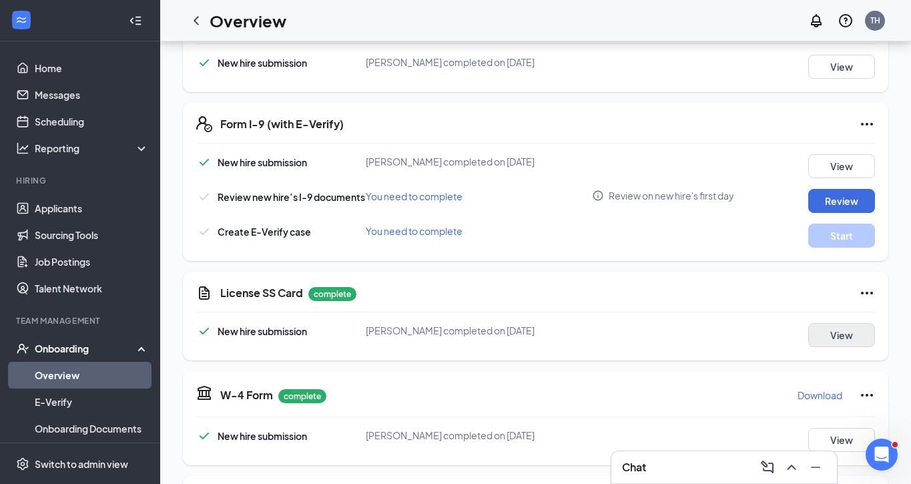
click at [831, 341] on button "View" at bounding box center [841, 335] width 67 height 24
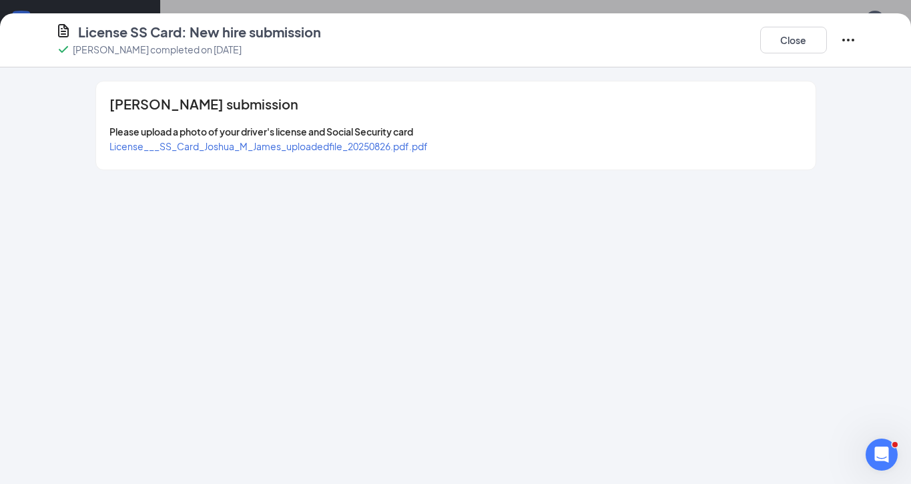
click at [354, 148] on span "License___SS_Card_Joshua_M_James_uploadedfile_20250826.pdf.pdf" at bounding box center [268, 146] width 318 height 12
click at [795, 40] on button "Close" at bounding box center [793, 40] width 67 height 27
click at [795, 40] on div "License SS Card: New hire submission [PERSON_NAME] completed on [DATE] Close [P…" at bounding box center [455, 242] width 911 height 484
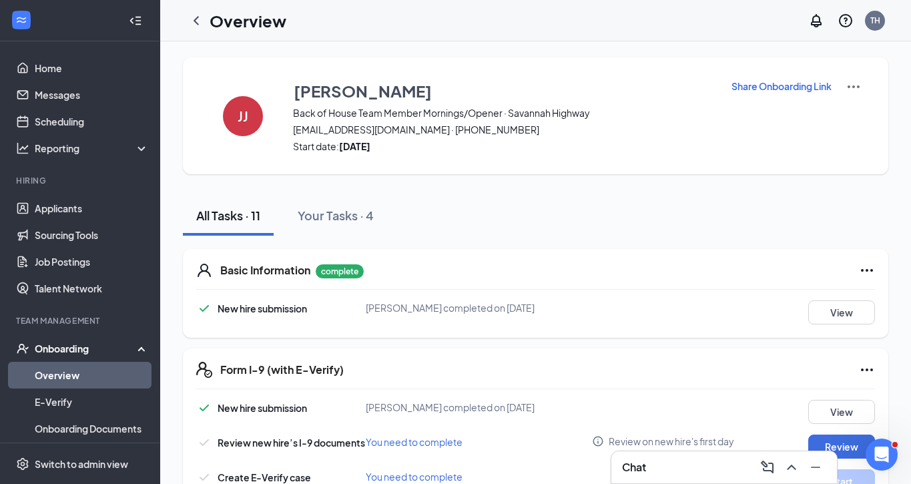
scroll to position [3, 0]
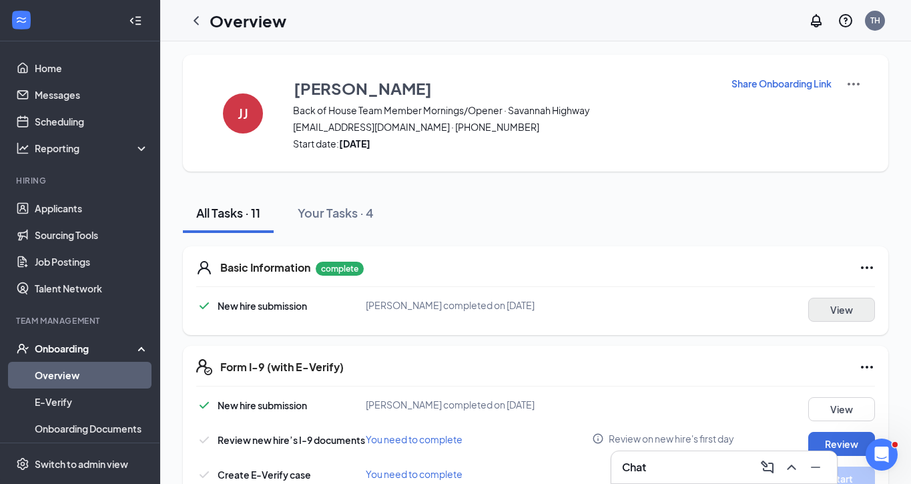
click at [849, 310] on button "View" at bounding box center [841, 310] width 67 height 24
click at [849, 310] on div "Personal Information [PERSON_NAME] completed on [DATE] Close [PERSON_NAME] subm…" at bounding box center [455, 242] width 911 height 484
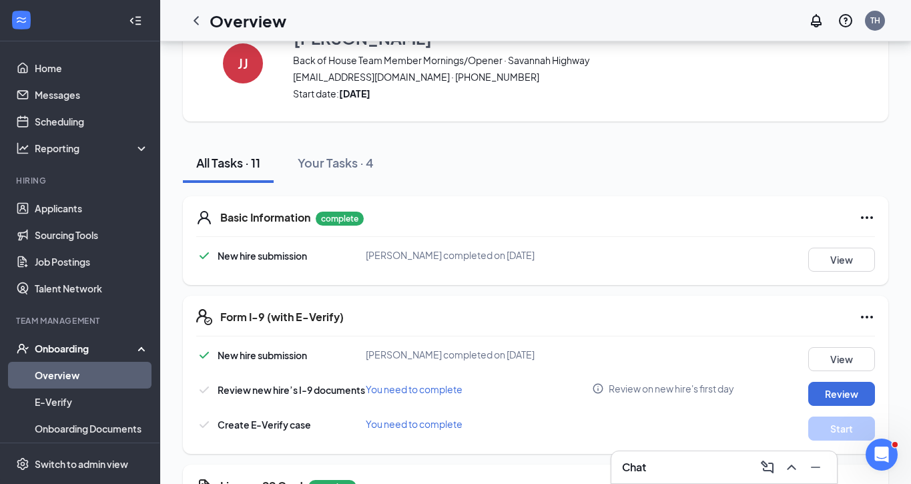
scroll to position [79, 0]
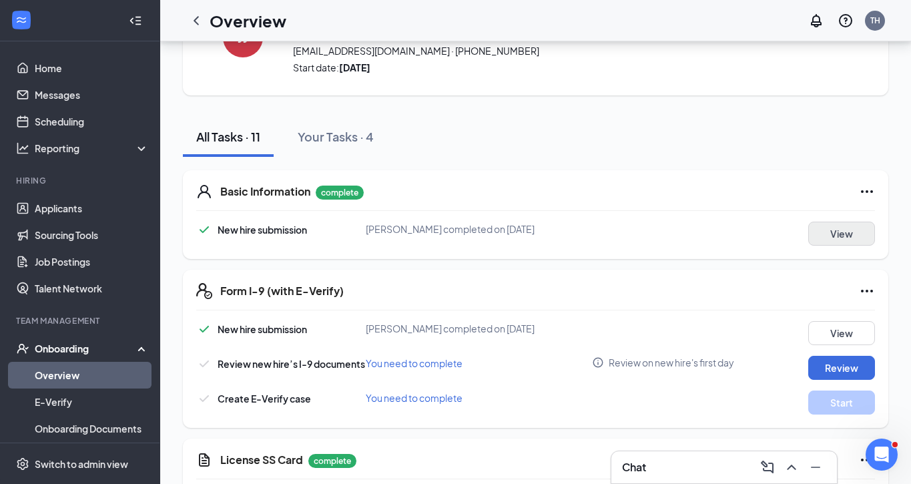
click at [847, 236] on button "View" at bounding box center [841, 233] width 67 height 24
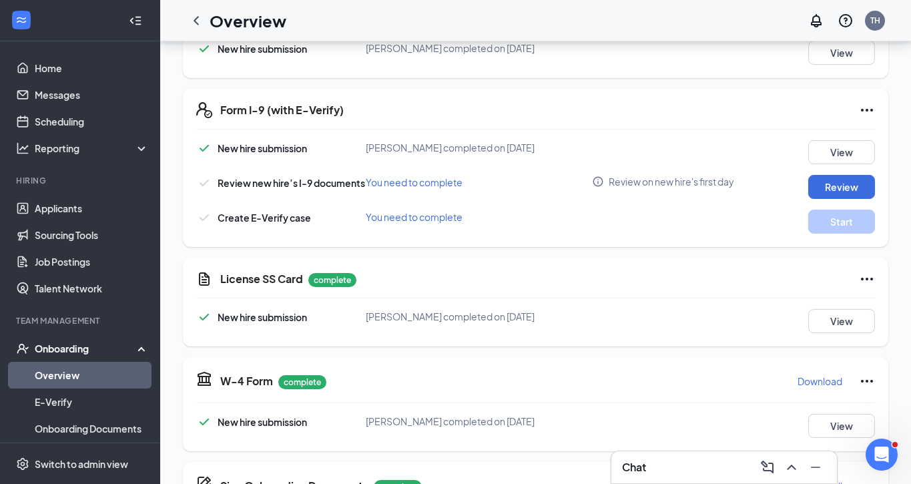
scroll to position [0, 0]
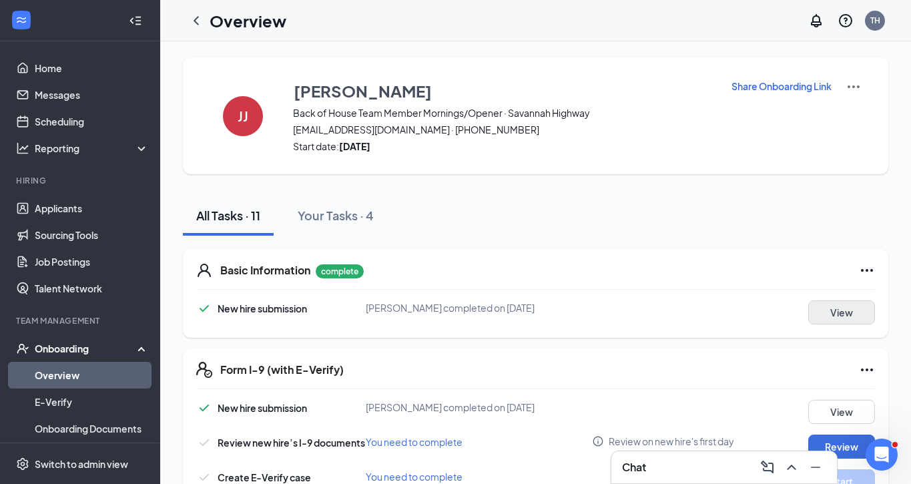
click at [850, 319] on button "View" at bounding box center [841, 312] width 67 height 24
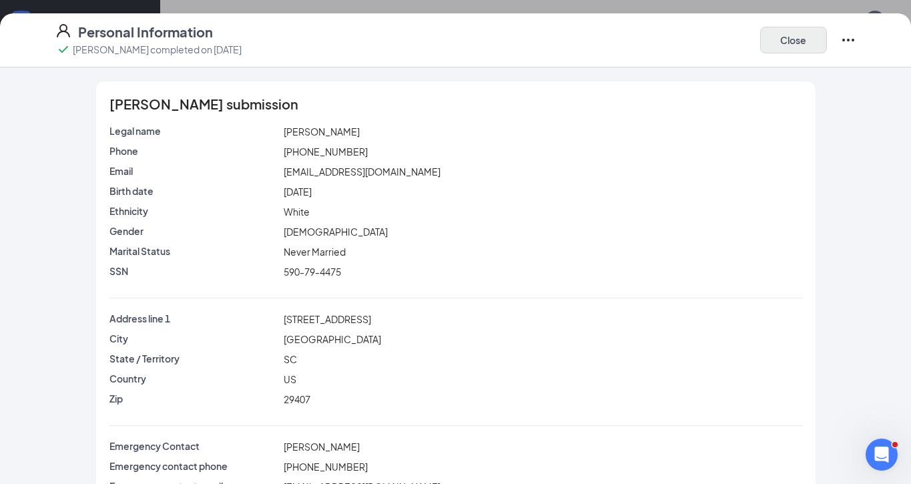
click at [785, 35] on button "Close" at bounding box center [793, 40] width 67 height 27
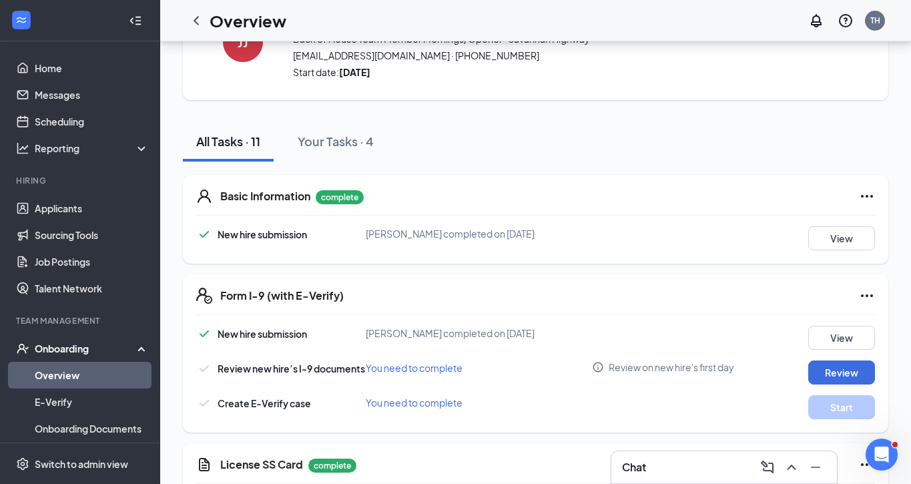
scroll to position [98, 0]
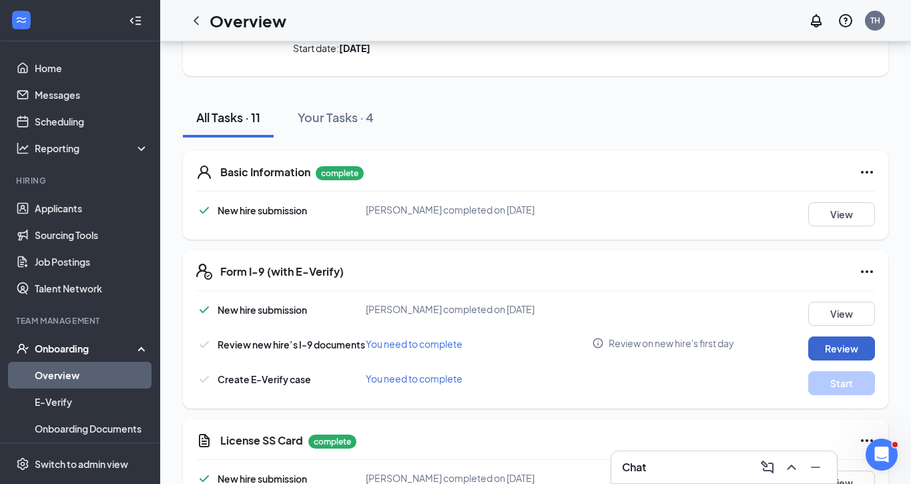
click at [850, 347] on button "Review" at bounding box center [841, 348] width 67 height 24
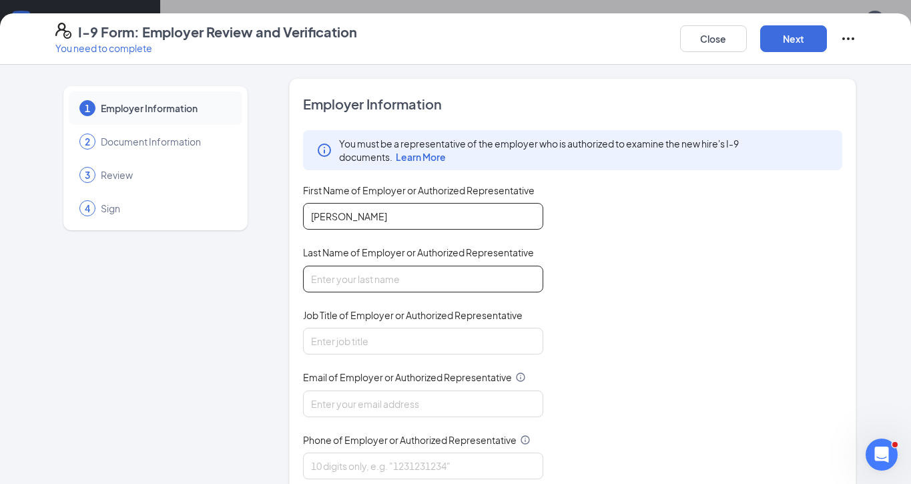
type input "[PERSON_NAME]"
drag, startPoint x: 378, startPoint y: 284, endPoint x: 384, endPoint y: 275, distance: 10.5
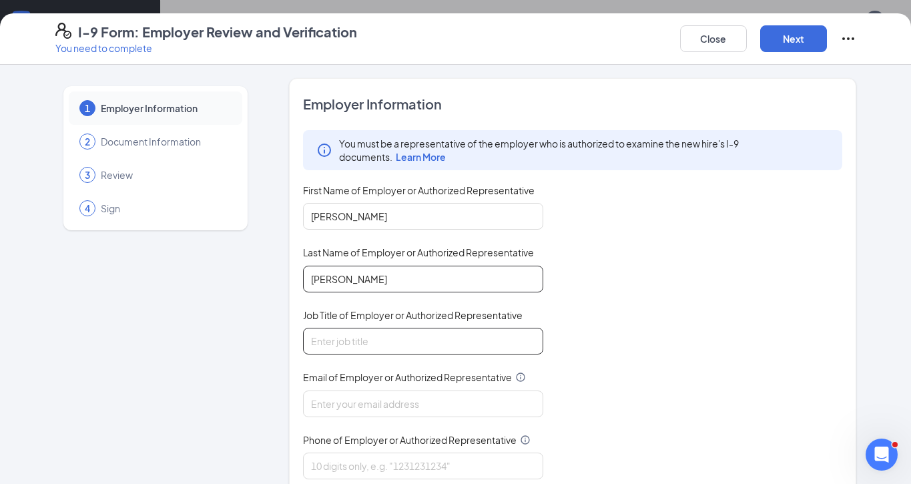
type input "[PERSON_NAME]"
drag, startPoint x: 347, startPoint y: 344, endPoint x: 363, endPoint y: 337, distance: 17.3
type input "Chief People Officer"
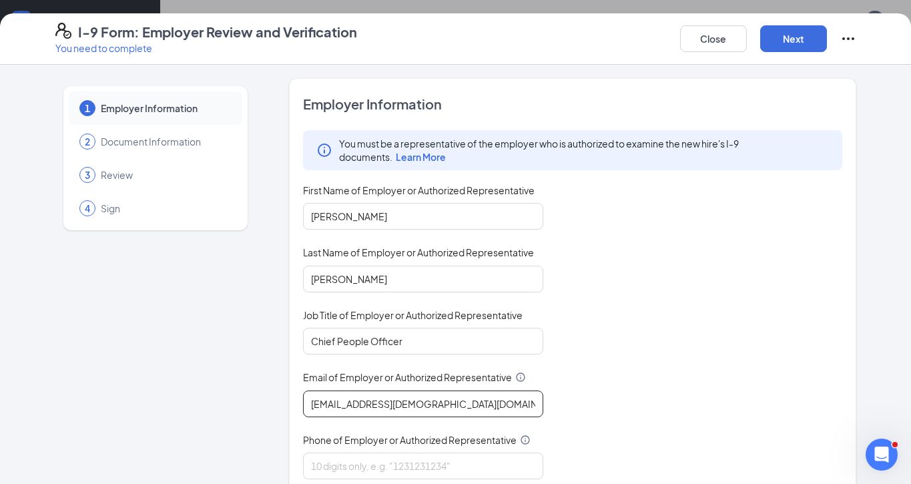
type input "[EMAIL_ADDRESS][DEMOGRAPHIC_DATA][DOMAIN_NAME]"
click at [709, 302] on div "You must be a representative of the employer who is authorized to examine the n…" at bounding box center [572, 304] width 539 height 349
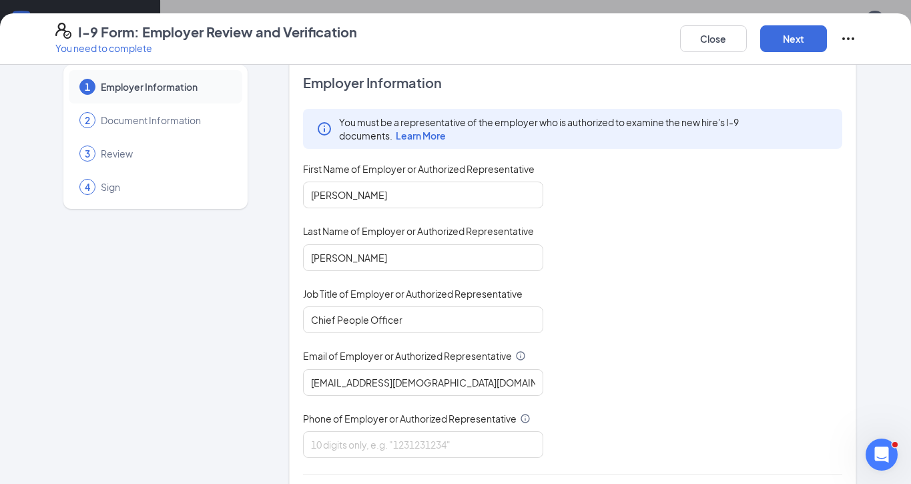
scroll to position [79, 0]
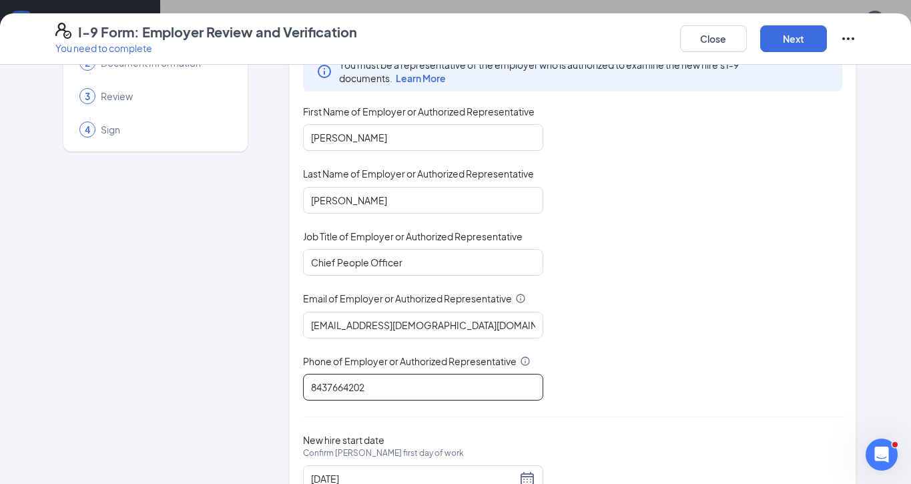
type input "8437664202"
click at [729, 321] on div "You must be a representative of the employer who is authorized to examine the n…" at bounding box center [572, 225] width 539 height 349
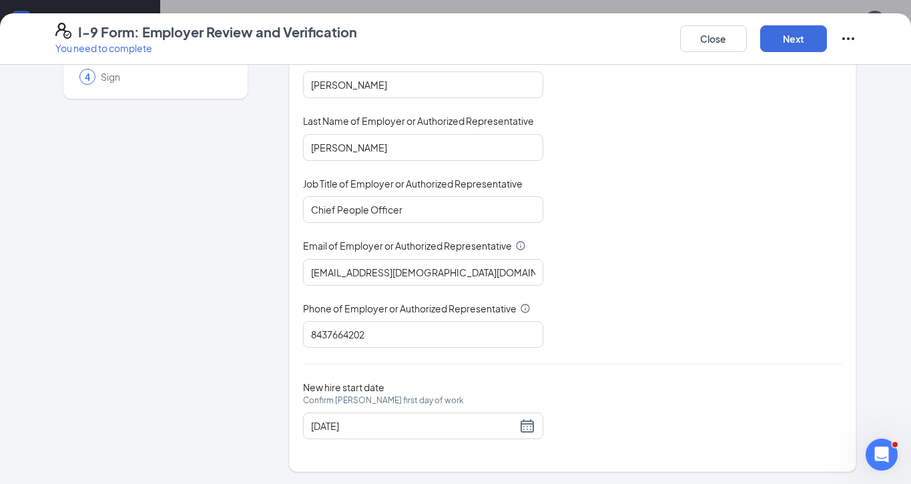
scroll to position [109, 0]
click at [517, 425] on div "[DATE]" at bounding box center [423, 426] width 224 height 16
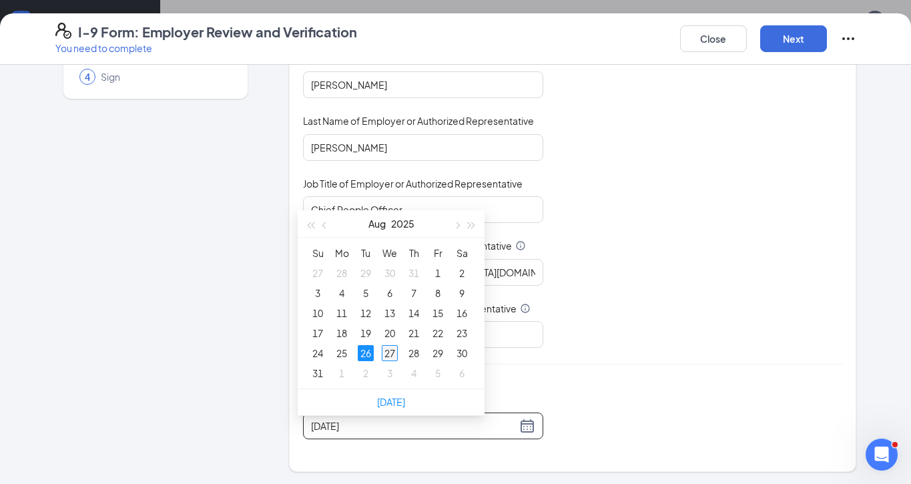
type input "[DATE]"
click at [392, 348] on div "27" at bounding box center [390, 353] width 16 height 16
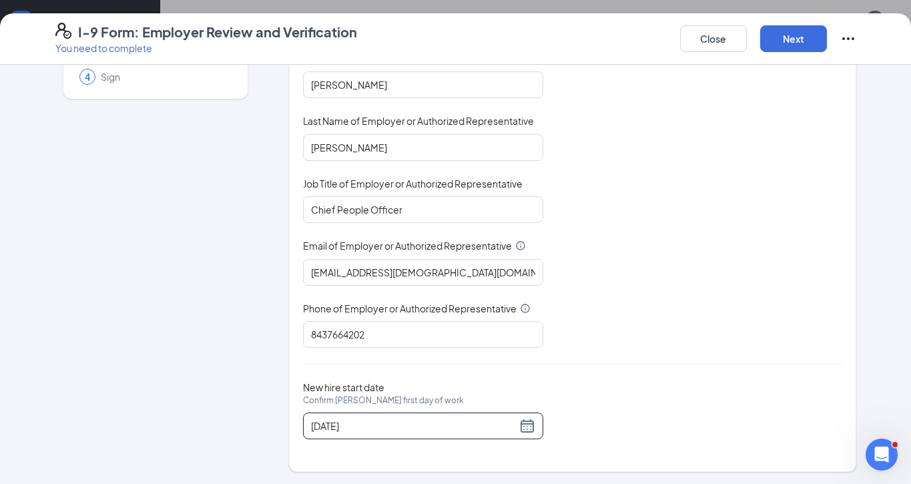
scroll to position [520, 0]
click at [805, 34] on button "Next" at bounding box center [793, 38] width 67 height 27
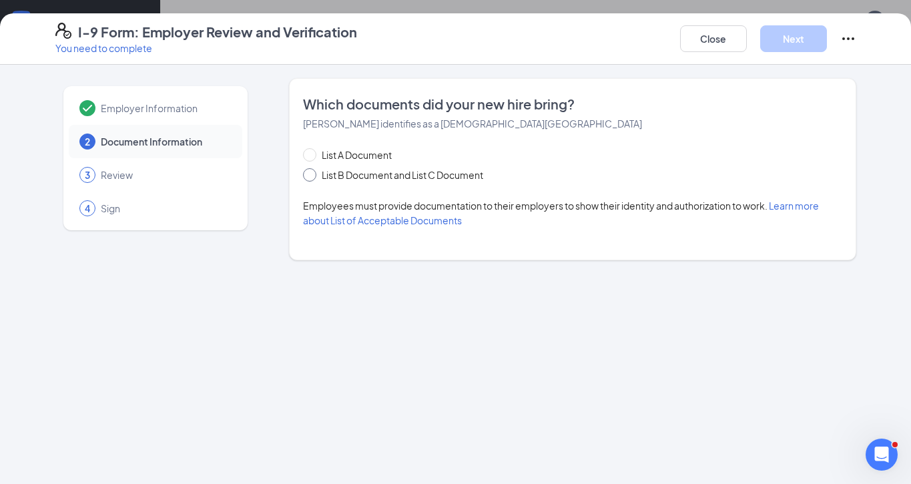
click at [310, 173] on input "List B Document and List C Document" at bounding box center [307, 172] width 9 height 9
radio input "true"
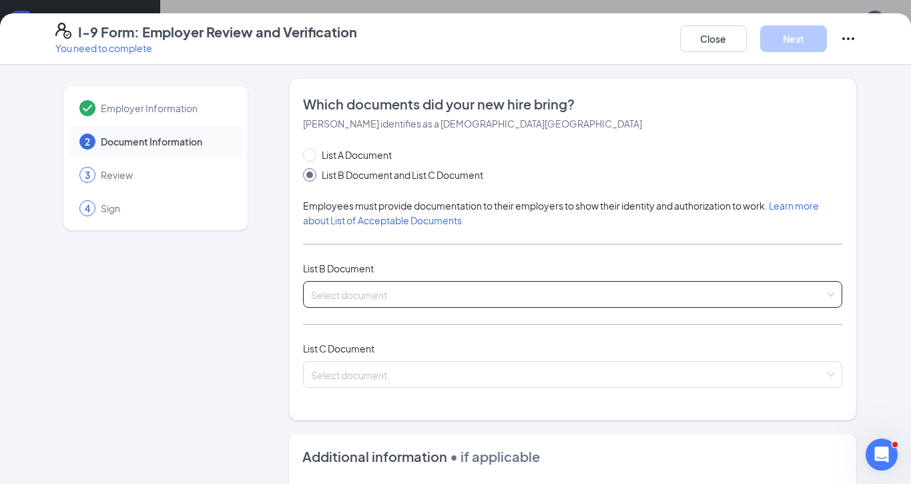
click at [383, 290] on div "Select document List B Documents Driver’s License issued by U.S State or outlyi…" at bounding box center [572, 294] width 539 height 27
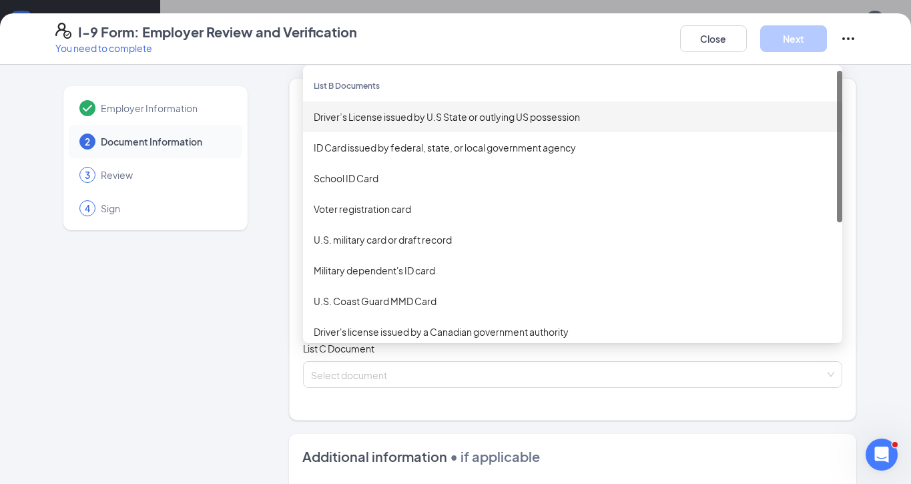
click at [362, 111] on div "Driver’s License issued by U.S State or outlying US possession" at bounding box center [573, 116] width 518 height 15
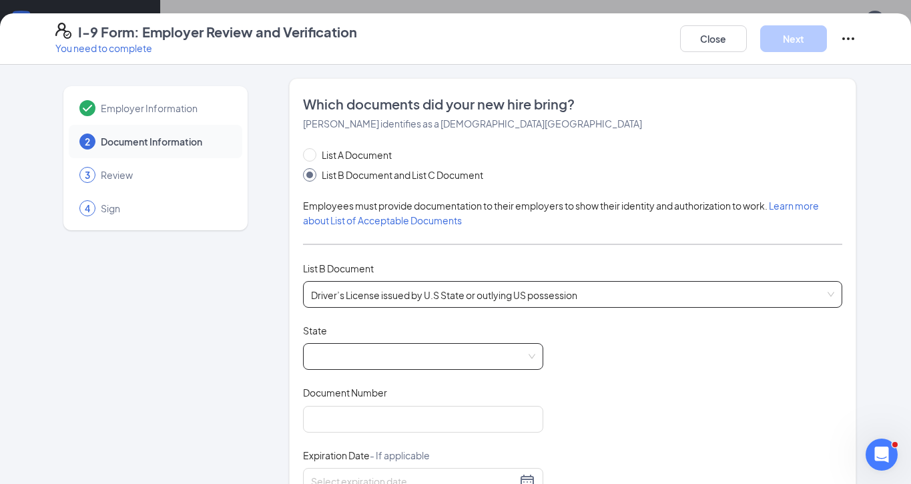
click at [382, 346] on span at bounding box center [423, 356] width 224 height 25
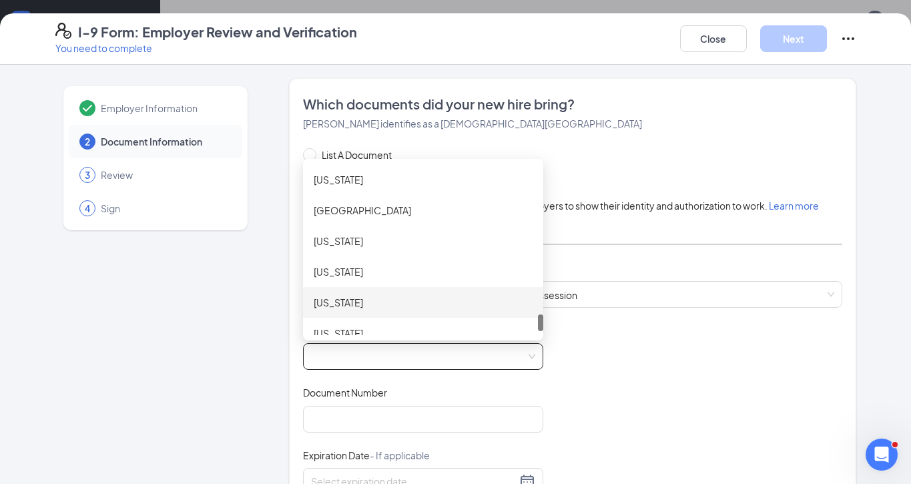
scroll to position [1527, 0]
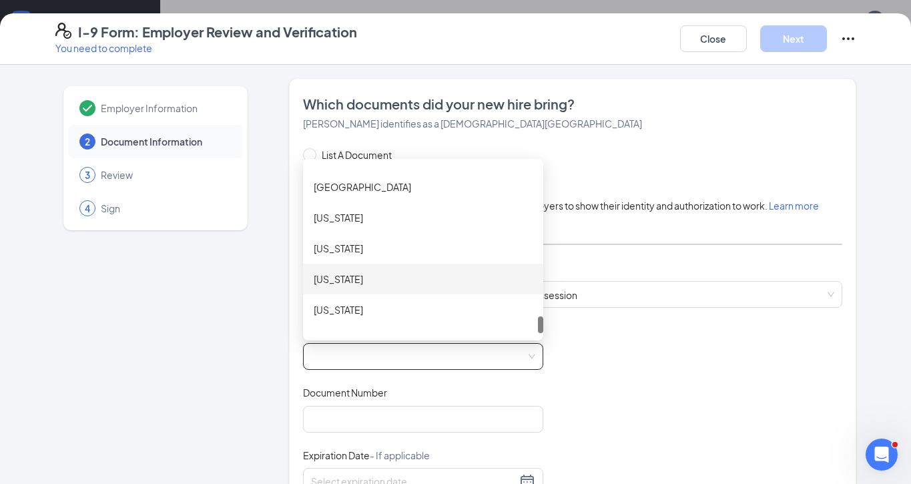
click at [367, 278] on div "[US_STATE]" at bounding box center [423, 279] width 219 height 15
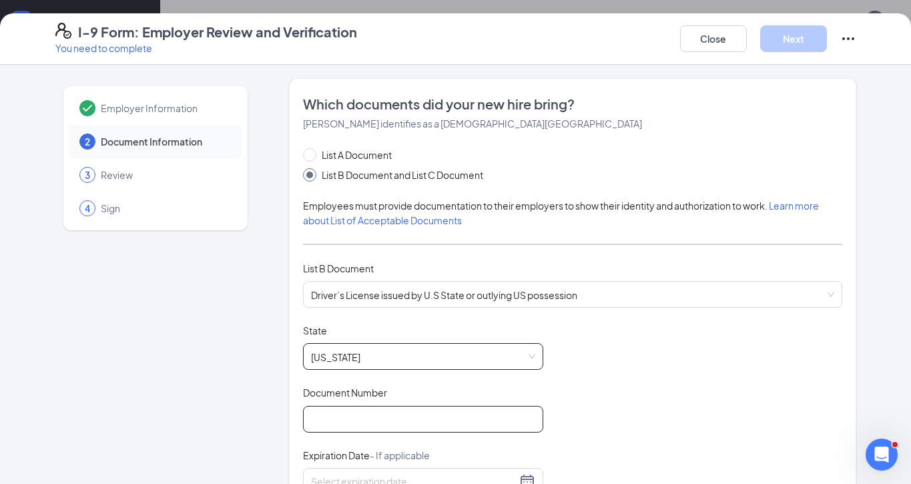
click at [370, 415] on input "Document Number" at bounding box center [423, 419] width 240 height 27
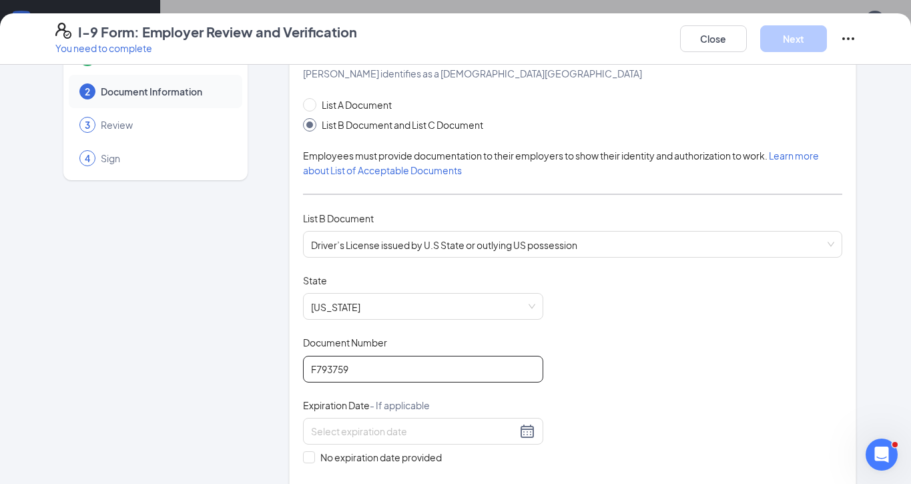
scroll to position [75, 0]
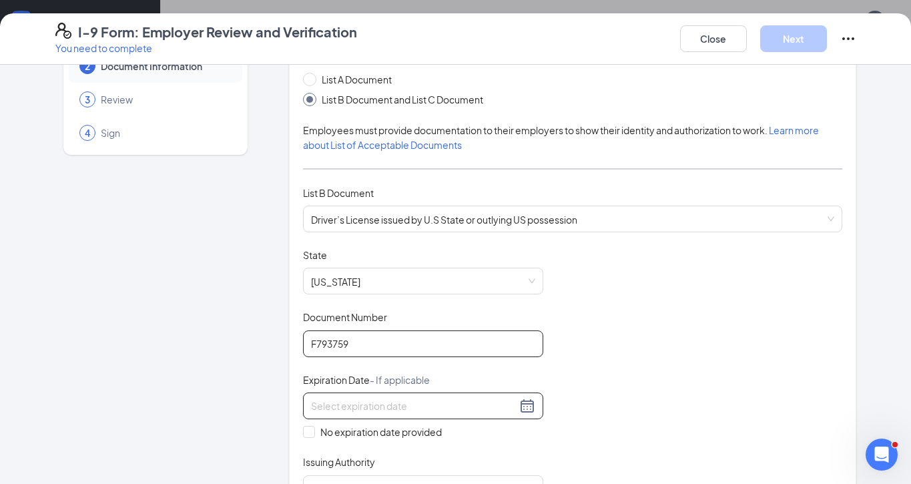
type input "F793759"
click at [517, 403] on div at bounding box center [423, 406] width 224 height 16
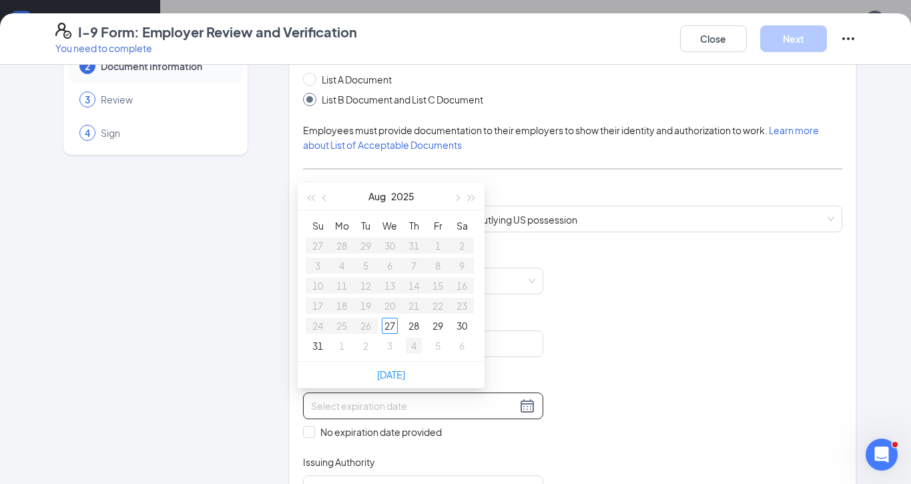
type input "[DATE]"
click at [470, 197] on span "button" at bounding box center [471, 198] width 7 height 7
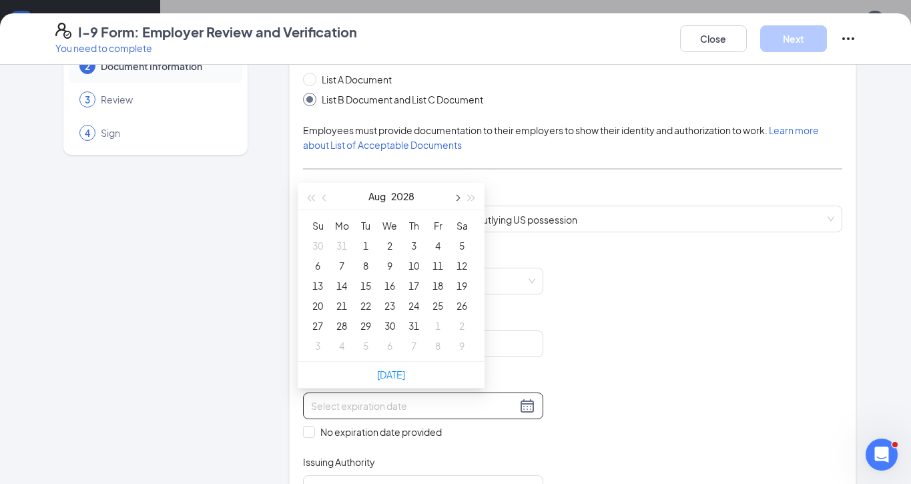
click at [456, 201] on button "button" at bounding box center [456, 196] width 15 height 27
type input "[DATE]"
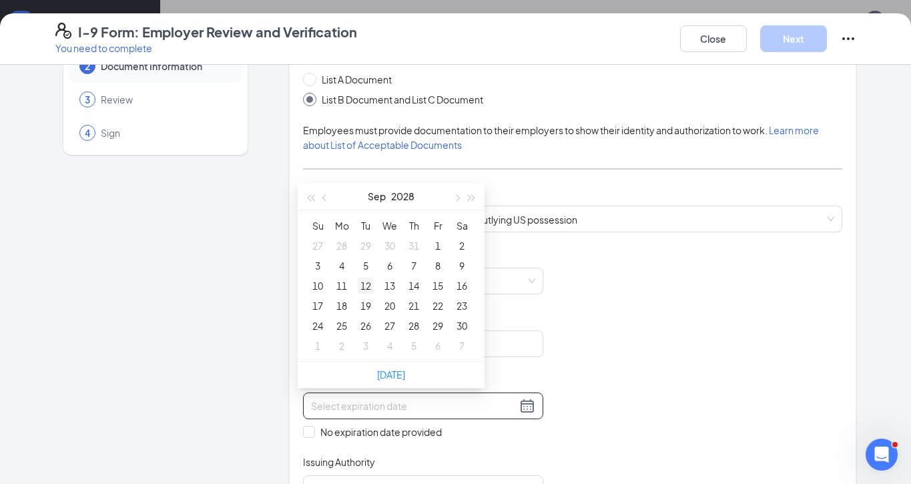
type input "[DATE]"
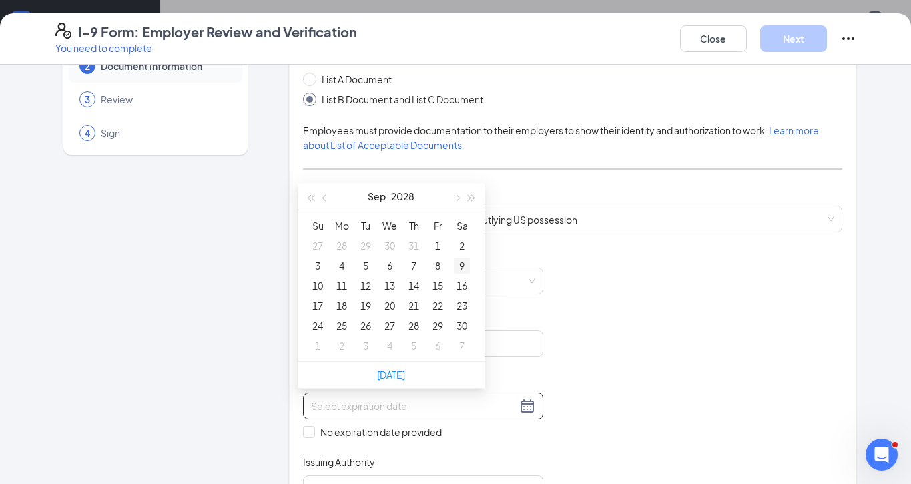
type input "[DATE]"
click at [461, 285] on div "16" at bounding box center [462, 286] width 16 height 16
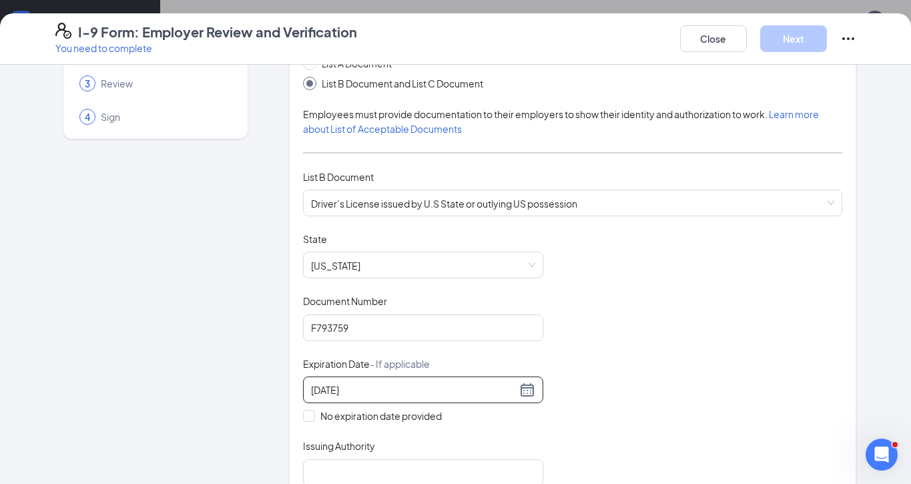
scroll to position [199, 0]
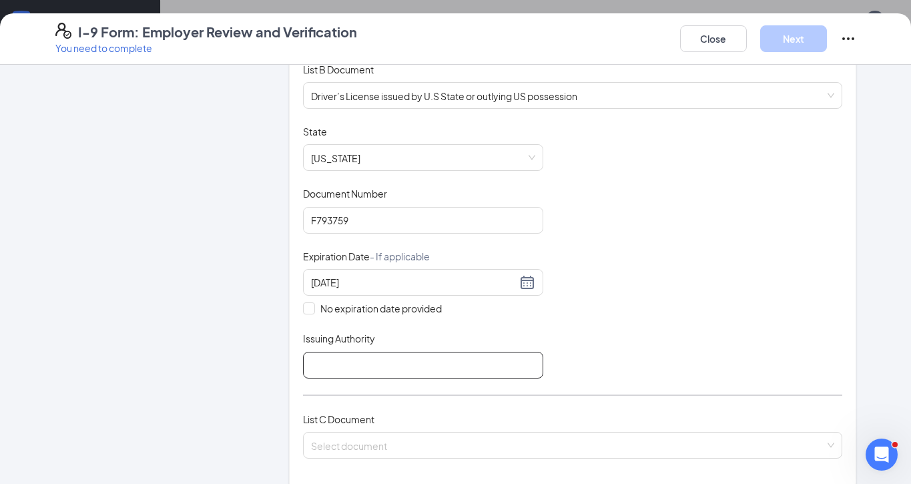
click at [462, 362] on input "Issuing Authority" at bounding box center [423, 365] width 240 height 27
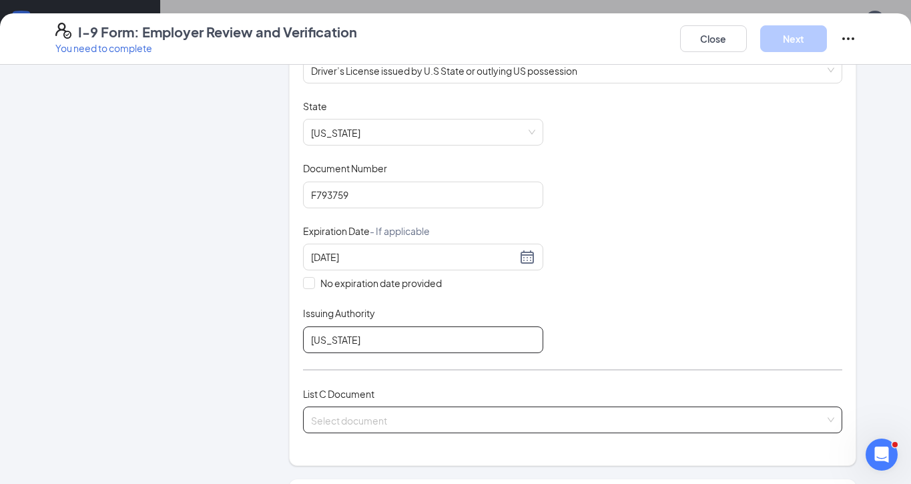
type input "[US_STATE]"
click at [385, 420] on input "search" at bounding box center [568, 417] width 514 height 20
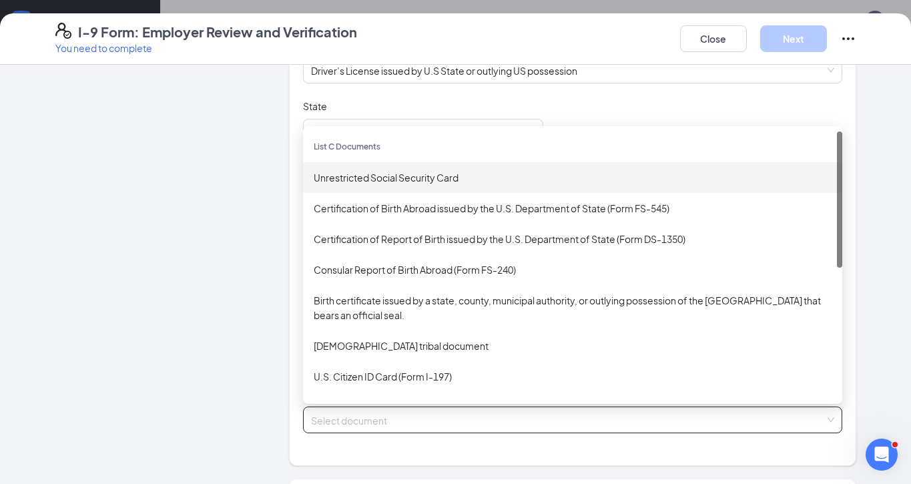
click at [367, 170] on div "Unrestricted Social Security Card" at bounding box center [573, 177] width 518 height 15
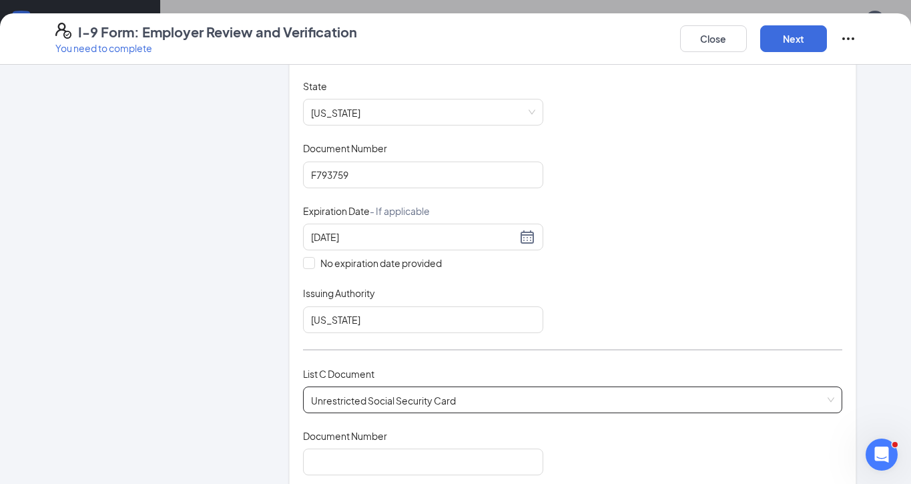
scroll to position [297, 0]
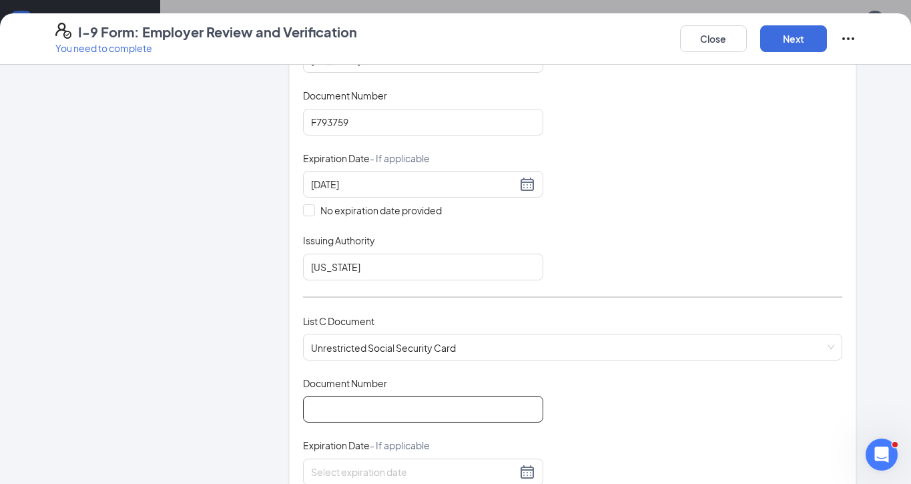
click at [370, 400] on input "Document Number" at bounding box center [423, 409] width 240 height 27
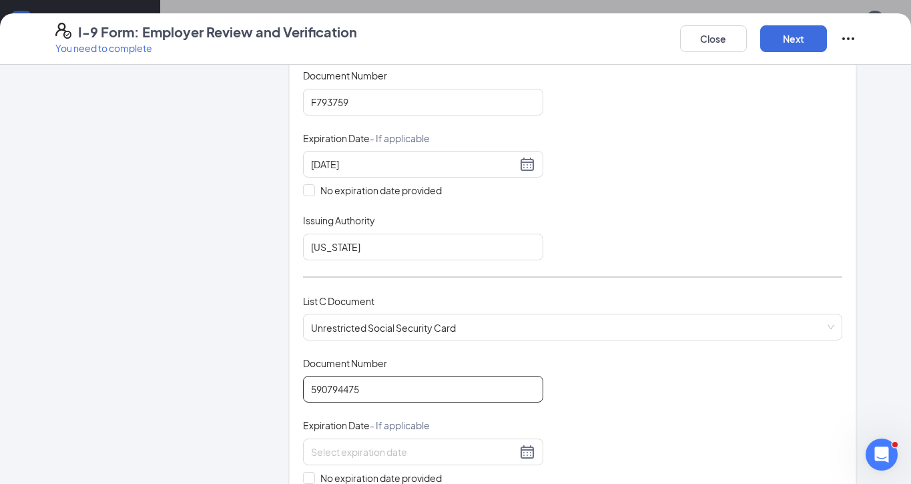
scroll to position [349, 0]
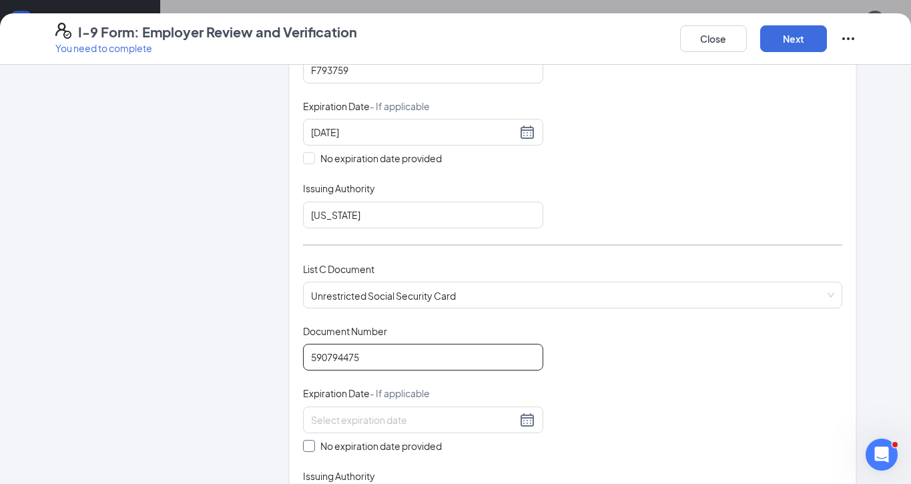
type input "590794475"
drag, startPoint x: 302, startPoint y: 442, endPoint x: 305, endPoint y: 434, distance: 8.4
click at [303, 441] on input "No expiration date provided" at bounding box center [307, 444] width 9 height 9
checkbox input "true"
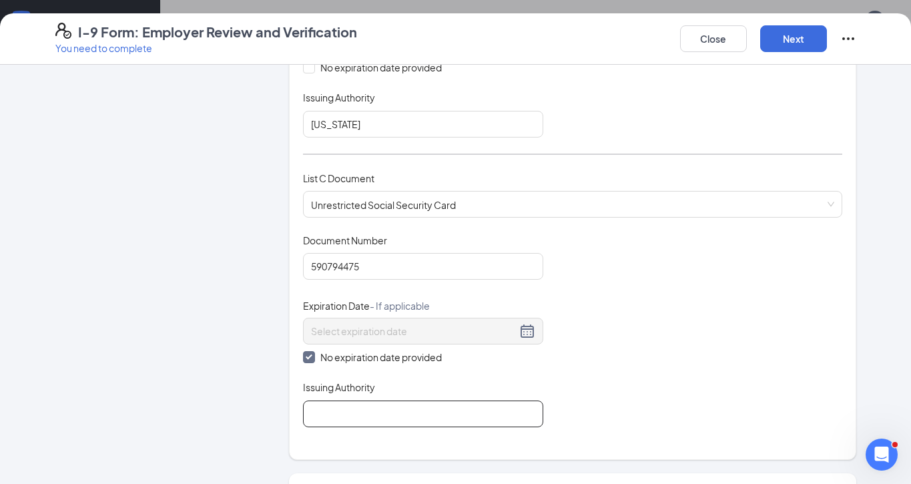
drag, startPoint x: 395, startPoint y: 412, endPoint x: 404, endPoint y: 405, distance: 11.9
click at [396, 411] on input "Issuing Authority" at bounding box center [423, 413] width 240 height 27
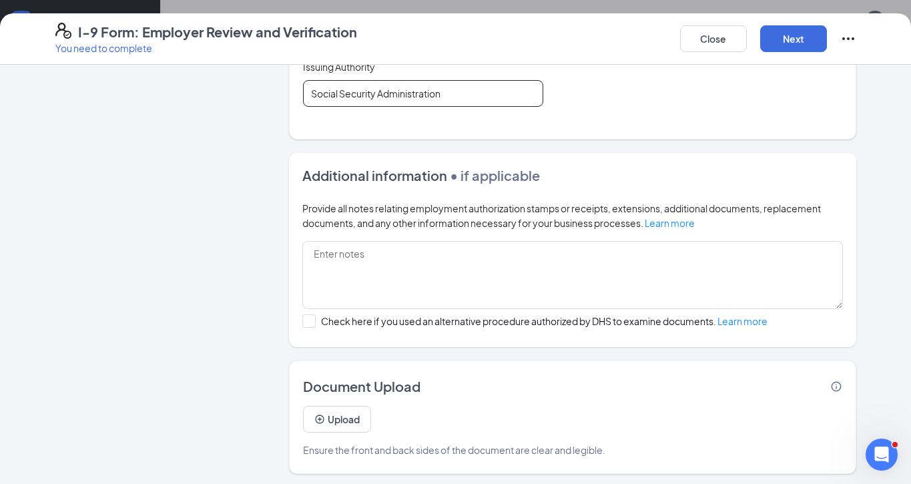
scroll to position [299, 0]
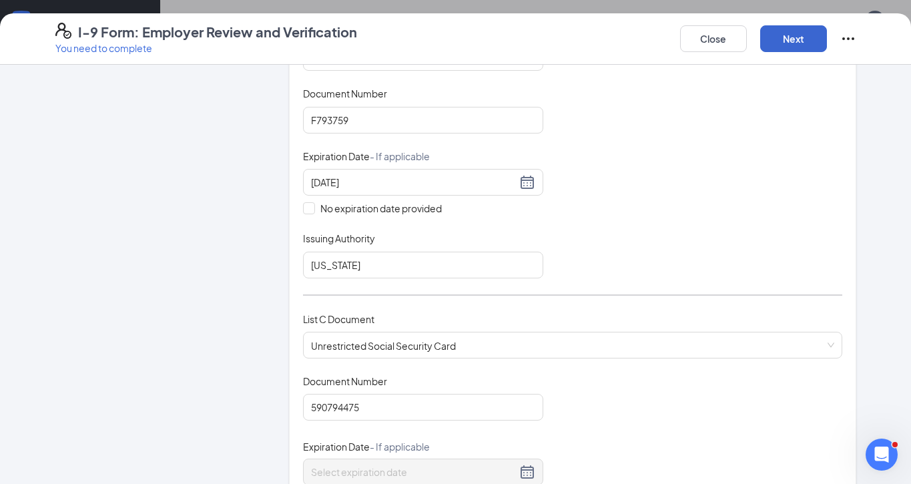
type input "Social Security Administration"
click at [791, 37] on button "Next" at bounding box center [793, 38] width 67 height 27
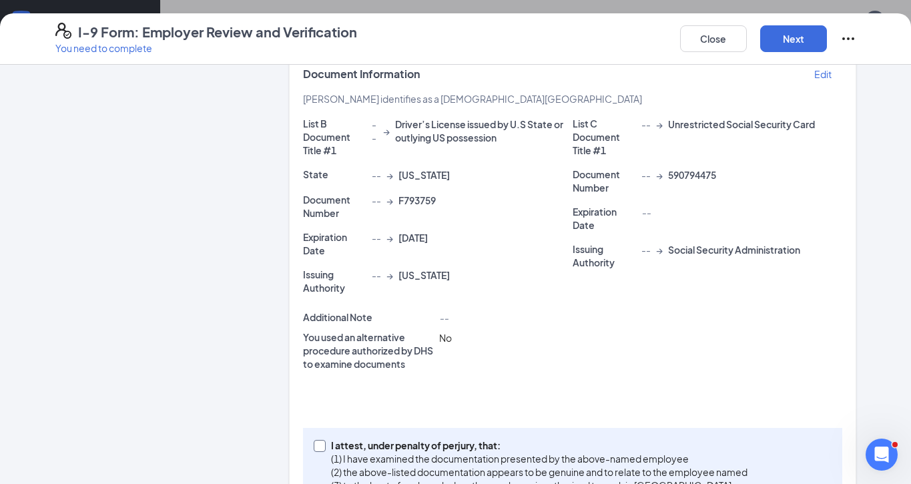
click at [314, 444] on input "I attest, under penalty of [PERSON_NAME], that: (1) I have examined the documen…" at bounding box center [318, 444] width 9 height 9
checkbox input "true"
click at [779, 41] on button "Next" at bounding box center [793, 38] width 67 height 27
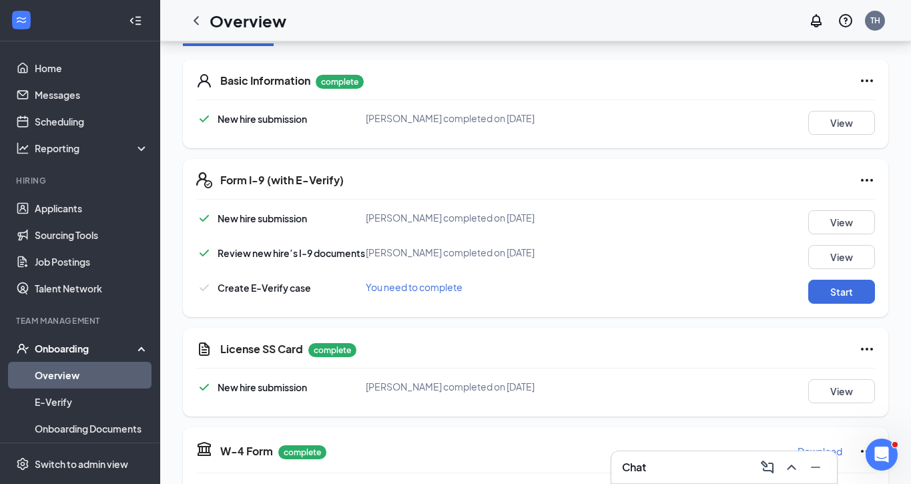
scroll to position [190, 0]
click at [850, 297] on button "Start" at bounding box center [841, 291] width 67 height 24
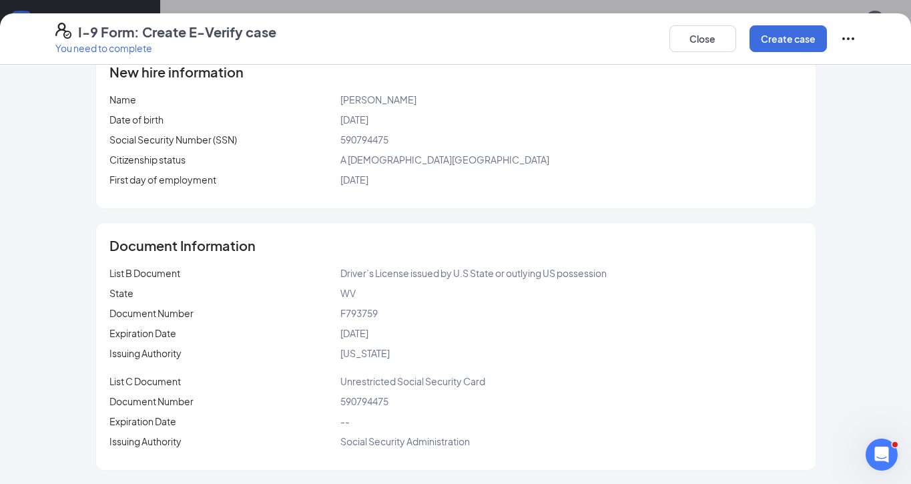
scroll to position [0, 0]
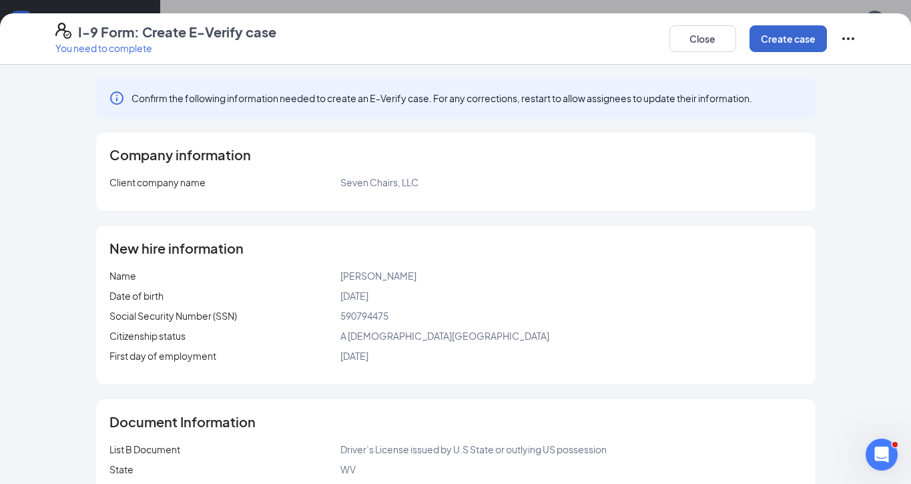
click at [793, 39] on button "Create case" at bounding box center [787, 38] width 77 height 27
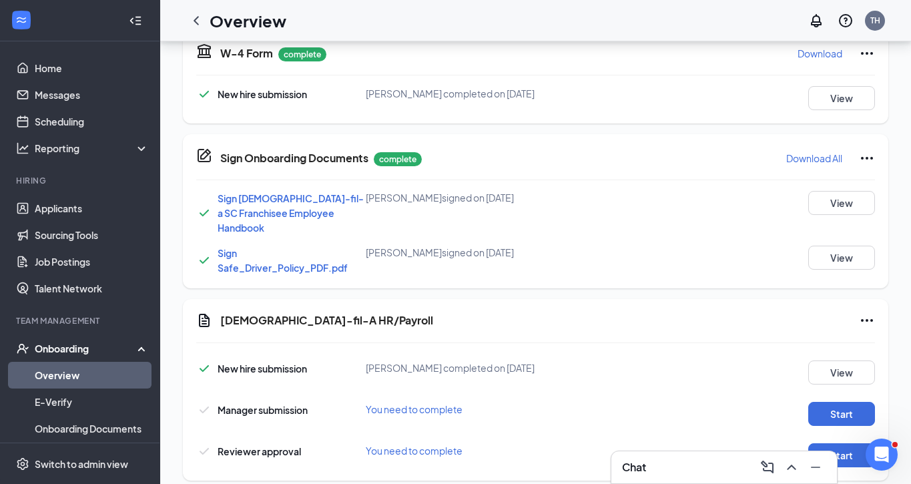
scroll to position [685, 0]
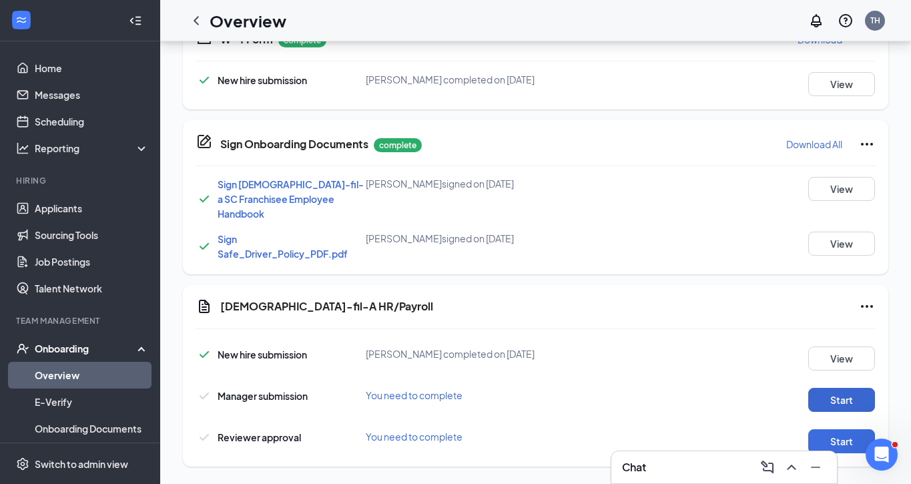
click at [855, 388] on button "Start" at bounding box center [841, 400] width 67 height 24
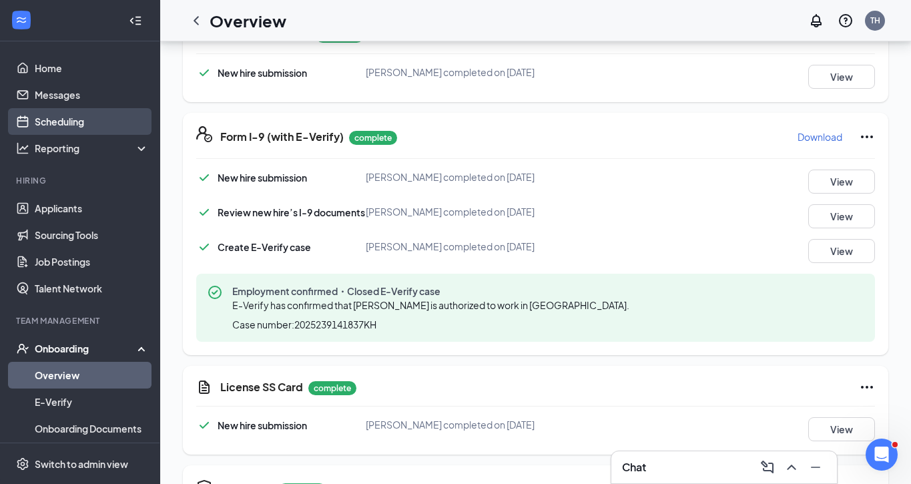
click at [57, 118] on link "Scheduling" at bounding box center [92, 121] width 114 height 27
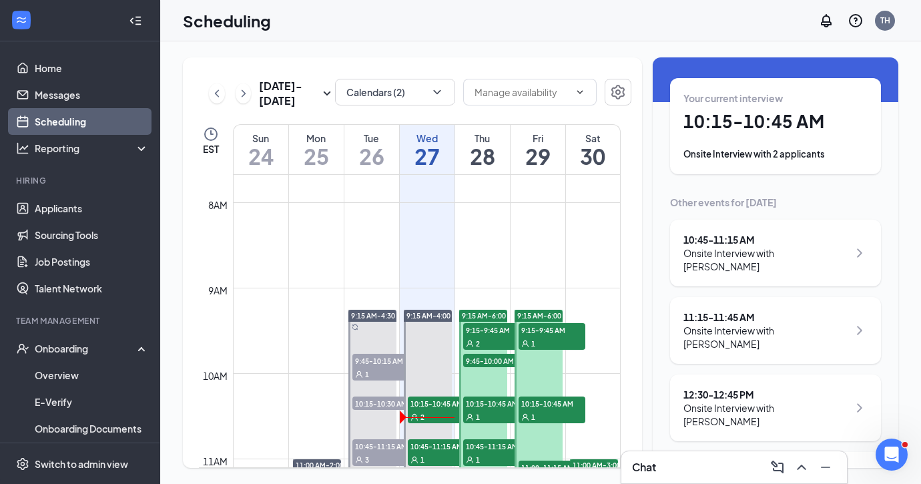
scroll to position [52, 0]
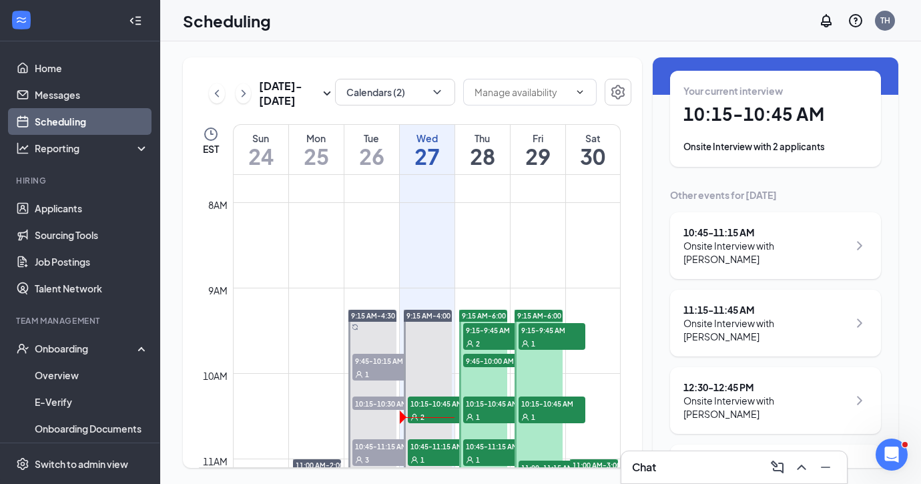
click at [747, 303] on div "11:15 - 11:45 AM" at bounding box center [765, 309] width 165 height 13
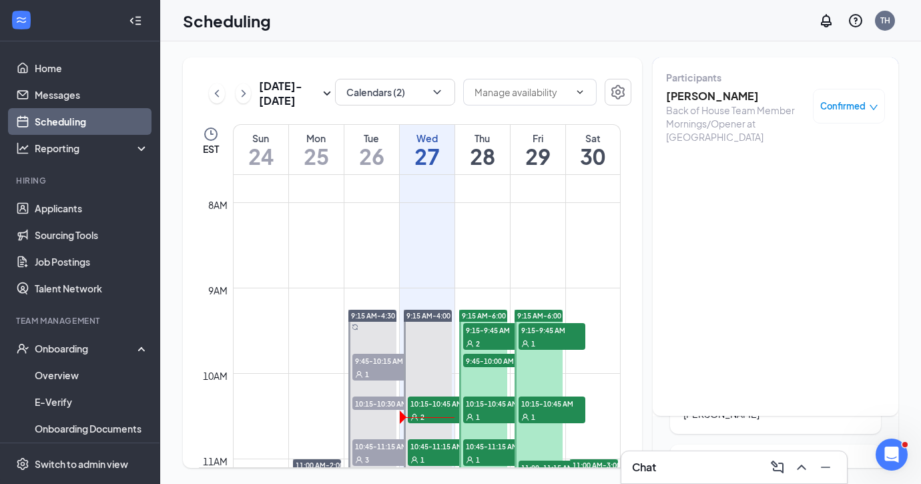
click at [697, 94] on h3 "[PERSON_NAME]" at bounding box center [736, 96] width 140 height 15
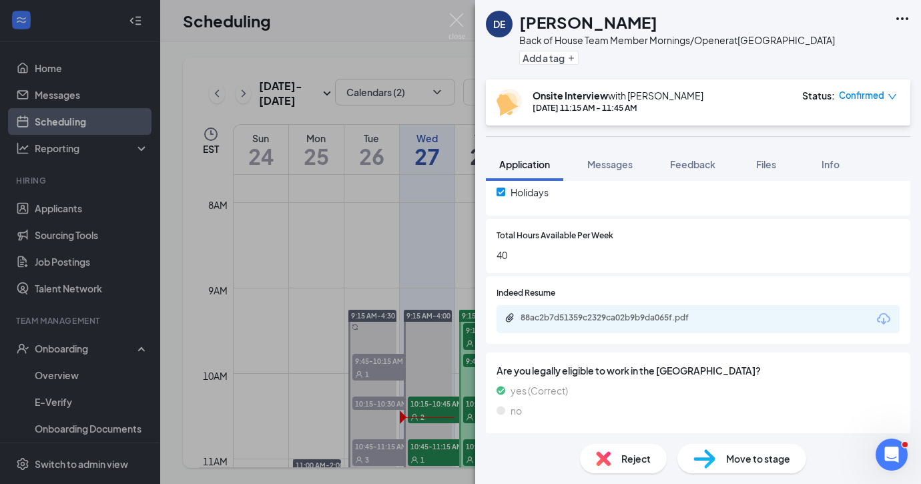
scroll to position [323, 0]
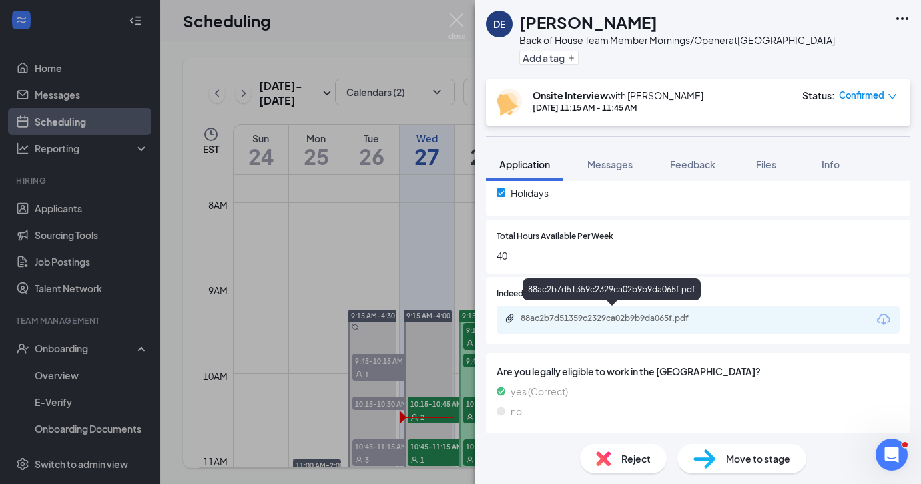
click at [633, 313] on div "88ac2b7d51359c2329ca02b9b9da065f.pdf" at bounding box center [613, 318] width 187 height 11
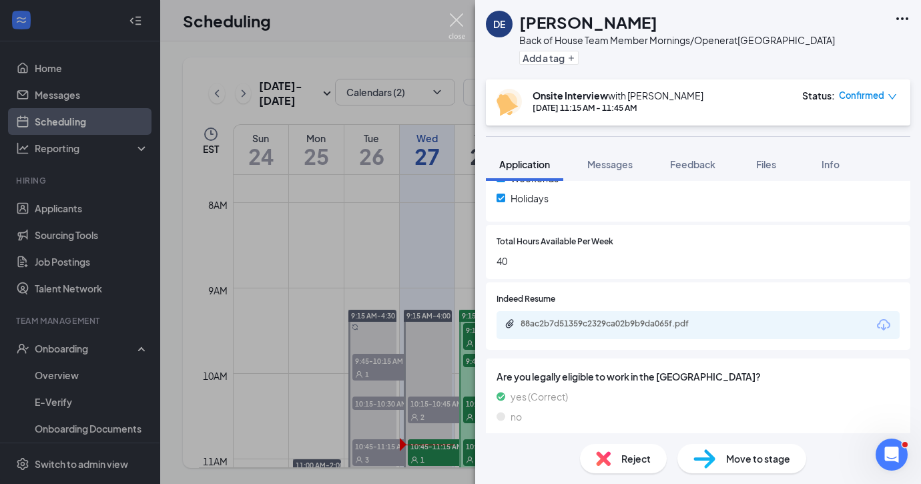
click at [450, 21] on img at bounding box center [456, 26] width 17 height 26
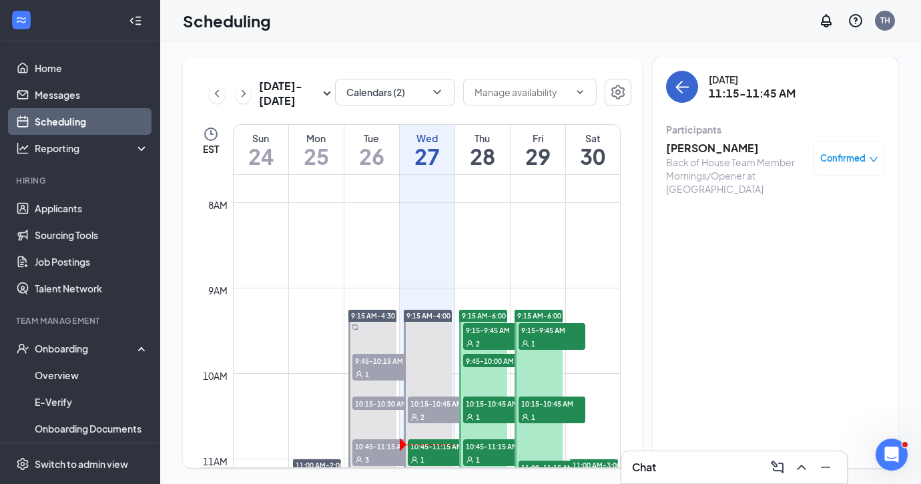
click at [679, 89] on icon "ArrowLeft" at bounding box center [682, 87] width 16 height 16
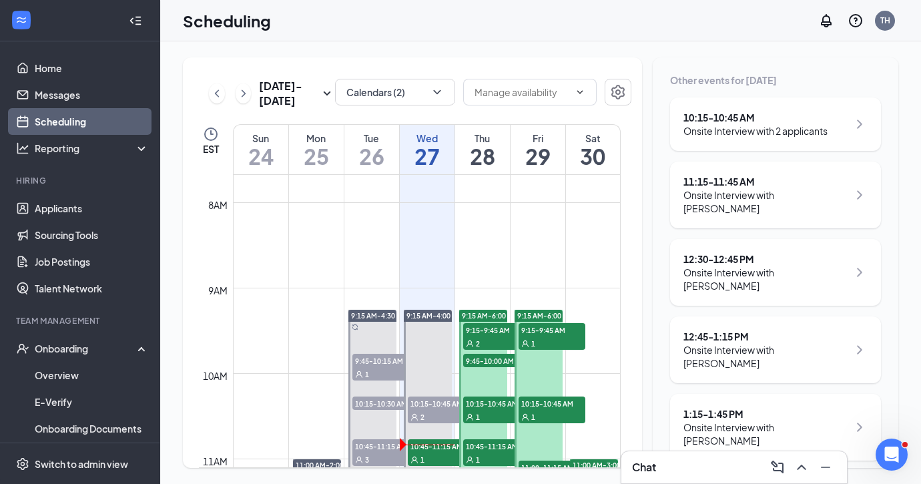
scroll to position [81, 0]
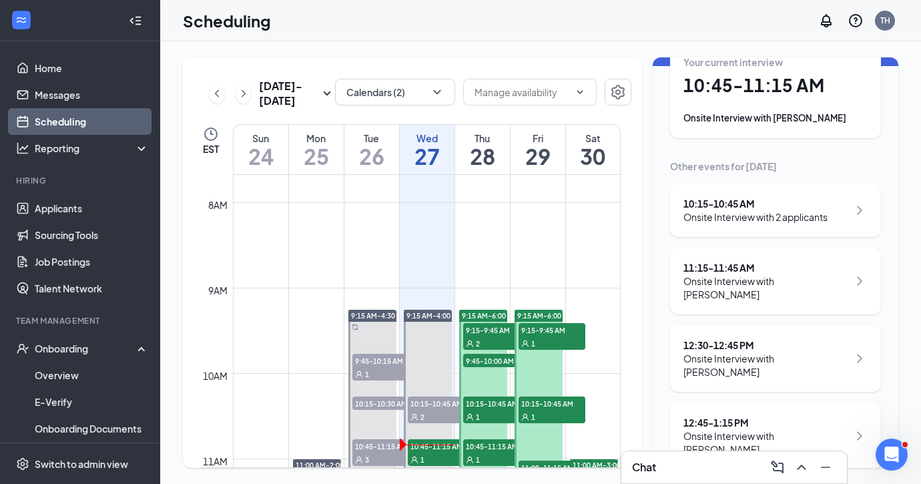
click at [739, 89] on h1 "10:45 - 11:15 AM" at bounding box center [775, 85] width 184 height 23
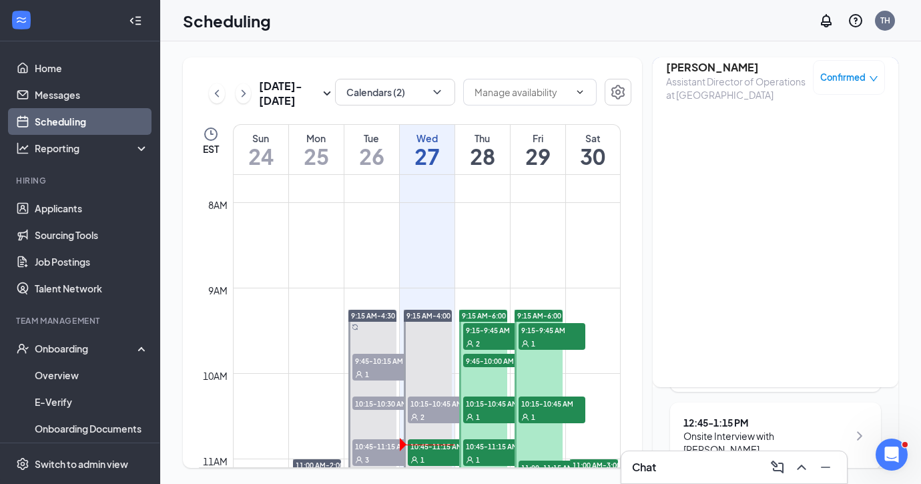
click at [695, 67] on h3 "[PERSON_NAME]" at bounding box center [736, 67] width 140 height 15
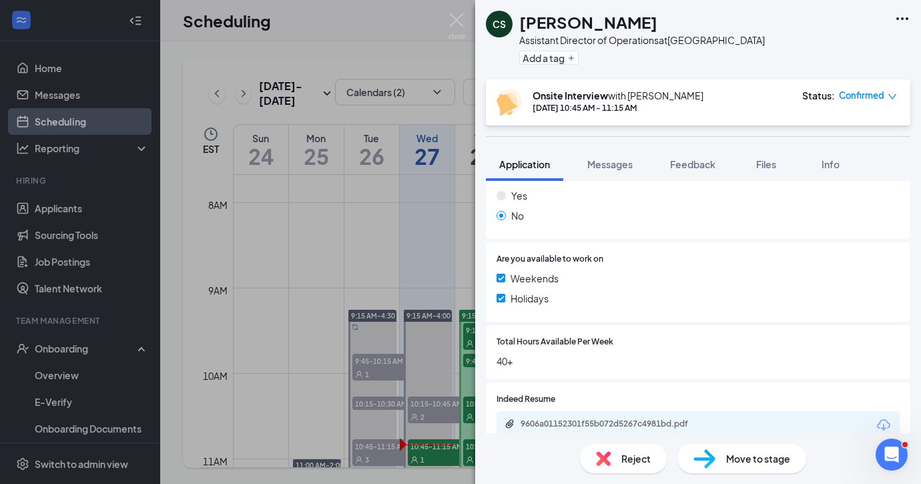
scroll to position [323, 0]
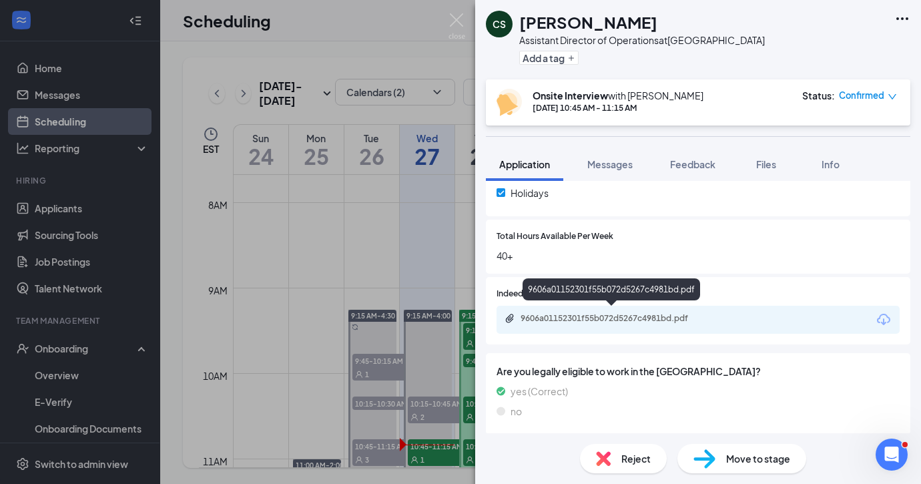
click at [656, 316] on div "9606a01152301f55b072d5267c4981bd.pdf" at bounding box center [613, 318] width 187 height 11
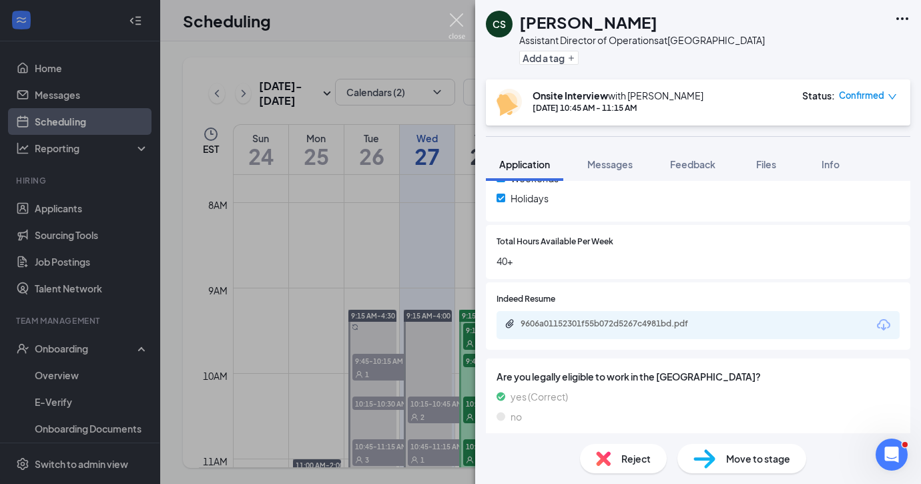
click at [453, 20] on img at bounding box center [456, 26] width 17 height 26
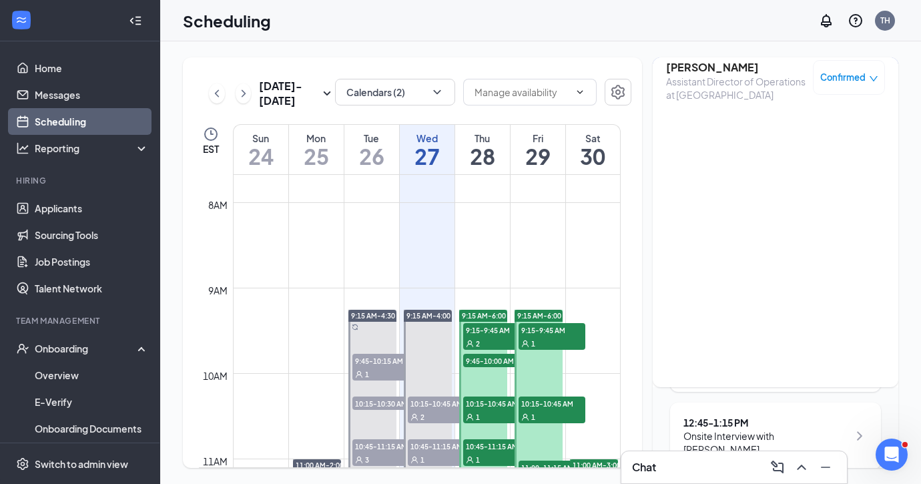
click at [474, 148] on h1 "28" at bounding box center [482, 156] width 55 height 23
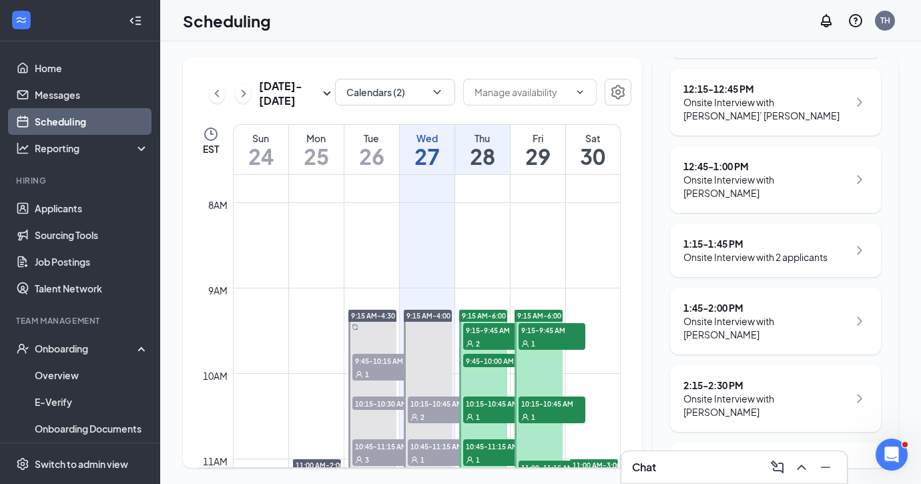
scroll to position [831, 0]
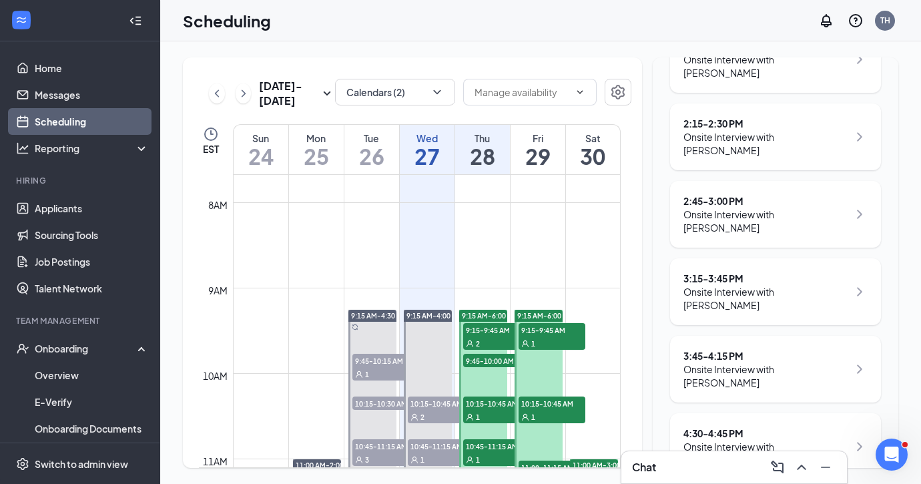
click at [534, 163] on h1 "29" at bounding box center [537, 156] width 55 height 23
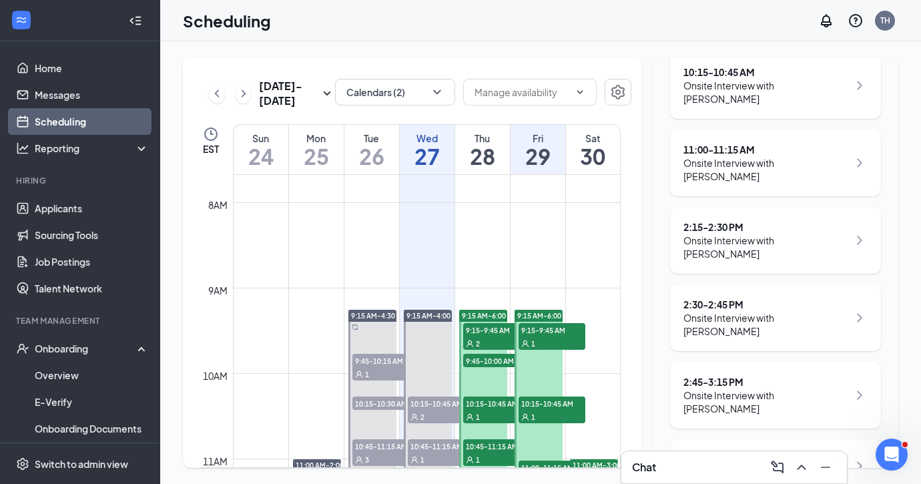
scroll to position [464, 0]
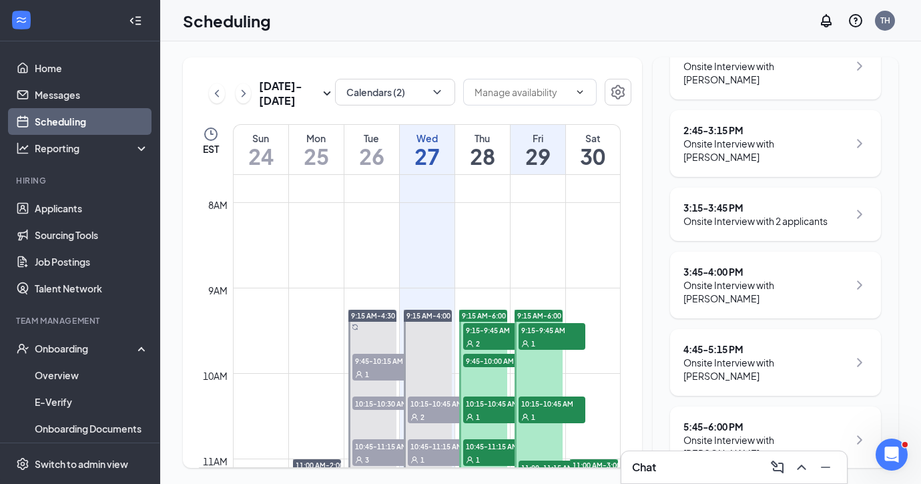
click at [586, 162] on h1 "30" at bounding box center [593, 156] width 55 height 23
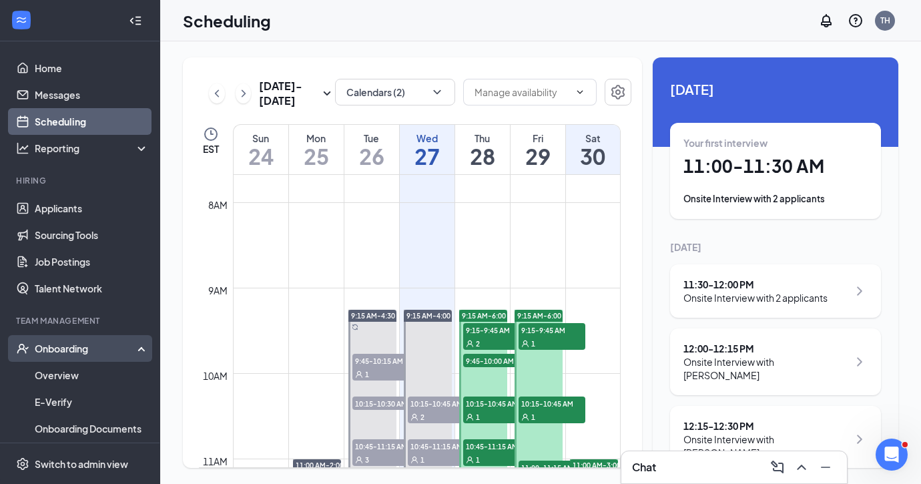
click at [47, 354] on div "Onboarding" at bounding box center [86, 348] width 103 height 13
click at [52, 351] on div "Onboarding" at bounding box center [86, 348] width 103 height 13
click at [49, 372] on link "Overview" at bounding box center [92, 375] width 114 height 27
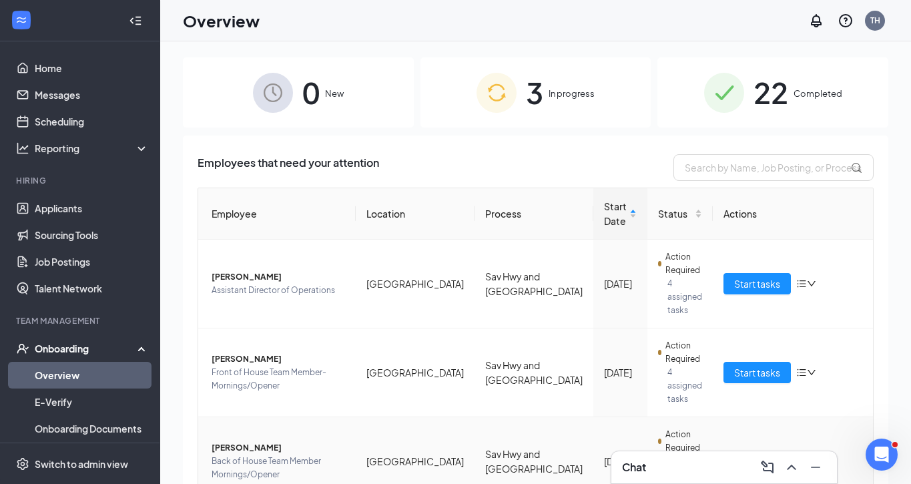
scroll to position [28, 0]
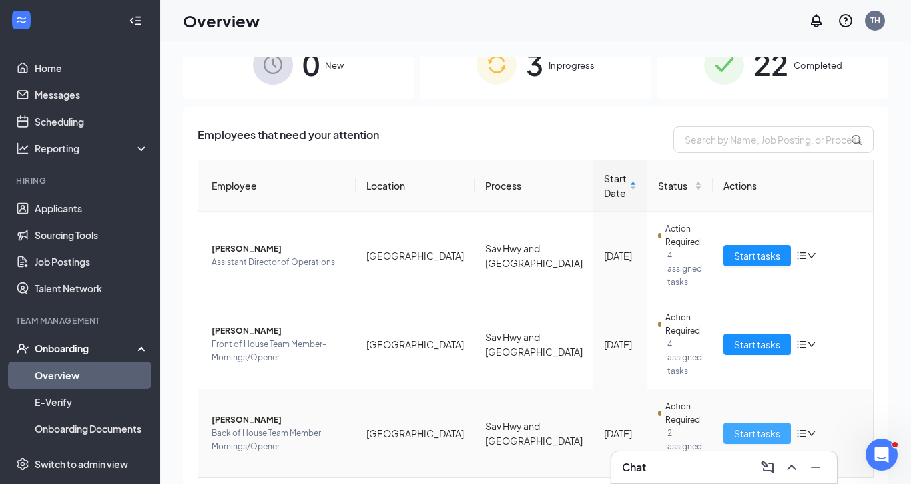
click at [748, 426] on span "Start tasks" at bounding box center [757, 433] width 46 height 15
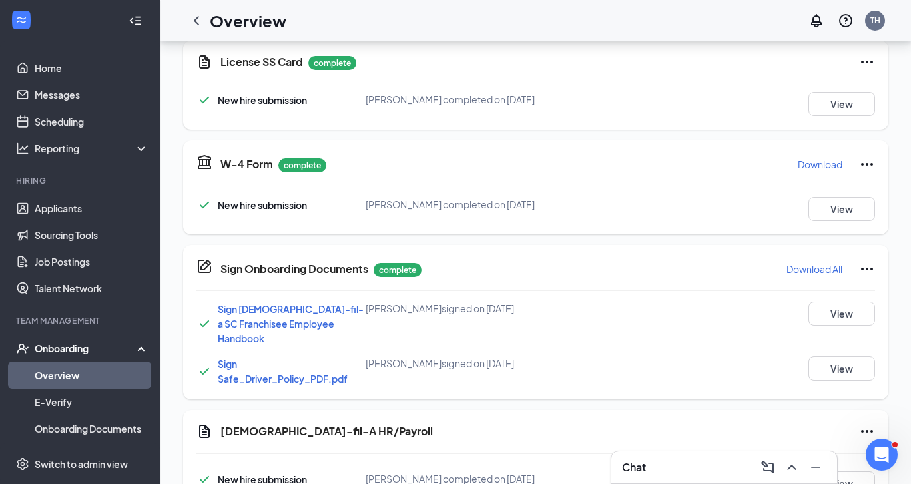
scroll to position [685, 0]
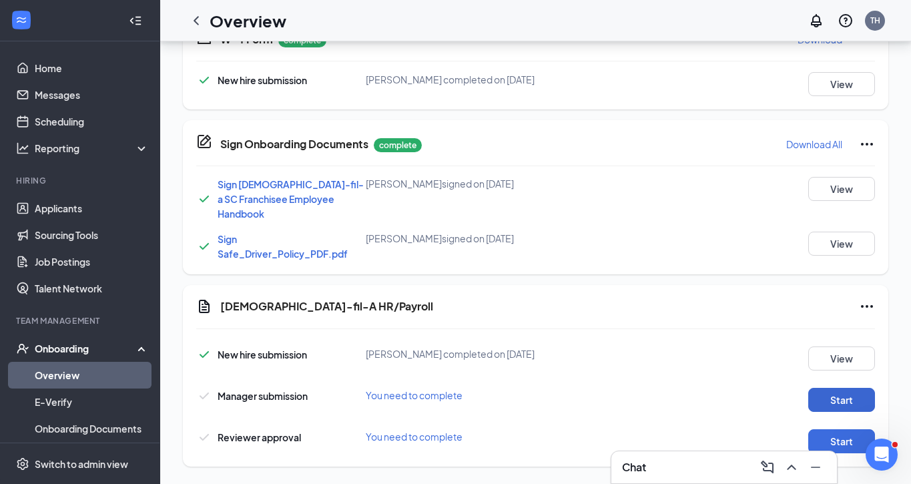
click at [847, 388] on button "Start" at bounding box center [841, 400] width 67 height 24
click at [839, 390] on button "Start" at bounding box center [841, 400] width 67 height 24
click at [848, 434] on button "Start" at bounding box center [841, 441] width 67 height 24
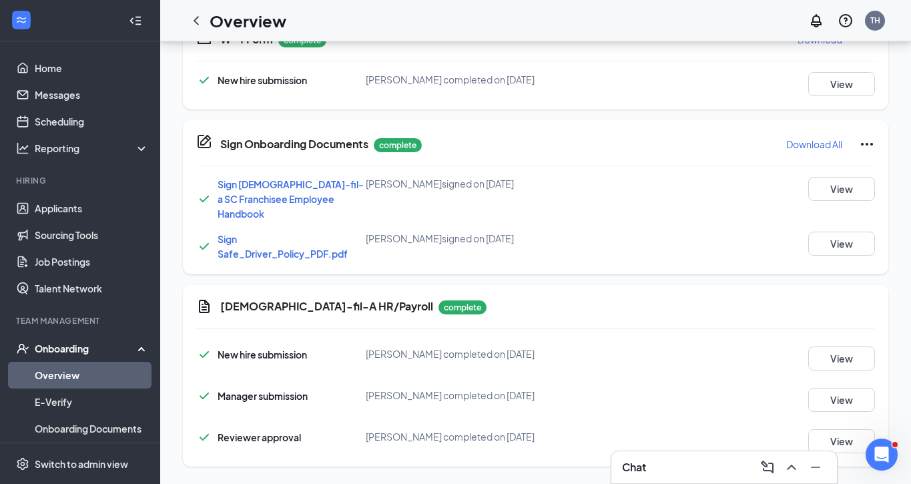
click at [16, 342] on div "Onboarding" at bounding box center [80, 348] width 160 height 27
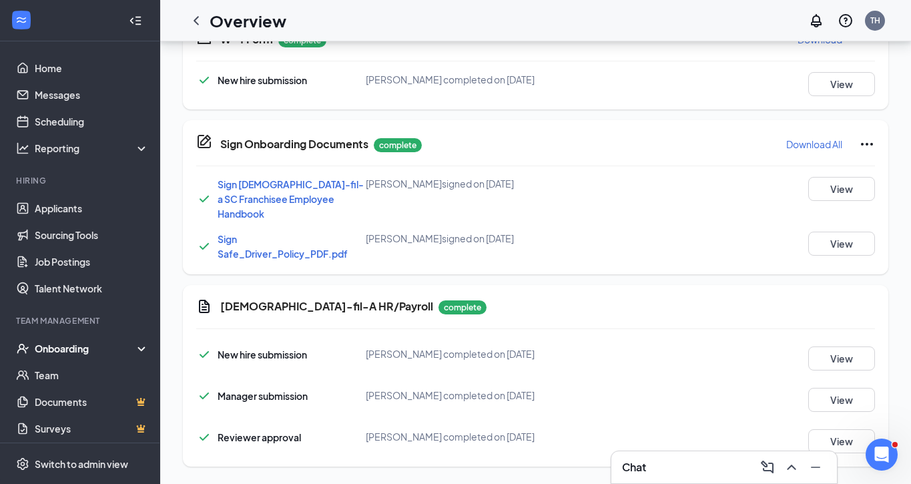
click at [56, 346] on div "Onboarding" at bounding box center [86, 348] width 103 height 13
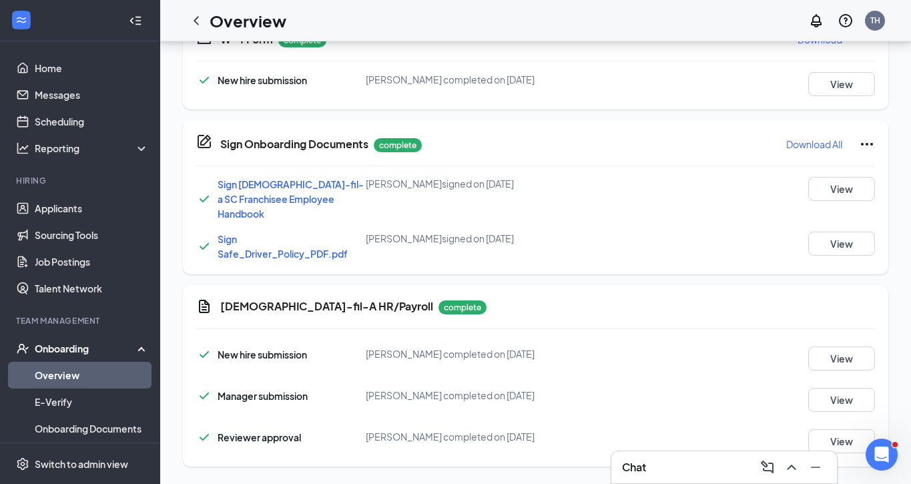
click at [56, 346] on div "Onboarding" at bounding box center [86, 348] width 103 height 13
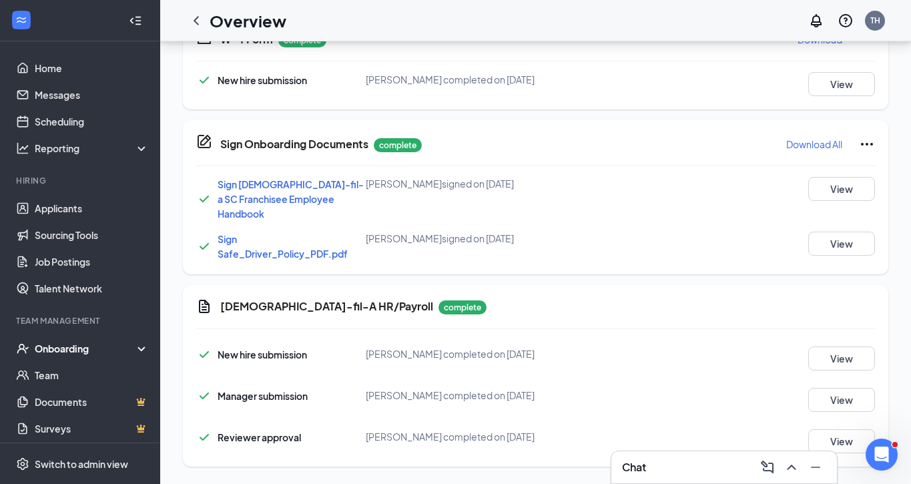
click at [57, 348] on div "Onboarding" at bounding box center [86, 348] width 103 height 13
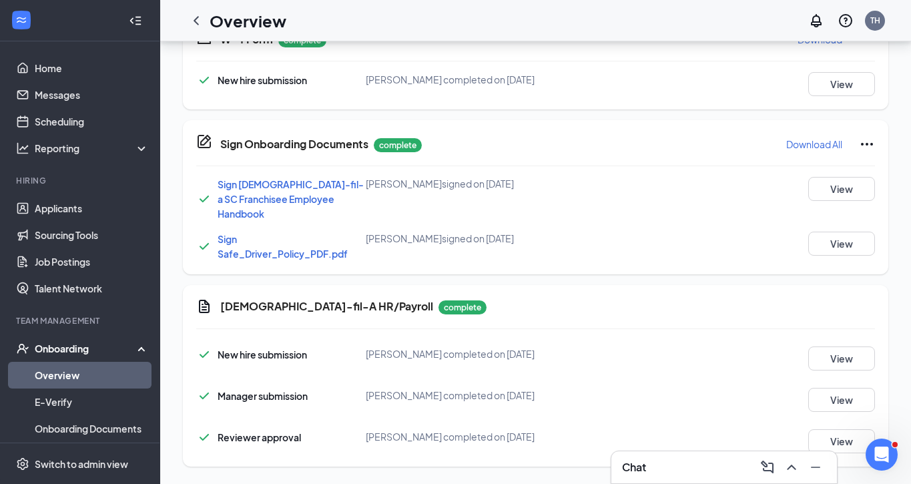
click at [51, 375] on link "Overview" at bounding box center [92, 375] width 114 height 27
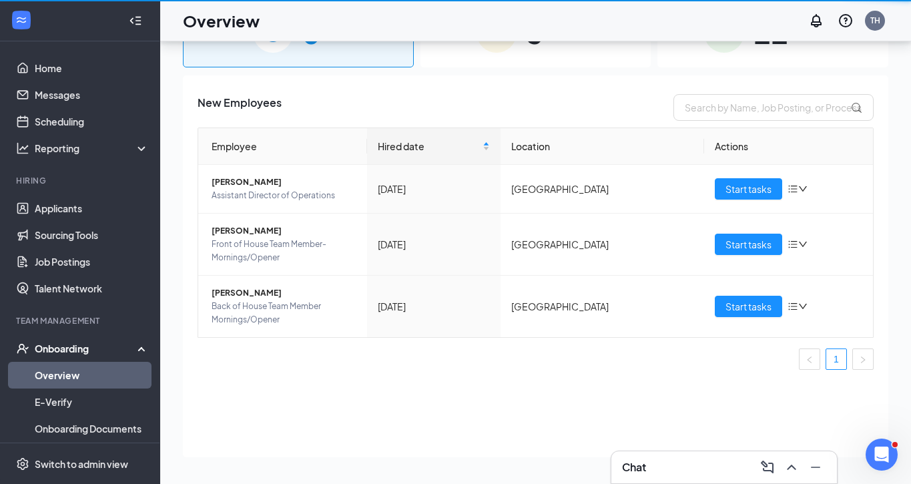
scroll to position [60, 0]
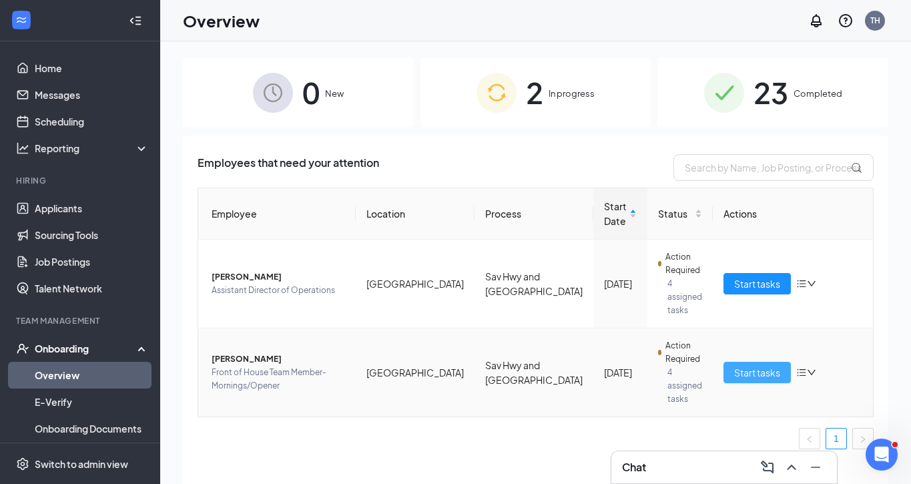
click at [771, 365] on span "Start tasks" at bounding box center [757, 372] width 46 height 15
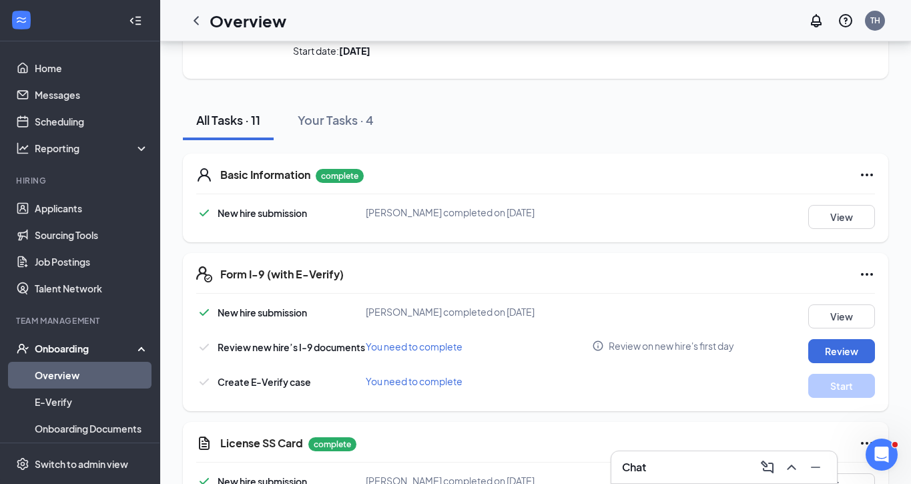
scroll to position [117, 0]
